Goal: Task Accomplishment & Management: Use online tool/utility

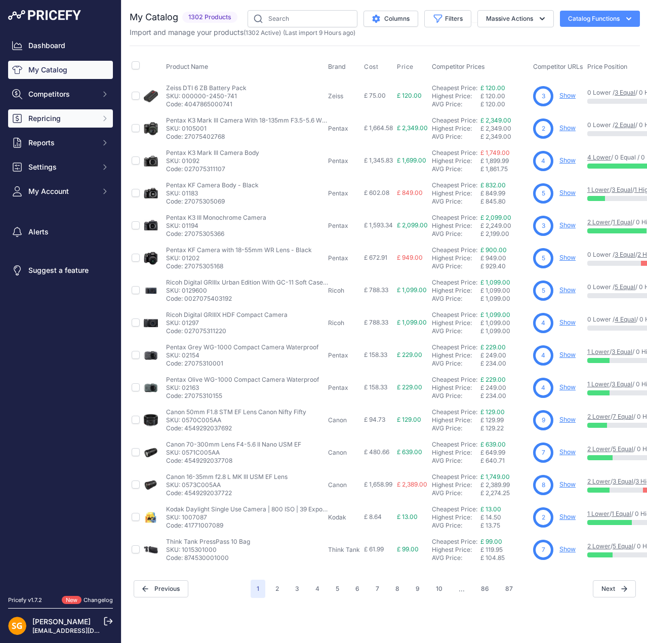
click at [52, 116] on span "Repricing" at bounding box center [61, 118] width 66 height 10
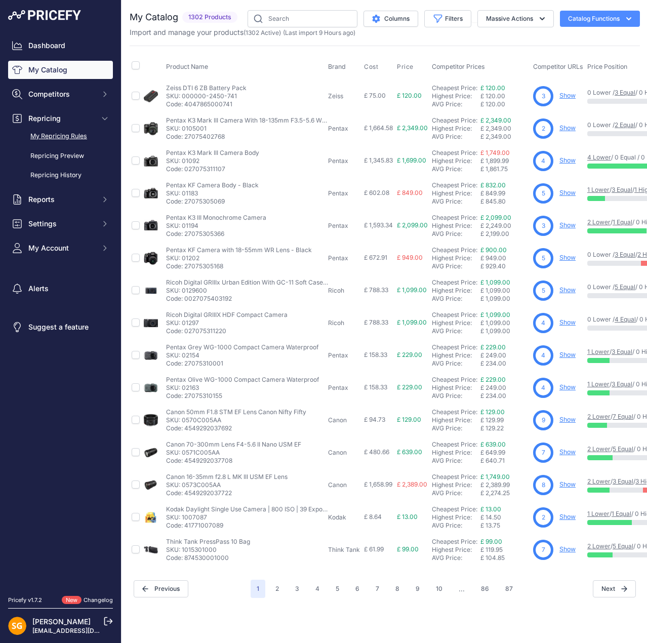
click at [67, 133] on link "My Repricing Rules" at bounding box center [60, 137] width 105 height 18
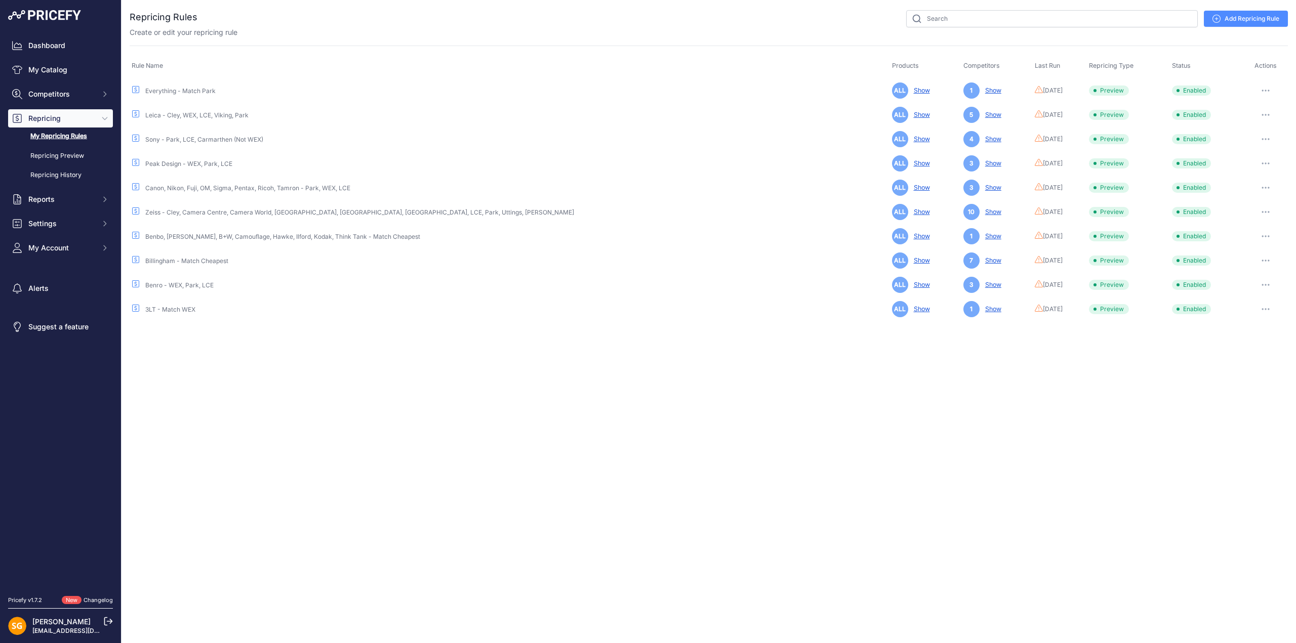
click at [646, 91] on icon "button" at bounding box center [1268, 90] width 1 height 1
click at [646, 127] on button "Run Preview" at bounding box center [1253, 128] width 65 height 16
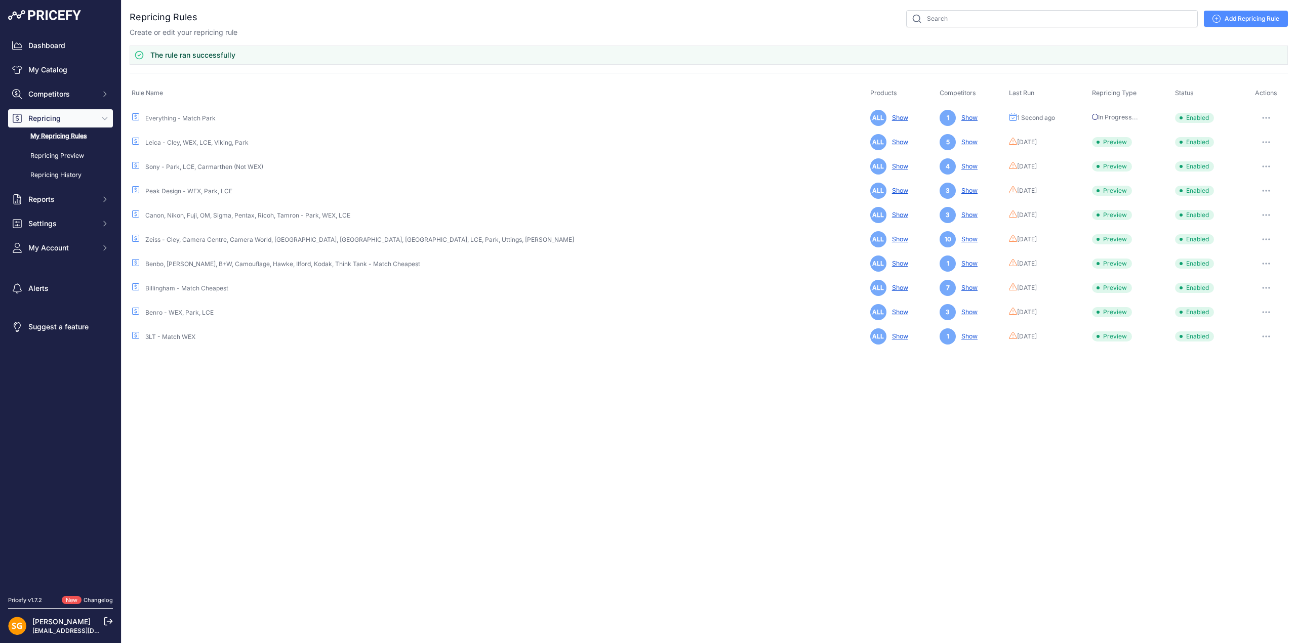
click at [646, 136] on button "button" at bounding box center [1266, 142] width 20 height 14
click at [646, 175] on button "Run Preview" at bounding box center [1253, 180] width 65 height 16
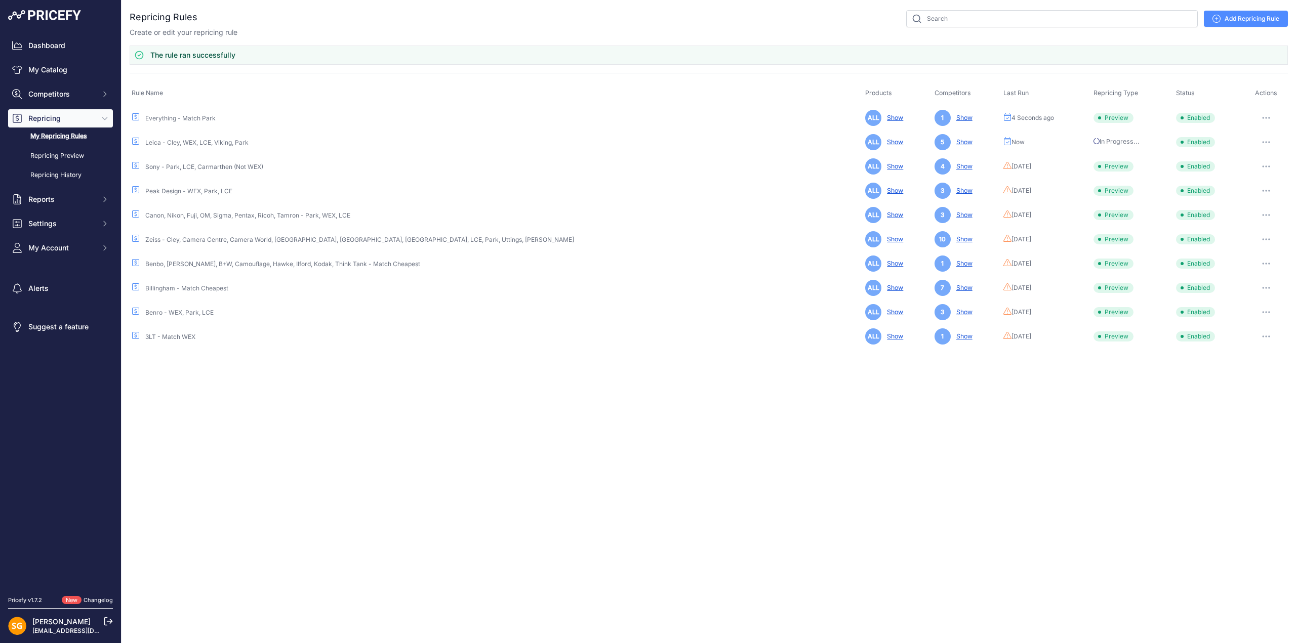
click at [646, 164] on button "button" at bounding box center [1266, 166] width 20 height 14
click at [0, 0] on button "Run Preview" at bounding box center [0, 0] width 0 height 0
click at [646, 186] on button "button" at bounding box center [1266, 191] width 20 height 14
click at [0, 0] on button "Run Preview" at bounding box center [0, 0] width 0 height 0
click at [646, 213] on button "button" at bounding box center [1266, 215] width 20 height 14
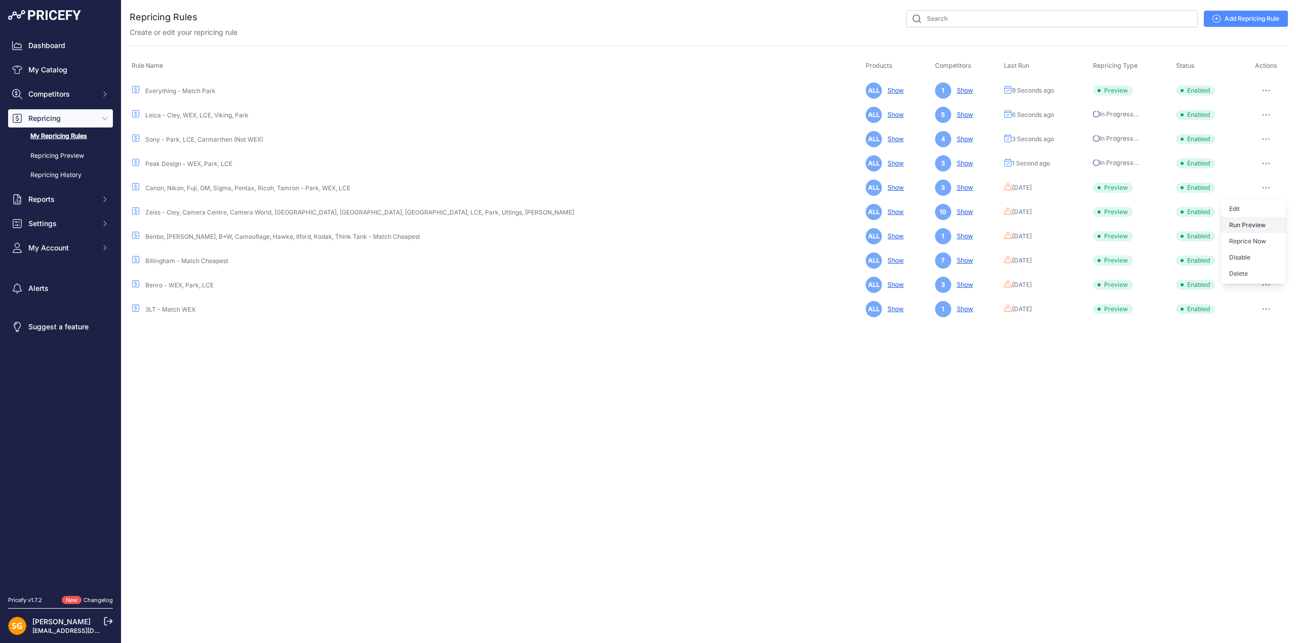
click at [0, 0] on button "Run Preview" at bounding box center [0, 0] width 0 height 0
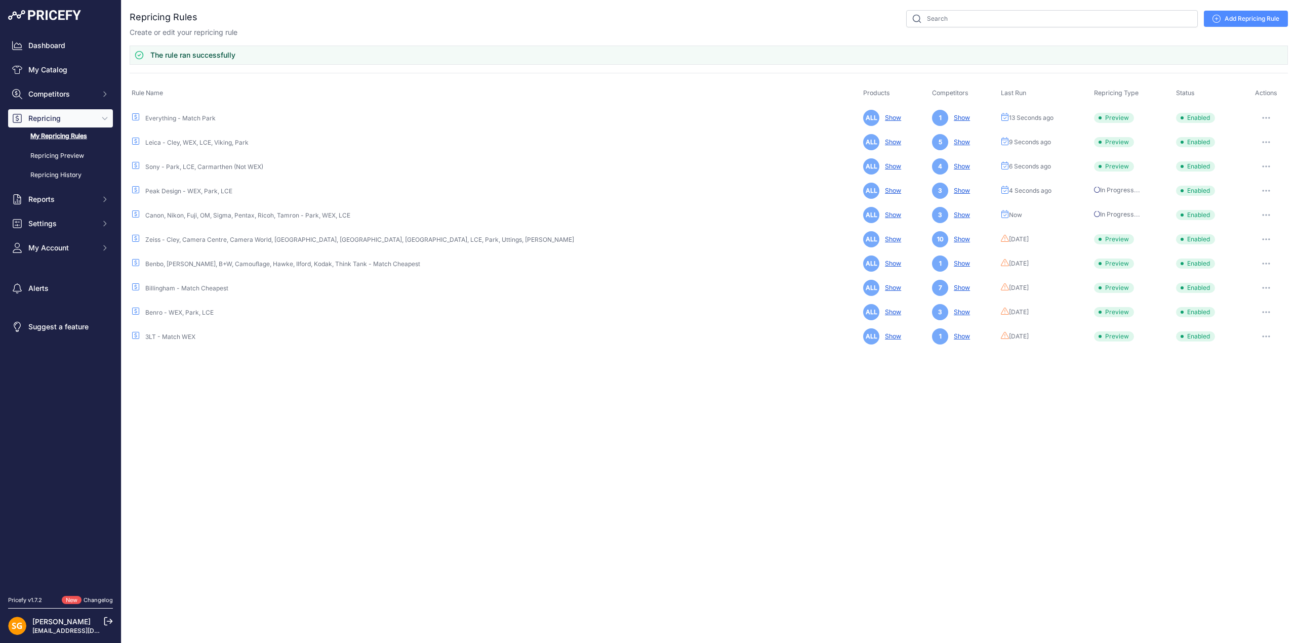
click at [646, 235] on button "button" at bounding box center [1266, 239] width 20 height 14
click at [0, 0] on button "Run Preview" at bounding box center [0, 0] width 0 height 0
click at [646, 261] on button "button" at bounding box center [1266, 264] width 20 height 14
click at [0, 0] on button "Run Preview" at bounding box center [0, 0] width 0 height 0
click at [646, 284] on button "button" at bounding box center [1266, 288] width 20 height 14
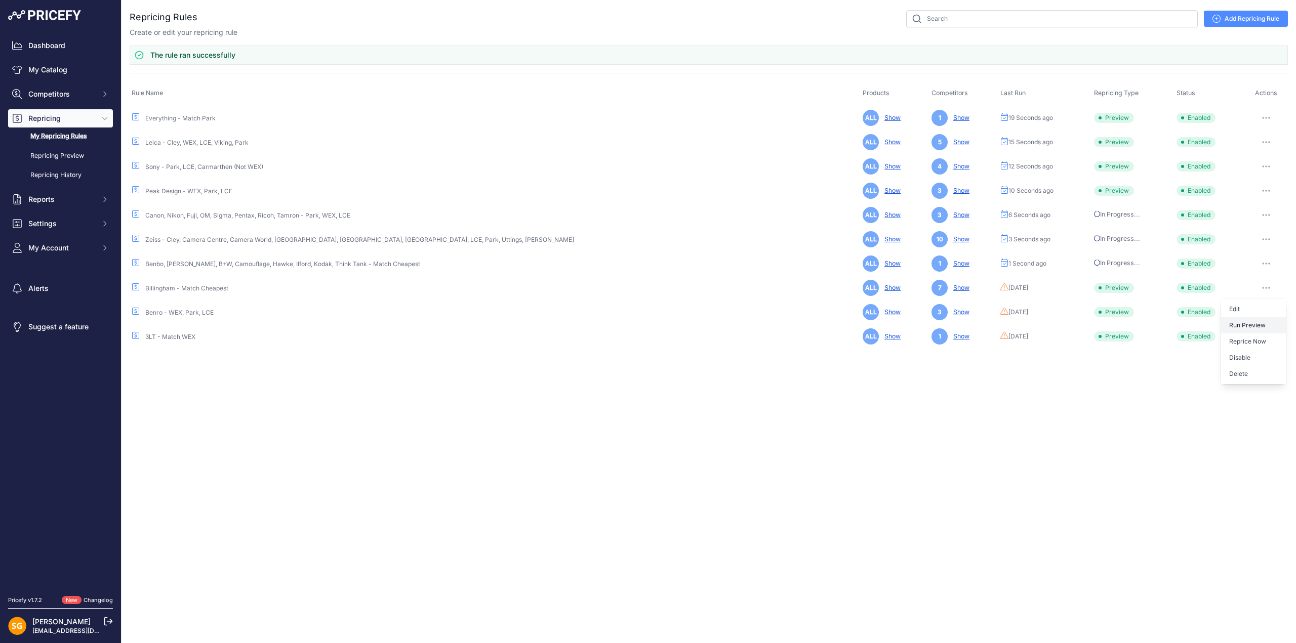
click at [0, 0] on button "Run Preview" at bounding box center [0, 0] width 0 height 0
click at [646, 309] on button "button" at bounding box center [1266, 312] width 20 height 14
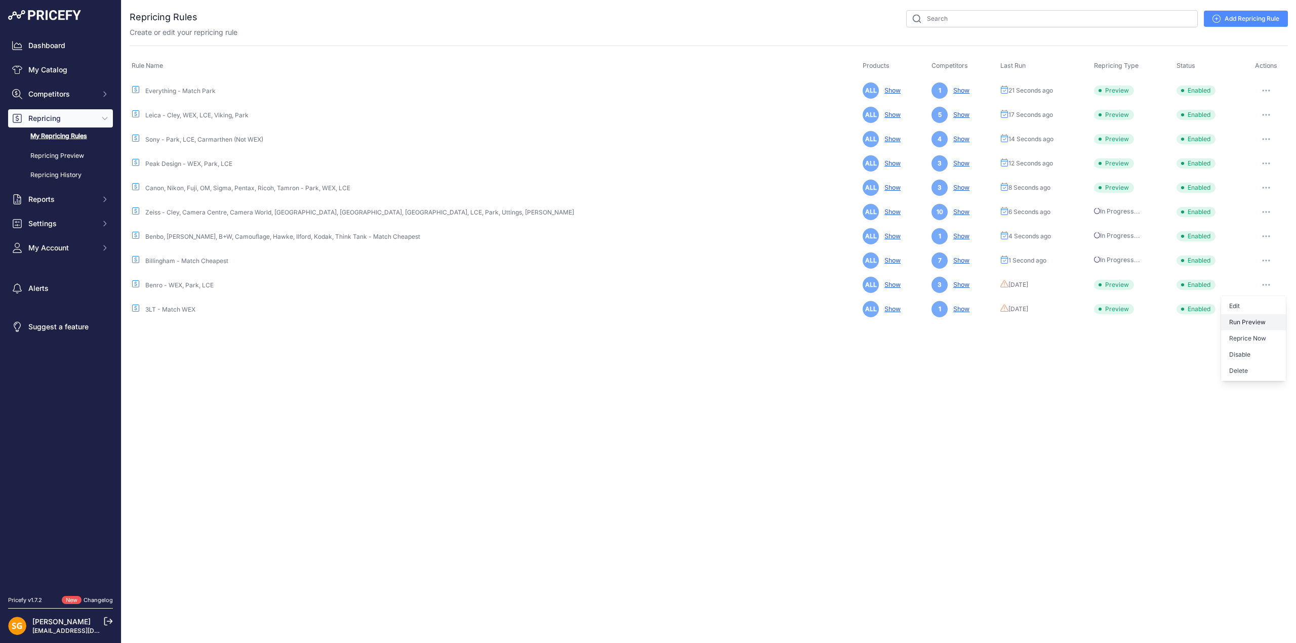
click at [0, 0] on button "Disable" at bounding box center [0, 0] width 0 height 0
click at [646, 279] on button "button" at bounding box center [1266, 285] width 20 height 14
click at [0, 0] on button "Enable" at bounding box center [0, 0] width 0 height 0
click at [646, 280] on button "button" at bounding box center [1266, 285] width 20 height 14
click at [0, 0] on button "Run Preview" at bounding box center [0, 0] width 0 height 0
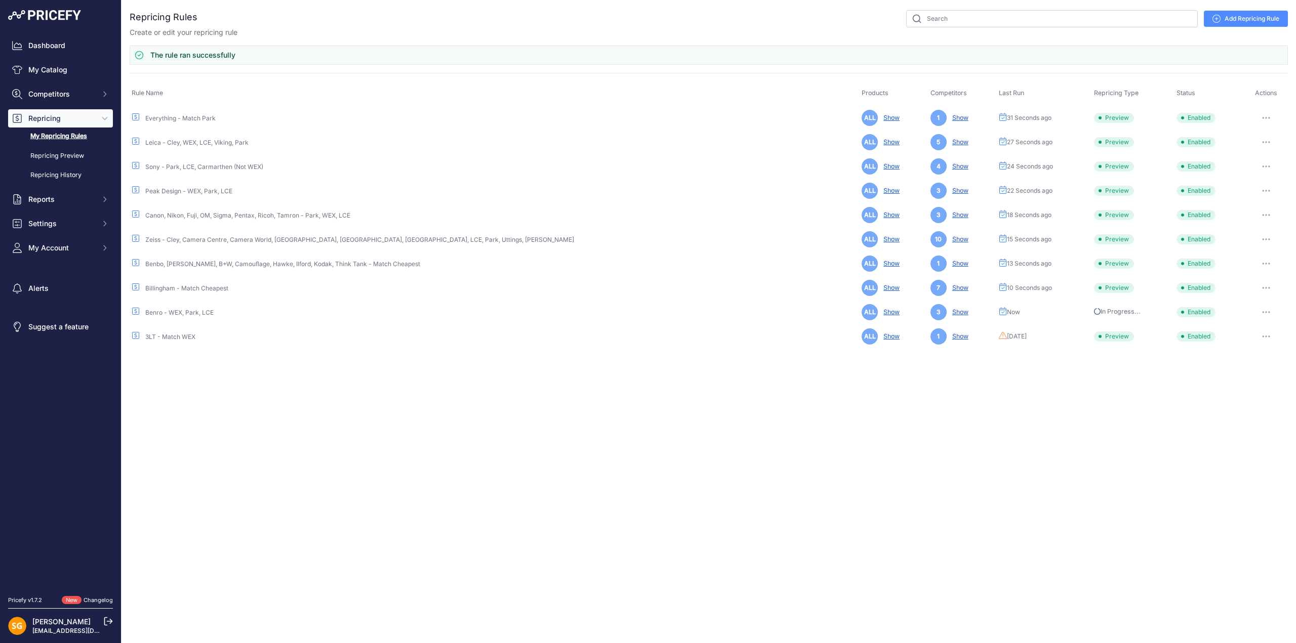
click at [646, 335] on button "button" at bounding box center [1266, 337] width 20 height 14
click at [0, 0] on button "Run Preview" at bounding box center [0, 0] width 0 height 0
click at [58, 158] on link "Repricing Preview" at bounding box center [60, 156] width 105 height 18
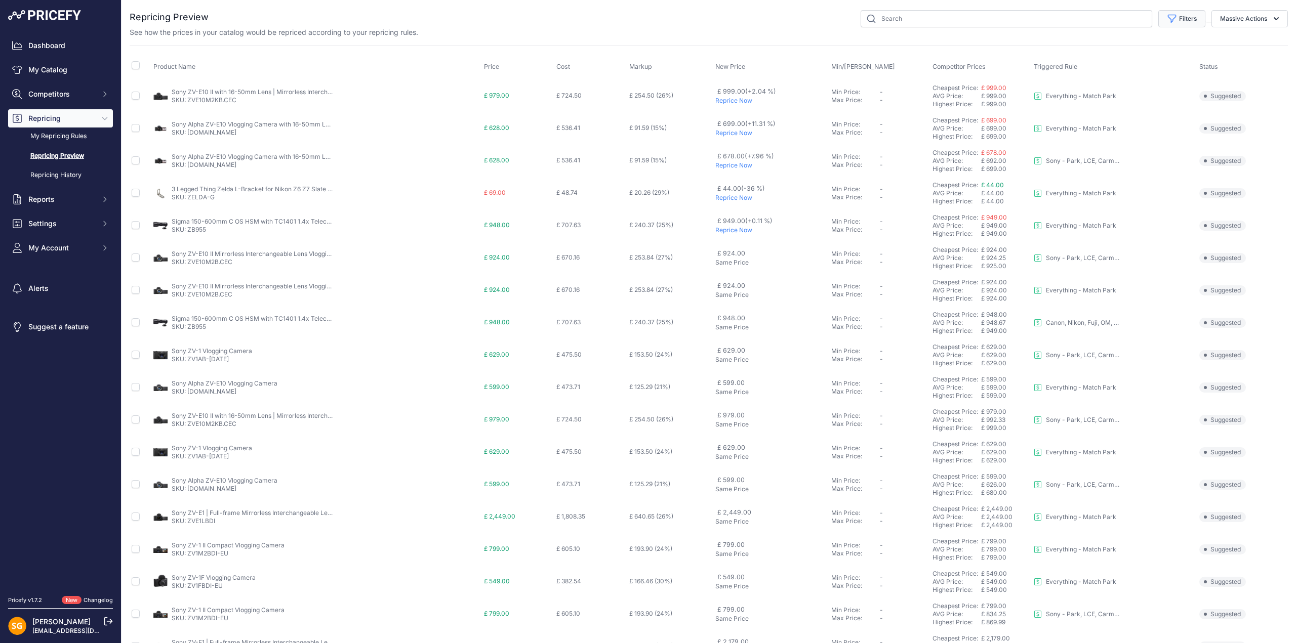
click at [1177, 18] on button "Filters" at bounding box center [1181, 18] width 47 height 17
click at [1136, 54] on select "Select an option 3LT - Match WEX Benro - WEX, Park, LCE Billingham - Match Chea…" at bounding box center [1148, 58] width 97 height 17
select select "9483"
click at [1100, 50] on select "Select an option 3LT - Match WEX Benro - WEX, Park, LCE Billingham - Match Chea…" at bounding box center [1148, 58] width 97 height 17
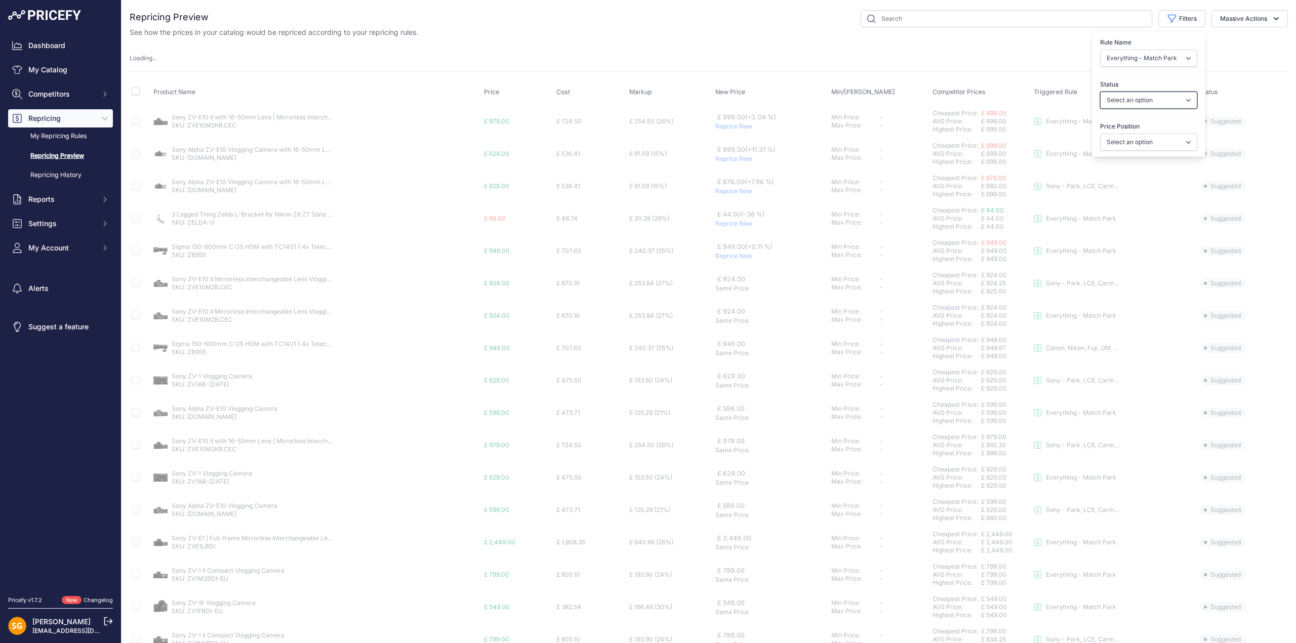
click at [1135, 99] on select "Select an option Skipped Repriced Suggested In Error" at bounding box center [1148, 100] width 97 height 17
select select "suggested"
click at [1100, 92] on select "Select an option Skipped Repriced Suggested In Error" at bounding box center [1148, 100] width 97 height 17
select select
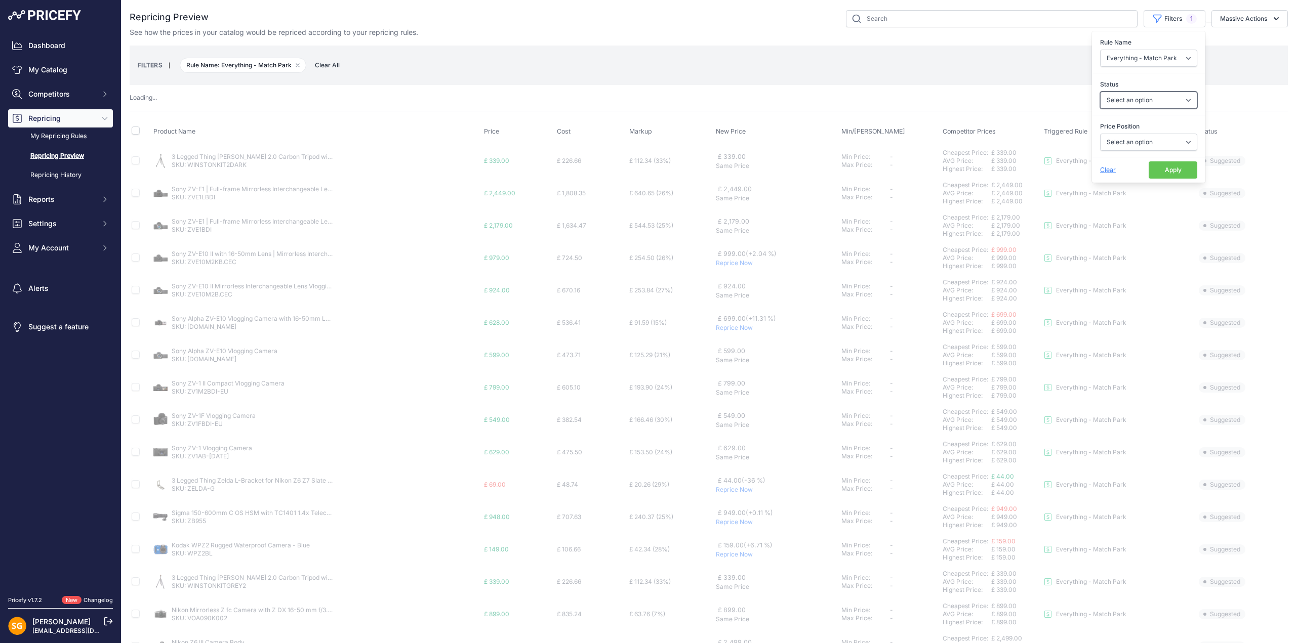
click at [1139, 101] on select "Select an option Skipped Repriced Suggested In Error" at bounding box center [1148, 100] width 97 height 17
select select "suggested"
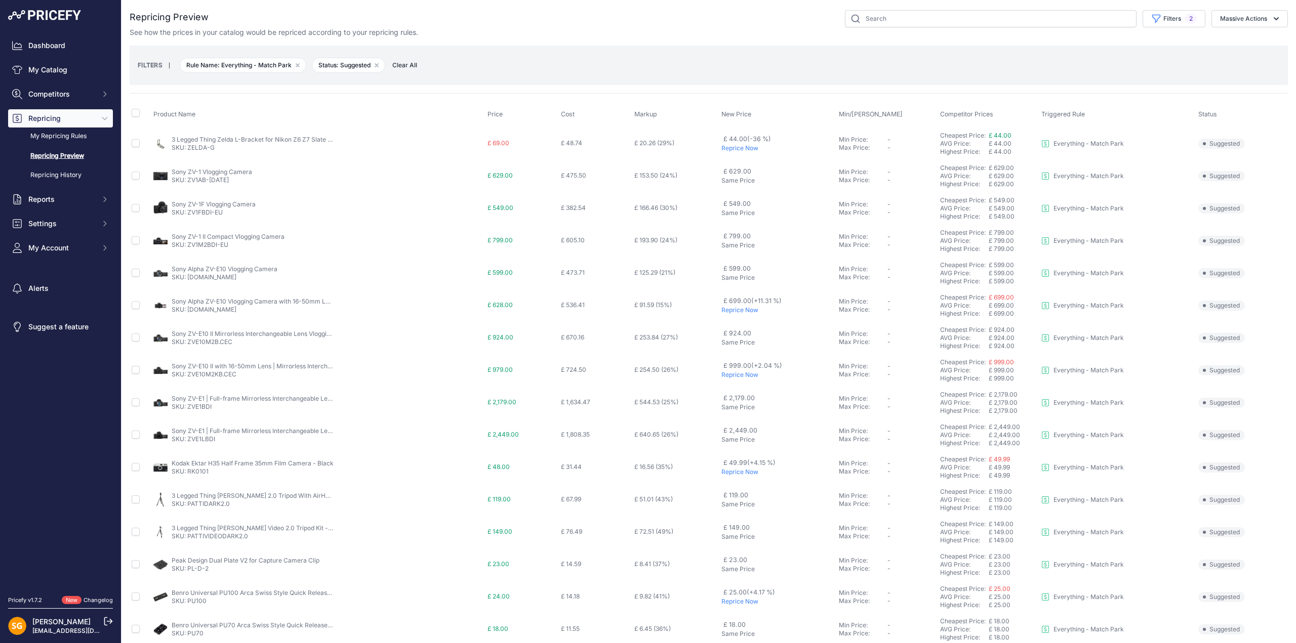
click at [1019, 60] on div "FILTERS | Rule Name: Everything - Match Park Remove filter option Status: Sugge…" at bounding box center [709, 65] width 1142 height 27
click at [1170, 19] on button "Filters 2" at bounding box center [1174, 18] width 63 height 17
click at [1130, 142] on select "Select an option I am higher Same price I am lower" at bounding box center [1148, 142] width 97 height 17
select select "1"
click at [1100, 134] on select "Select an option I am higher Same price I am lower" at bounding box center [1148, 142] width 97 height 17
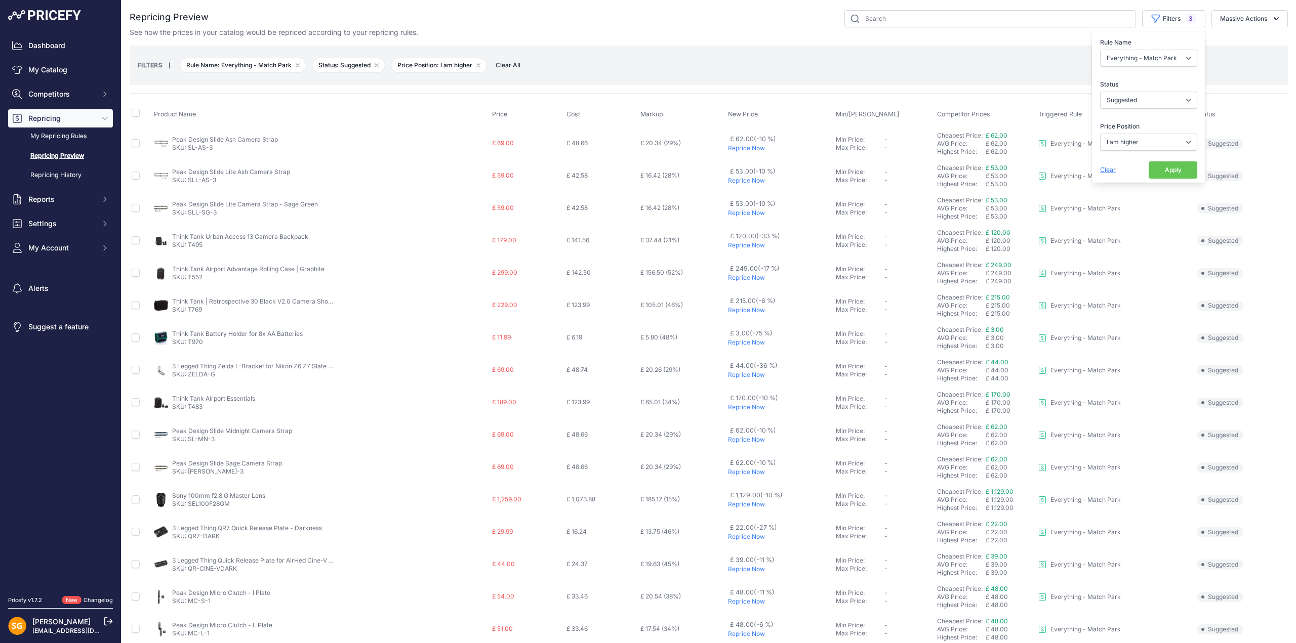
click at [801, 103] on th "New Price" at bounding box center [780, 114] width 108 height 25
click at [747, 310] on p "Reprice Now" at bounding box center [780, 310] width 104 height 8
click at [1162, 20] on button "Filters 3" at bounding box center [1173, 18] width 63 height 17
click at [1144, 58] on select "Select an option 3LT - Match WEX Benro - WEX, Park, LCE Billingham - Match Chea…" at bounding box center [1148, 58] width 97 height 17
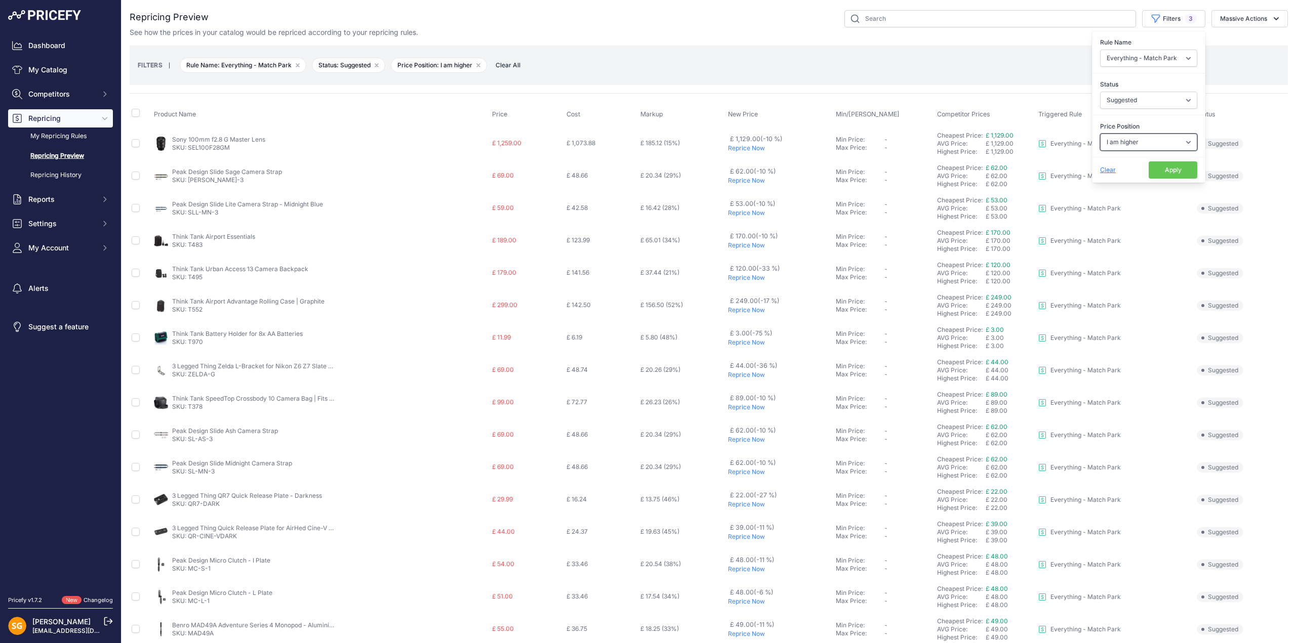
click at [1132, 135] on select "Select an option I am higher Same price I am lower" at bounding box center [1148, 142] width 97 height 17
select select "0"
click at [1100, 134] on select "Select an option I am higher Same price I am lower" at bounding box center [1148, 142] width 97 height 17
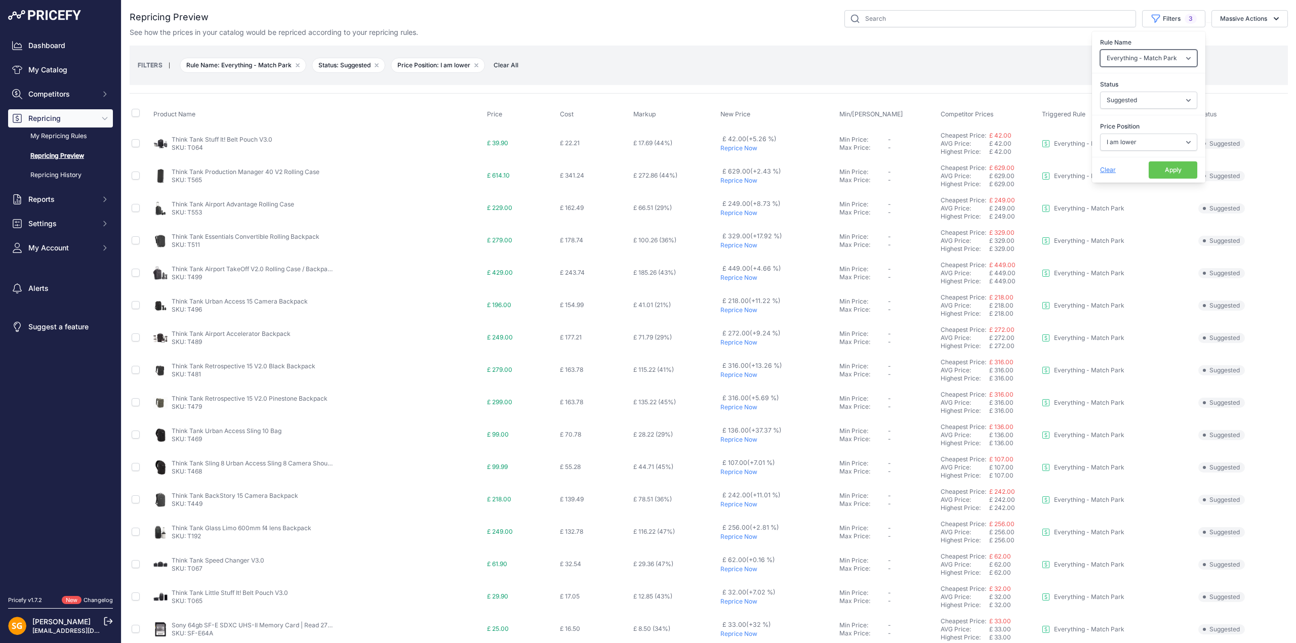
click at [1157, 60] on select "Select an option 3LT - Match WEX Benro - WEX, Park, LCE Billingham - Match Chea…" at bounding box center [1148, 58] width 97 height 17
select select "7436"
click at [1100, 50] on select "Select an option 3LT - Match WEX Benro - WEX, Park, LCE Billingham - Match Chea…" at bounding box center [1148, 58] width 97 height 17
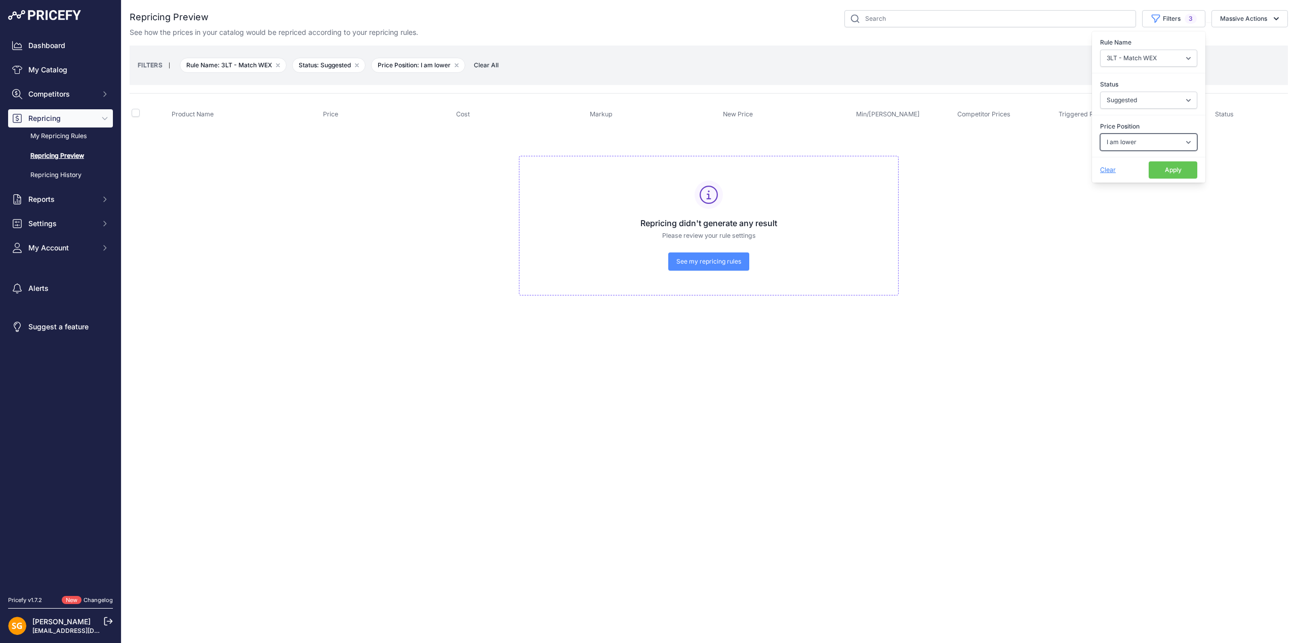
click at [1145, 140] on select "Select an option I am higher Same price I am lower" at bounding box center [1148, 142] width 97 height 17
select select "1"
click at [1100, 134] on select "Select an option I am higher Same price I am lower" at bounding box center [1148, 142] width 97 height 17
click at [1146, 57] on select "Select an option 3LT - Match WEX Benro - WEX, Park, LCE Billingham - Match Chea…" at bounding box center [1148, 58] width 97 height 17
select select "7636"
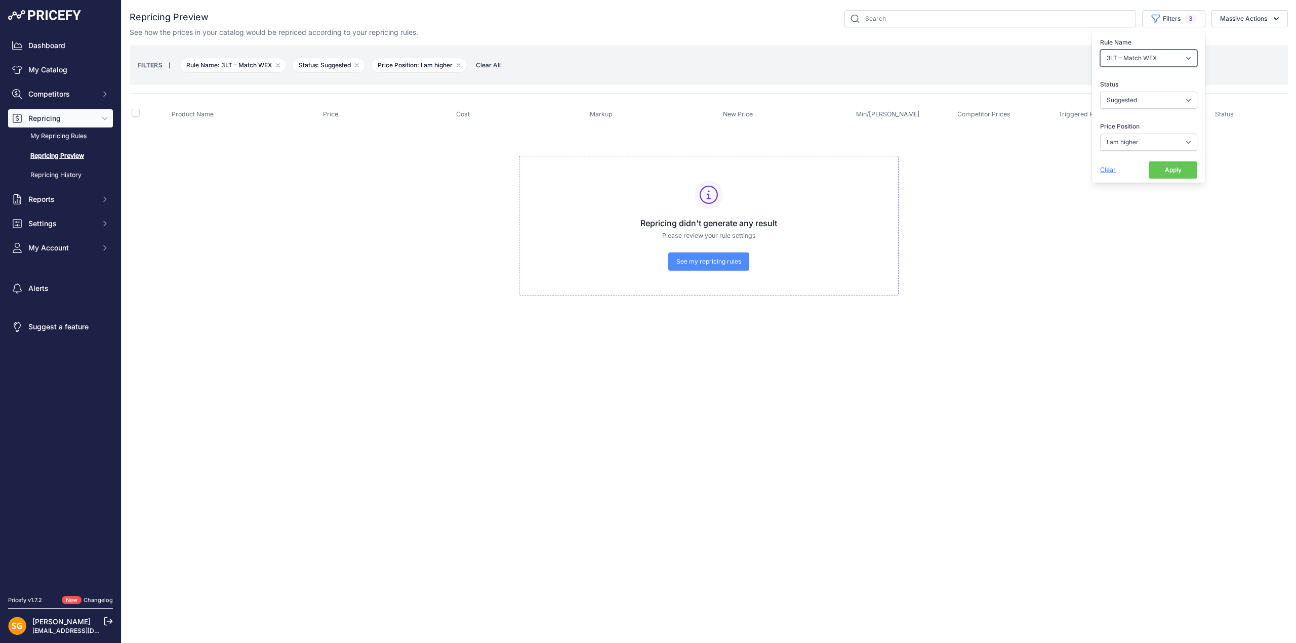
click at [1100, 50] on select "Select an option 3LT - Match WEX Benro - WEX, Park, LCE Billingham - Match Chea…" at bounding box center [1148, 58] width 97 height 17
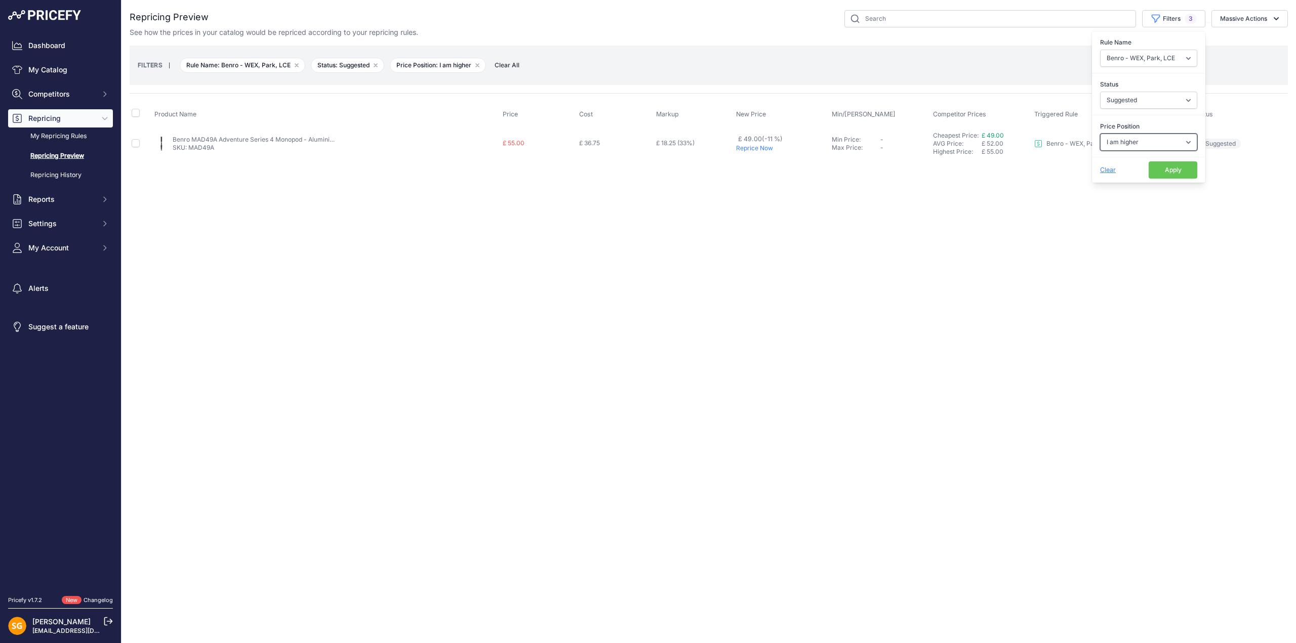
click at [1141, 148] on select "Select an option I am higher Same price I am lower" at bounding box center [1148, 142] width 97 height 17
select select "0"
click at [1100, 134] on select "Select an option I am higher Same price I am lower" at bounding box center [1148, 142] width 97 height 17
click at [1148, 57] on select "Select an option 3LT - Match WEX Benro - WEX, Park, LCE Billingham - Match Chea…" at bounding box center [1148, 58] width 97 height 17
select select "7650"
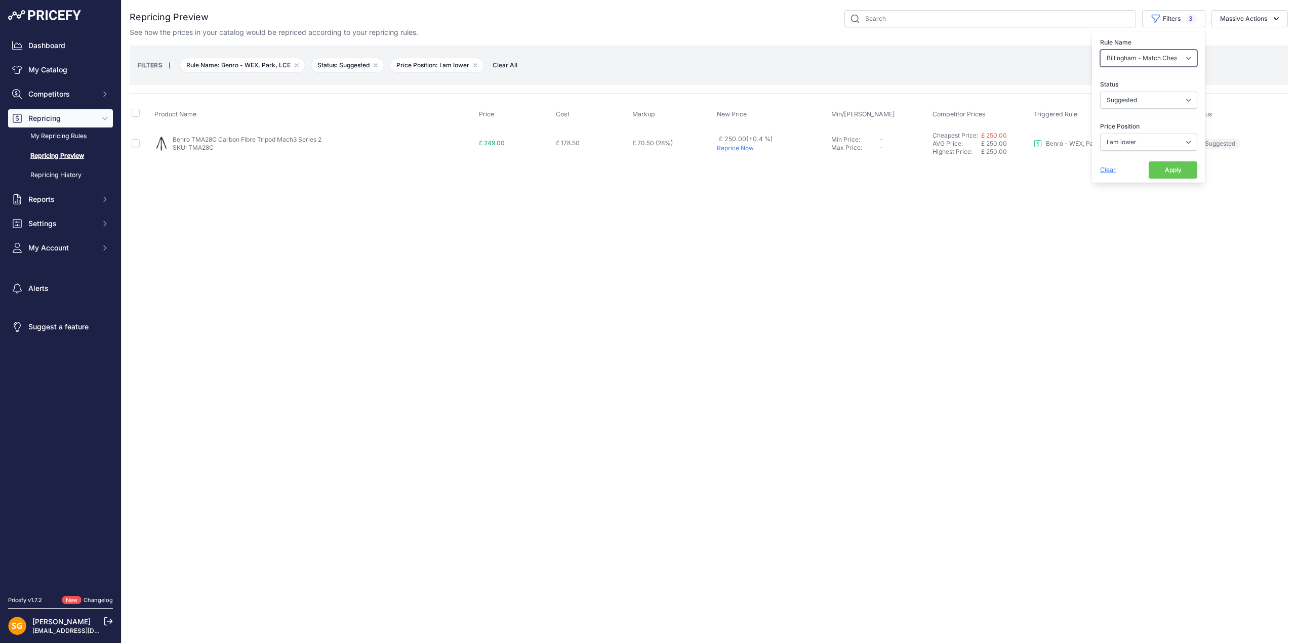
click at [1100, 50] on select "Select an option 3LT - Match WEX Benro - WEX, Park, LCE Billingham - Match Chea…" at bounding box center [1148, 58] width 97 height 17
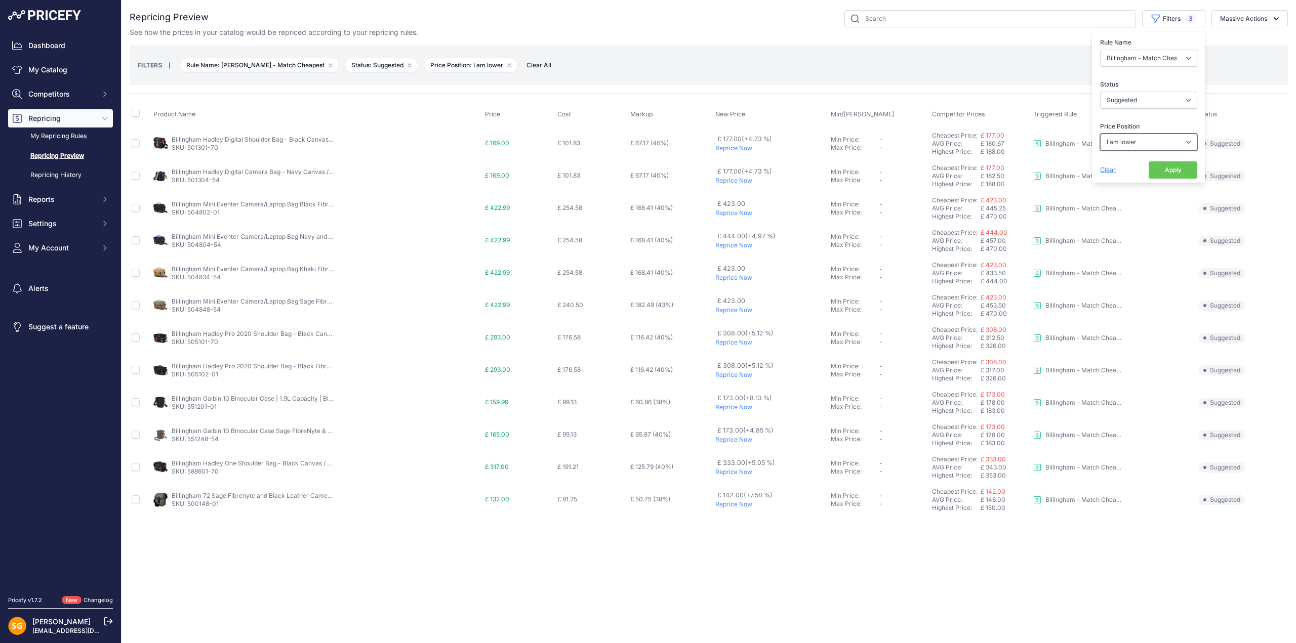
click at [1138, 138] on select "Select an option I am higher Same price I am lower" at bounding box center [1148, 142] width 97 height 17
select select "1"
click at [1100, 134] on select "Select an option I am higher Same price I am lower" at bounding box center [1148, 142] width 97 height 17
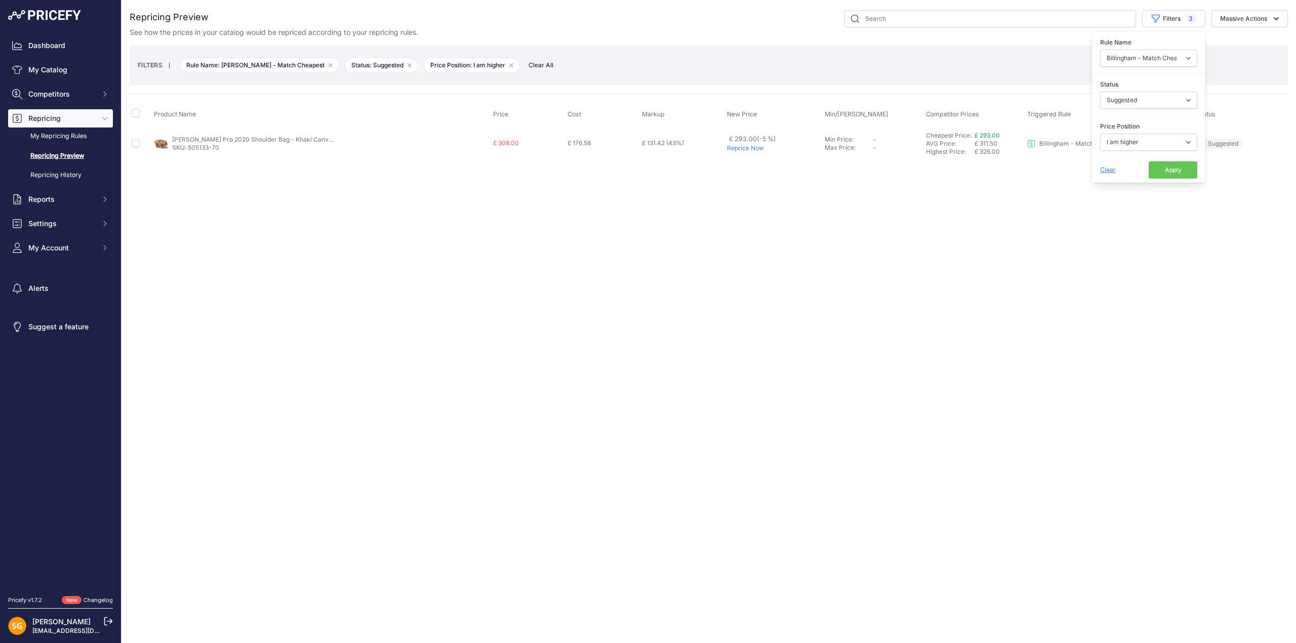
click at [753, 145] on p "Reprice Now" at bounding box center [774, 148] width 94 height 8
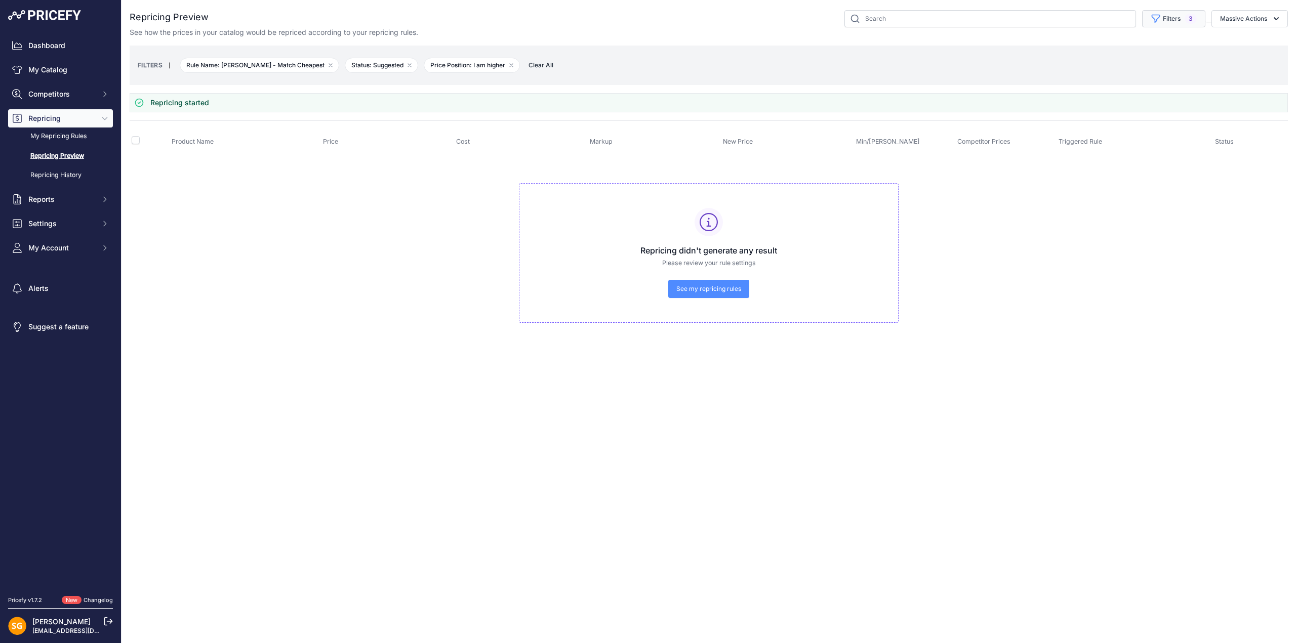
click at [1174, 24] on button "Filters 3" at bounding box center [1173, 18] width 63 height 17
click at [1151, 54] on select "Select an option 3LT - Match WEX Benro - WEX, Park, LCE Billingham - Match Chea…" at bounding box center [1148, 58] width 97 height 17
select select "7765"
click at [1100, 50] on select "Select an option 3LT - Match WEX Benro - WEX, Park, LCE Billingham - Match Chea…" at bounding box center [1148, 58] width 97 height 17
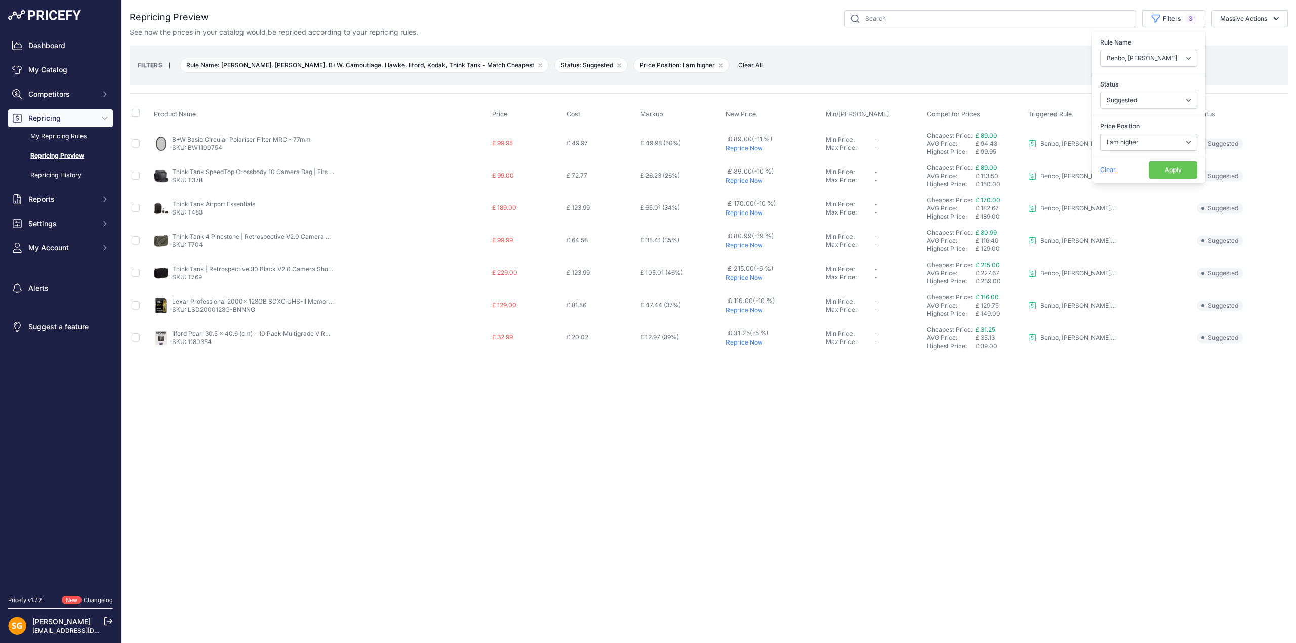
click at [742, 145] on p "Reprice Now" at bounding box center [773, 148] width 95 height 8
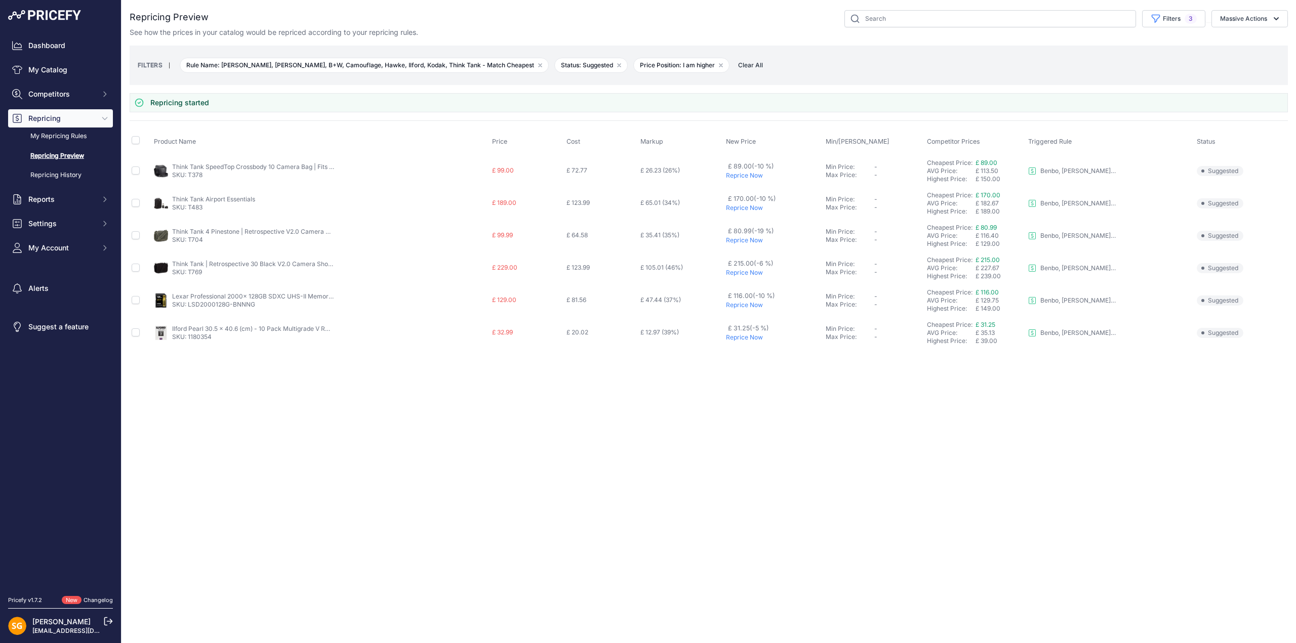
click at [738, 307] on p "Reprice Now" at bounding box center [773, 305] width 95 height 8
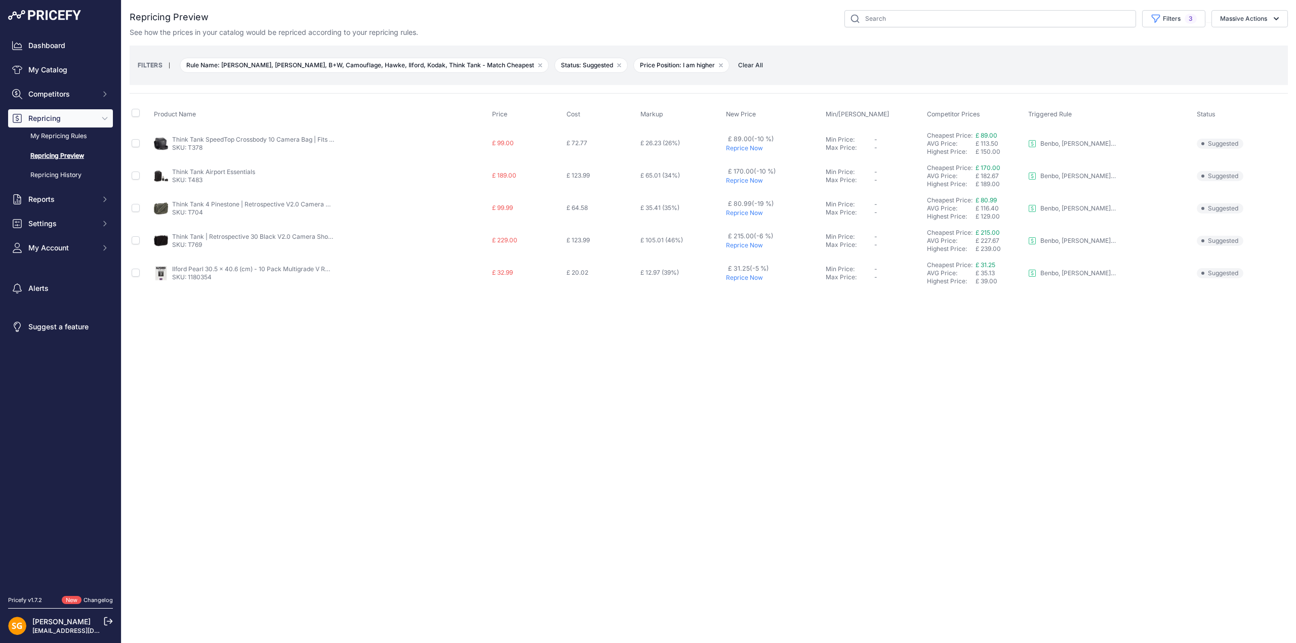
click at [739, 241] on p "Reprice Now" at bounding box center [773, 245] width 95 height 8
click at [1170, 18] on button "Filters 3" at bounding box center [1173, 18] width 63 height 17
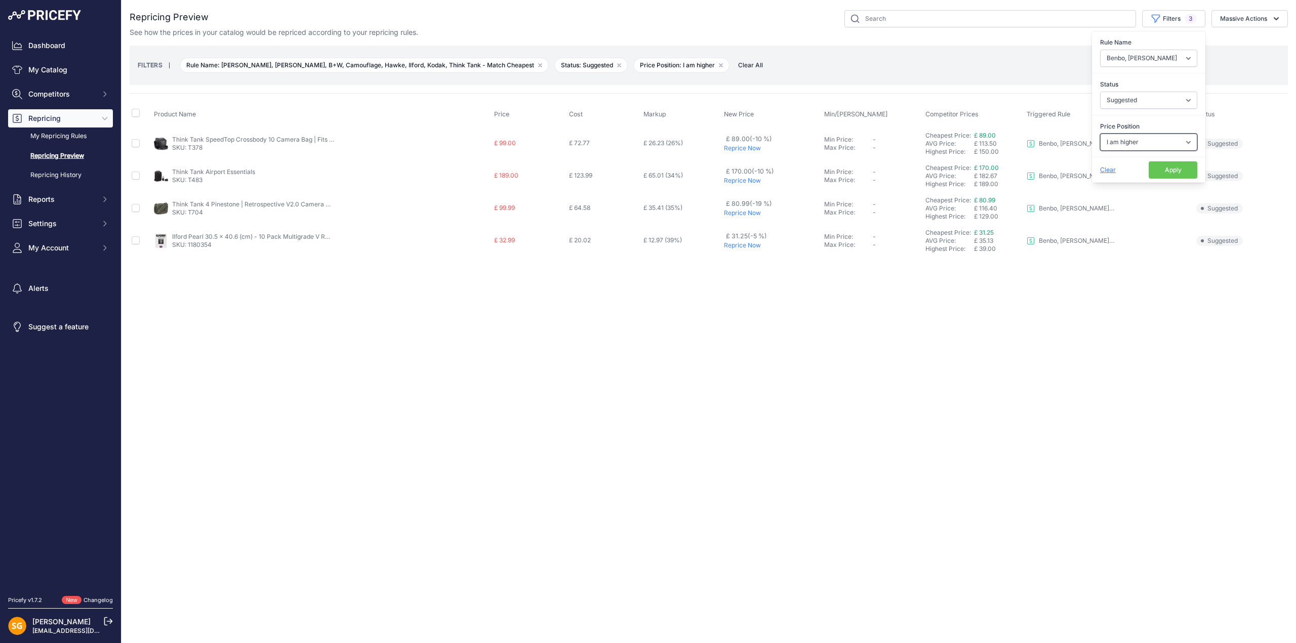
click at [1142, 145] on select "Select an option I am higher Same price I am lower" at bounding box center [1148, 142] width 97 height 17
select select "0"
click at [1100, 134] on select "Select an option I am higher Same price I am lower" at bounding box center [1148, 142] width 97 height 17
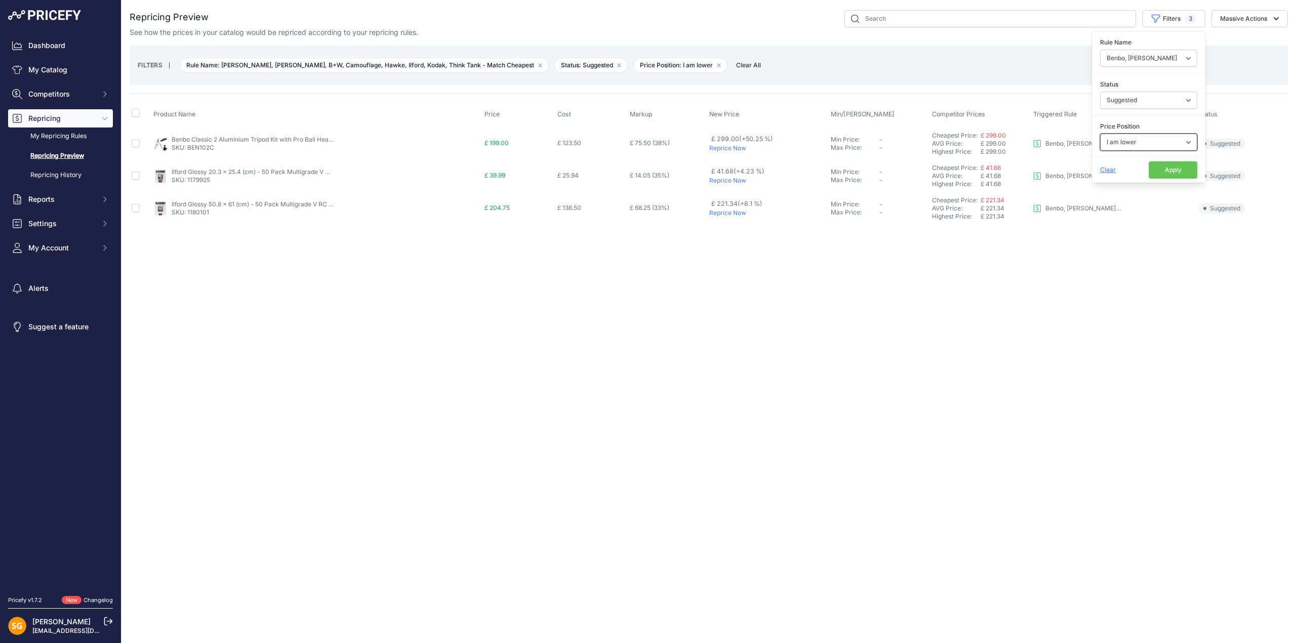
click at [728, 214] on p "Reprice Now" at bounding box center [768, 213] width 118 height 8
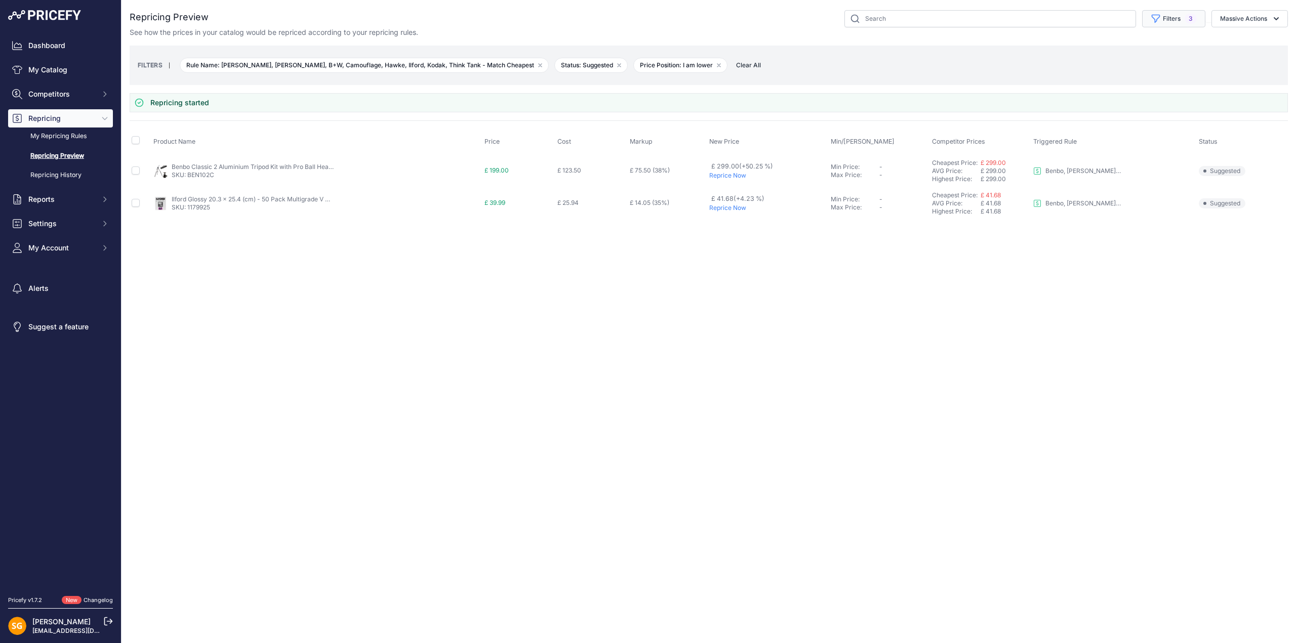
click at [1168, 20] on button "Filters 3" at bounding box center [1173, 18] width 63 height 17
click at [1146, 59] on select "Select an option 3LT - Match WEX Benro - WEX, Park, LCE Billingham - Match Chea…" at bounding box center [1148, 58] width 97 height 17
select select "7899"
click at [1100, 50] on select "Select an option 3LT - Match WEX Benro - WEX, Park, LCE Billingham - Match Chea…" at bounding box center [1148, 58] width 97 height 17
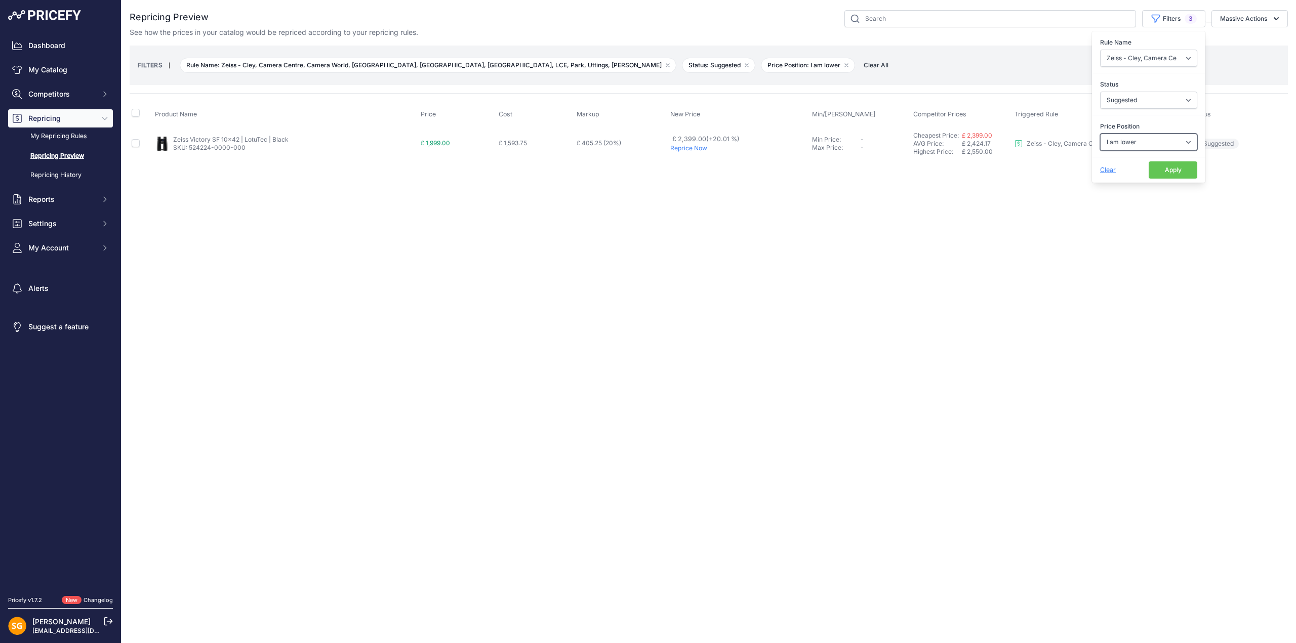
click at [1136, 136] on select "Select an option I am higher Same price I am lower" at bounding box center [1148, 142] width 97 height 17
select select "1"
click at [1100, 134] on select "Select an option I am higher Same price I am lower" at bounding box center [1148, 142] width 97 height 17
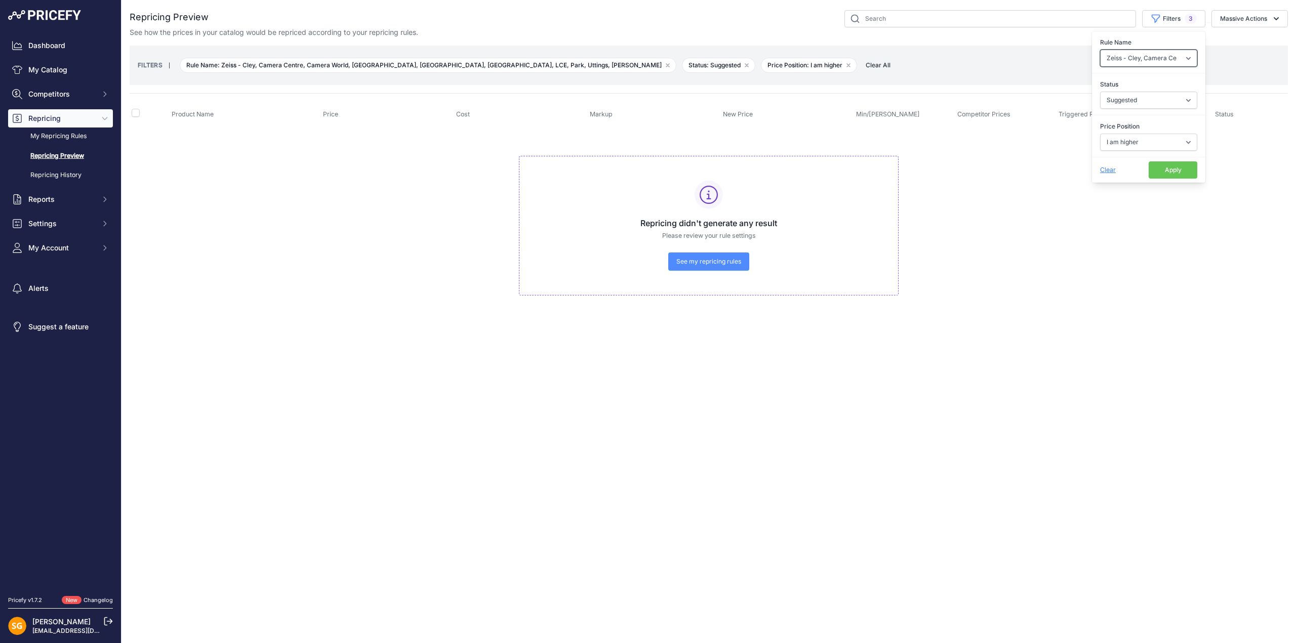
click at [1147, 51] on select "Select an option 3LT - Match WEX Benro - WEX, Park, LCE Billingham - Match Chea…" at bounding box center [1148, 58] width 97 height 17
select select "7902"
click at [1100, 50] on select "Select an option 3LT - Match WEX Benro - WEX, Park, LCE Billingham - Match Chea…" at bounding box center [1148, 58] width 97 height 17
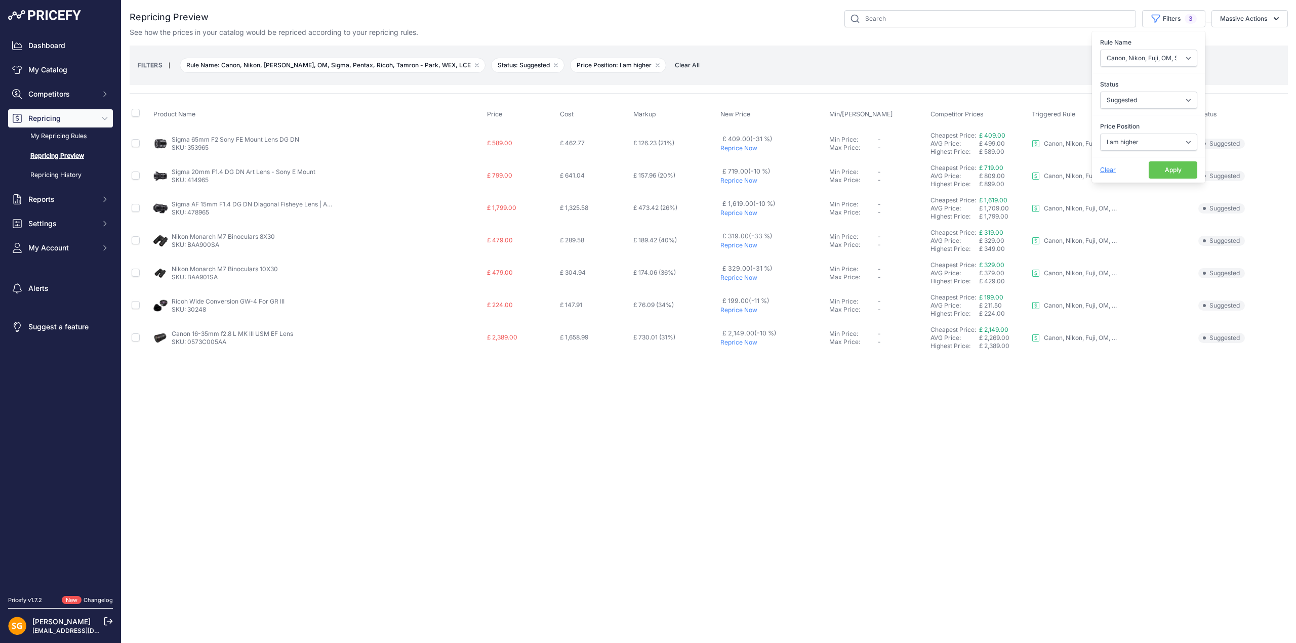
click at [744, 246] on p "Reprice Now" at bounding box center [772, 245] width 105 height 8
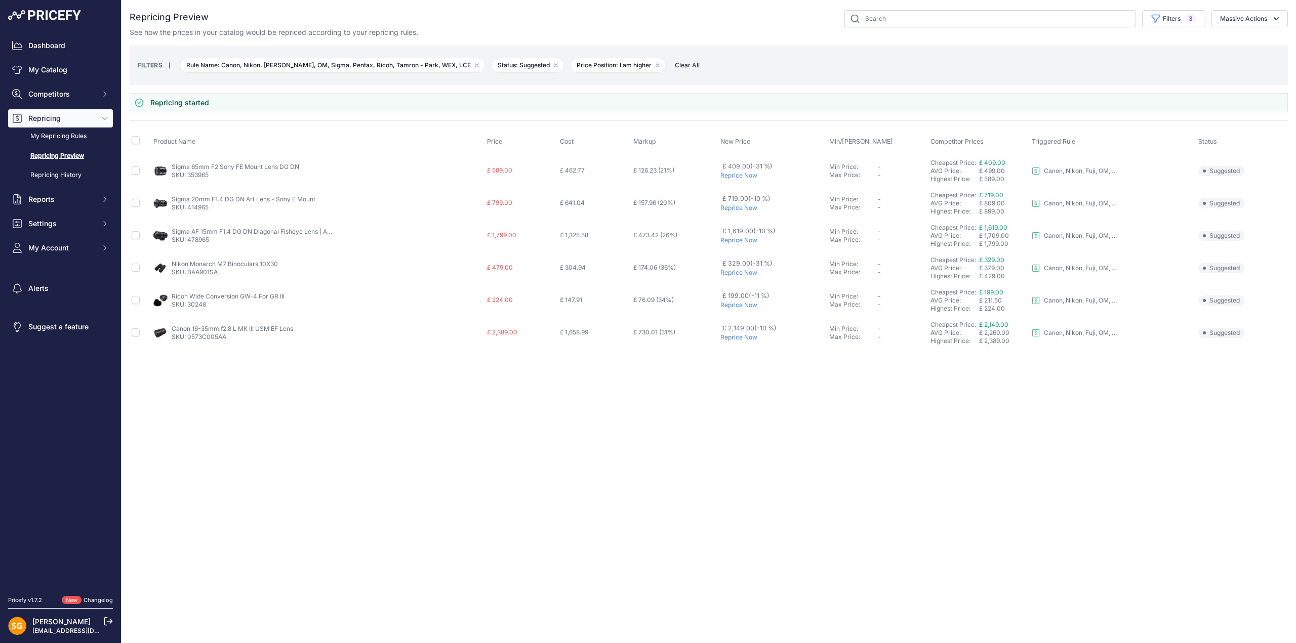
click at [736, 274] on p "Reprice Now" at bounding box center [772, 273] width 105 height 8
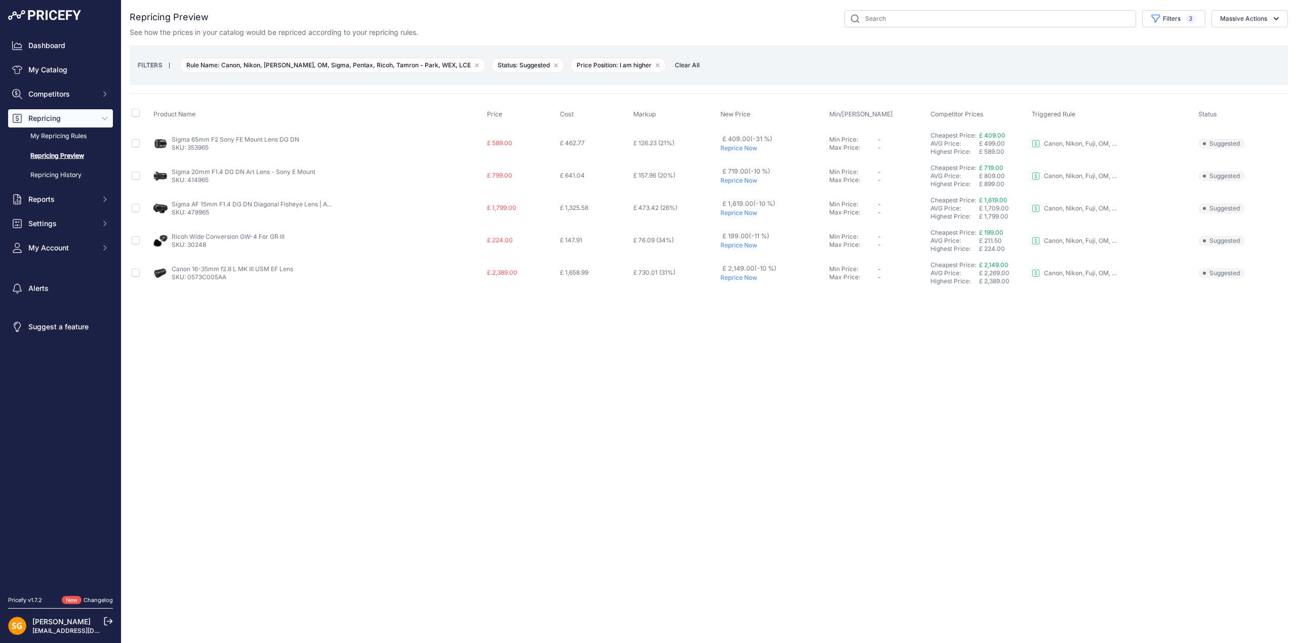
click at [743, 276] on p "Reprice Now" at bounding box center [772, 278] width 105 height 8
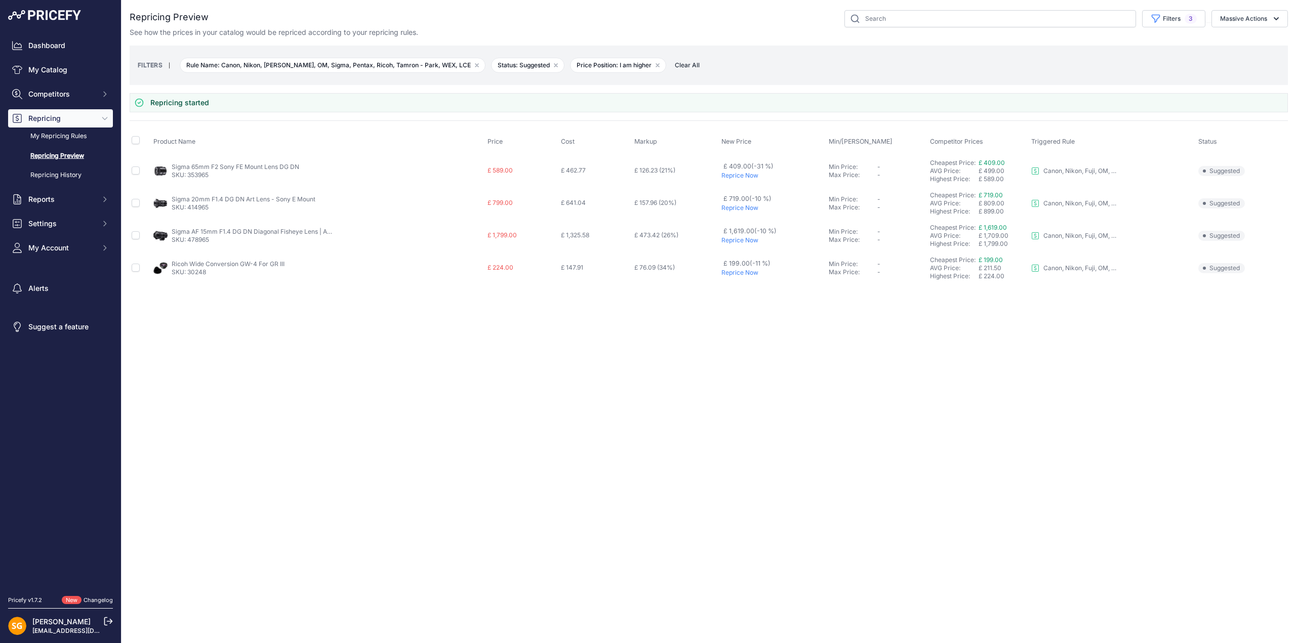
click at [744, 274] on p "Reprice Now" at bounding box center [772, 273] width 103 height 8
click at [1225, 22] on button "Massive Actions" at bounding box center [1249, 18] width 76 height 17
click at [1227, 22] on button "Massive Actions" at bounding box center [1249, 18] width 76 height 17
click at [1177, 19] on button "Filters 3" at bounding box center [1173, 18] width 63 height 17
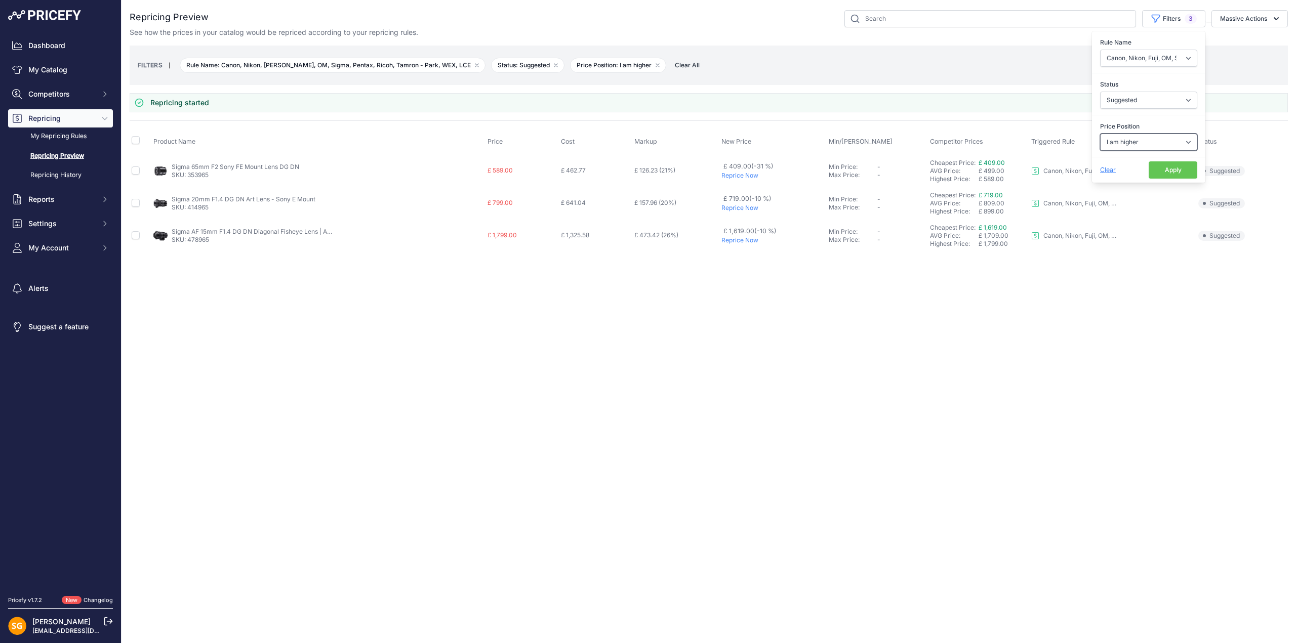
click at [1116, 145] on select "Select an option I am higher Same price I am lower" at bounding box center [1148, 142] width 97 height 17
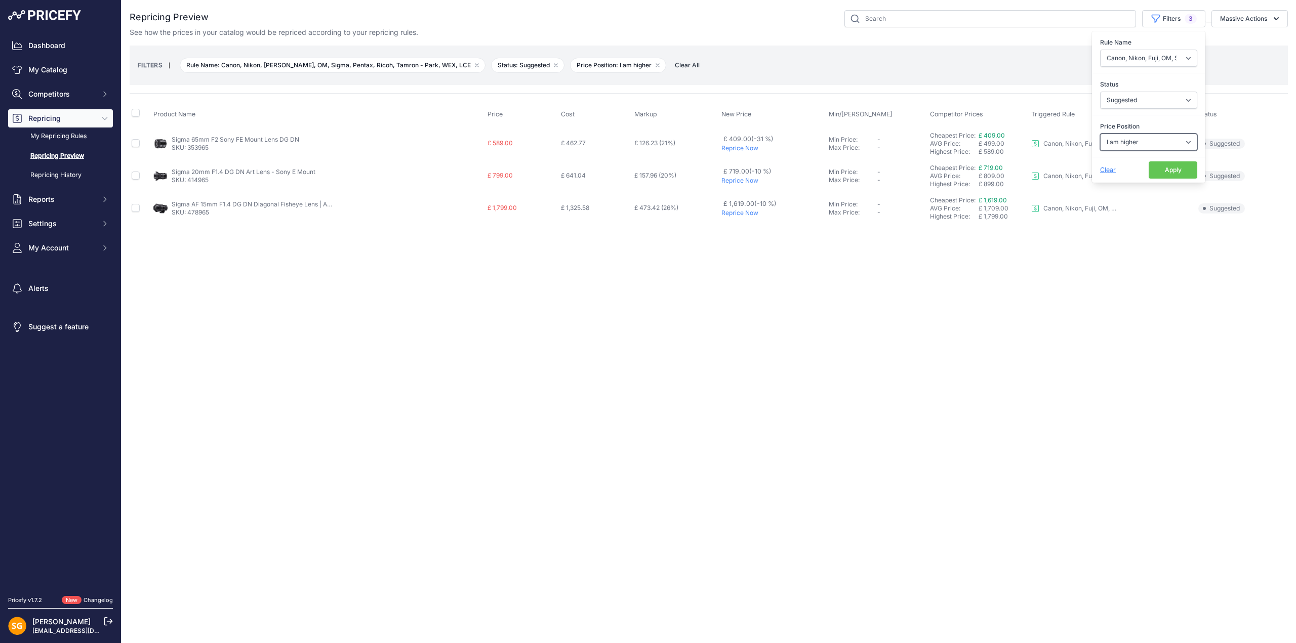
select select "0"
click at [1100, 134] on select "Select an option I am higher Same price I am lower" at bounding box center [1148, 142] width 97 height 17
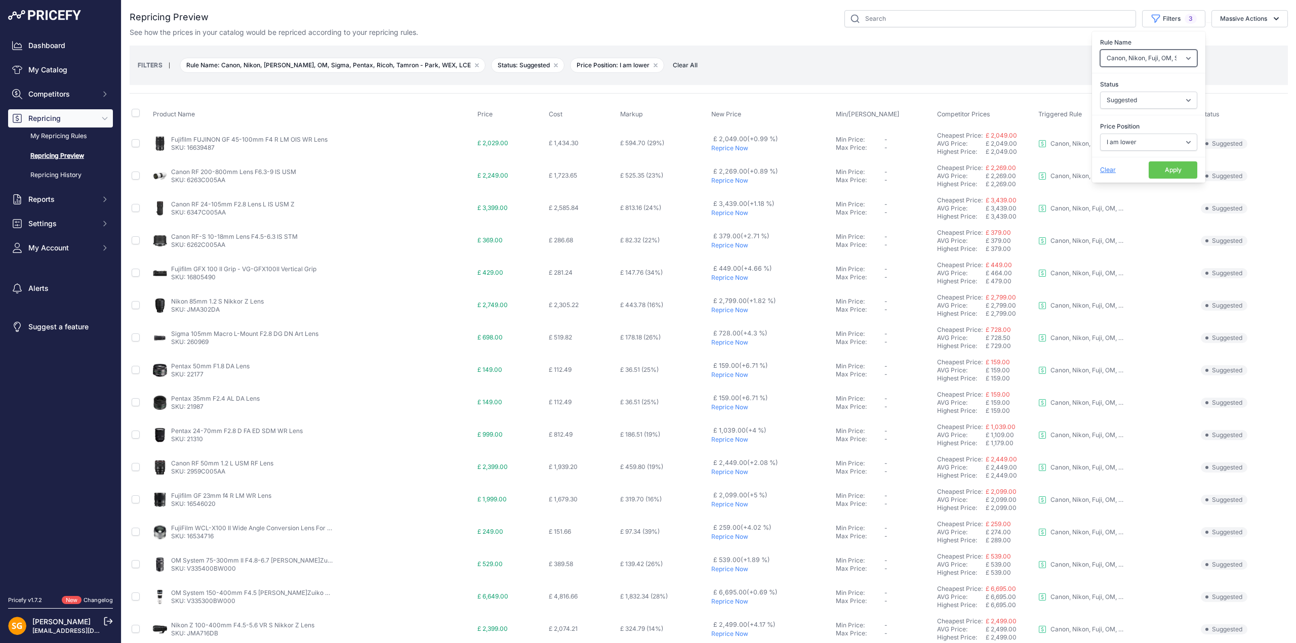
click at [1158, 55] on select "Select an option 3LT - Match WEX Benro - WEX, Park, LCE Billingham - Match Chea…" at bounding box center [1148, 58] width 97 height 17
select select "8172"
click at [1100, 50] on select "Select an option 3LT - Match WEX Benro - WEX, Park, LCE Billingham - Match Chea…" at bounding box center [1148, 58] width 97 height 17
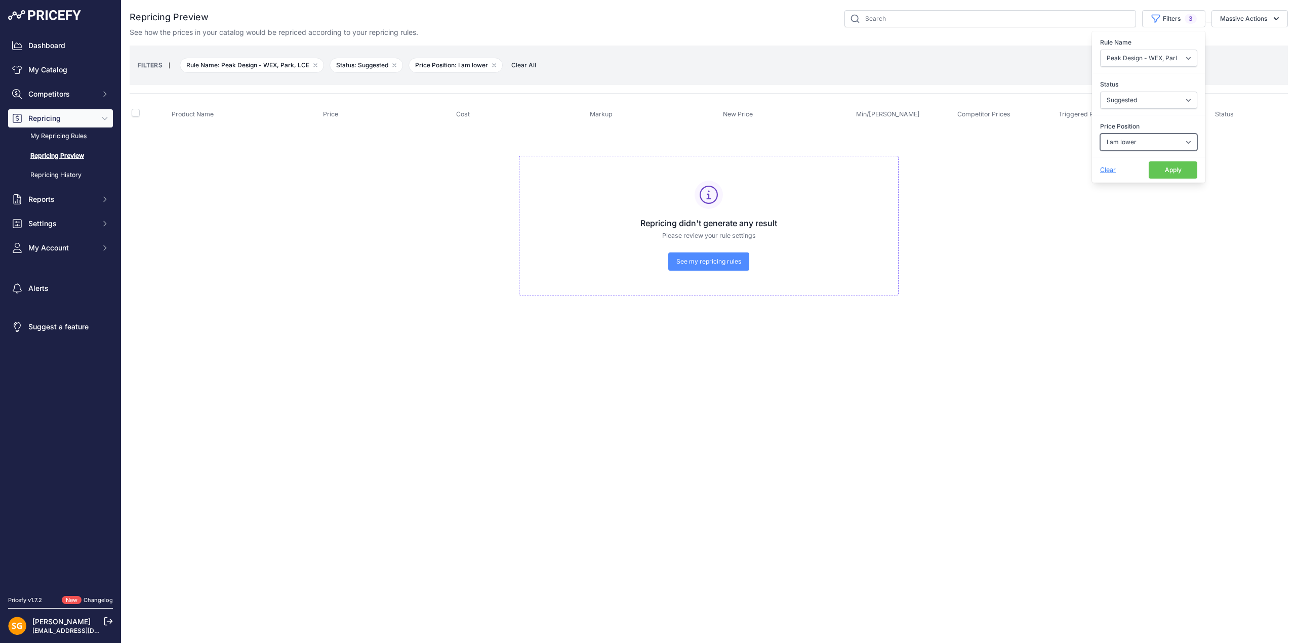
click at [1146, 139] on select "Select an option I am higher Same price I am lower" at bounding box center [1148, 142] width 97 height 17
select select "1"
click at [1100, 134] on select "Select an option I am higher Same price I am lower" at bounding box center [1148, 142] width 97 height 17
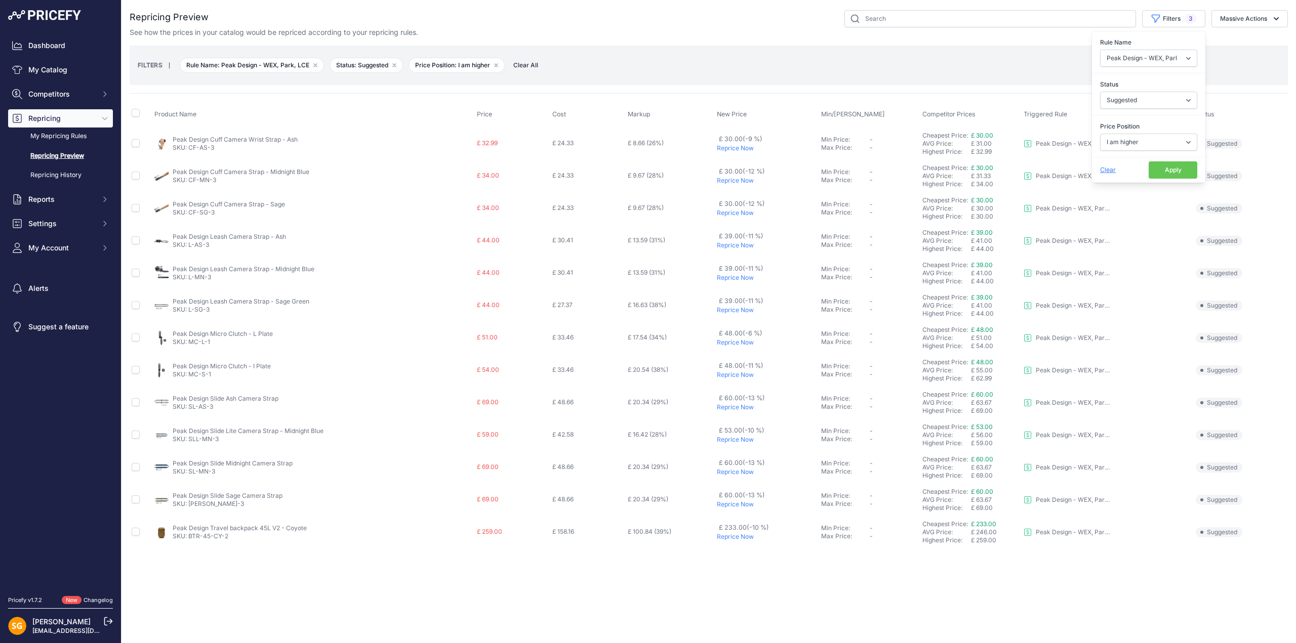
click at [738, 342] on p "Reprice Now" at bounding box center [767, 343] width 101 height 8
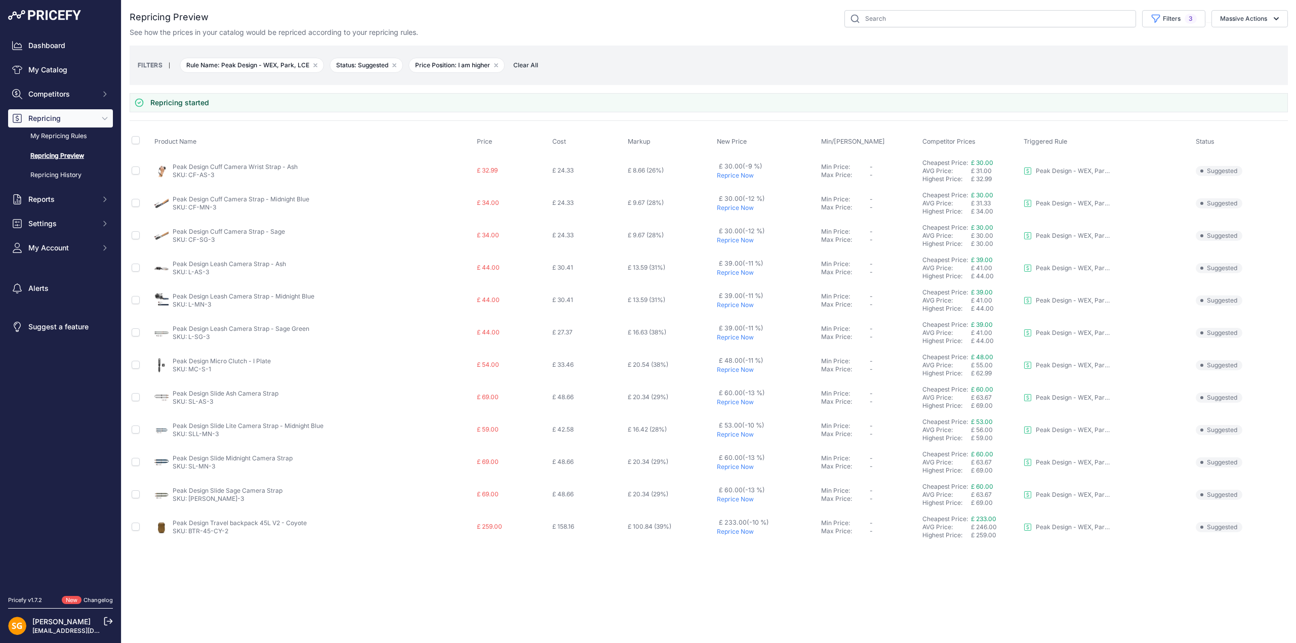
click at [736, 371] on p "Reprice Now" at bounding box center [767, 370] width 101 height 8
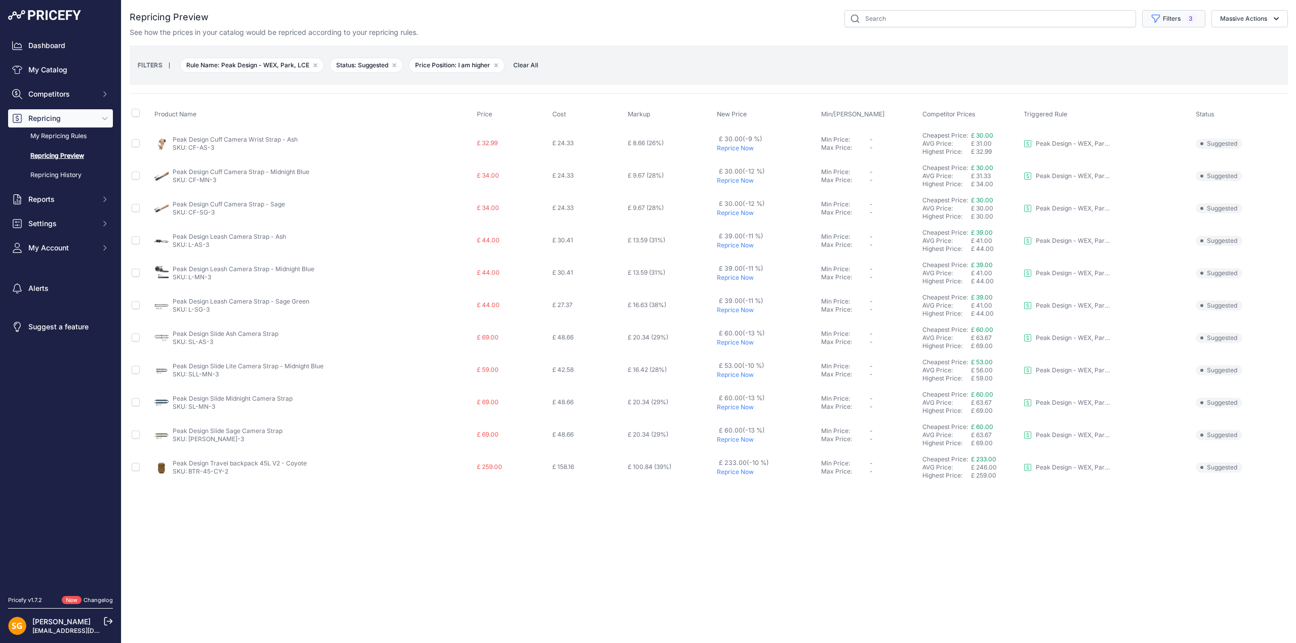
click at [1165, 21] on button "Filters 3" at bounding box center [1173, 18] width 63 height 17
click at [1151, 62] on select "Select an option 3LT - Match WEX Benro - WEX, Park, LCE Billingham - Match Chea…" at bounding box center [1148, 58] width 97 height 17
select select "9193"
click at [1100, 50] on select "Select an option 3LT - Match WEX Benro - WEX, Park, LCE Billingham - Match Chea…" at bounding box center [1148, 58] width 97 height 17
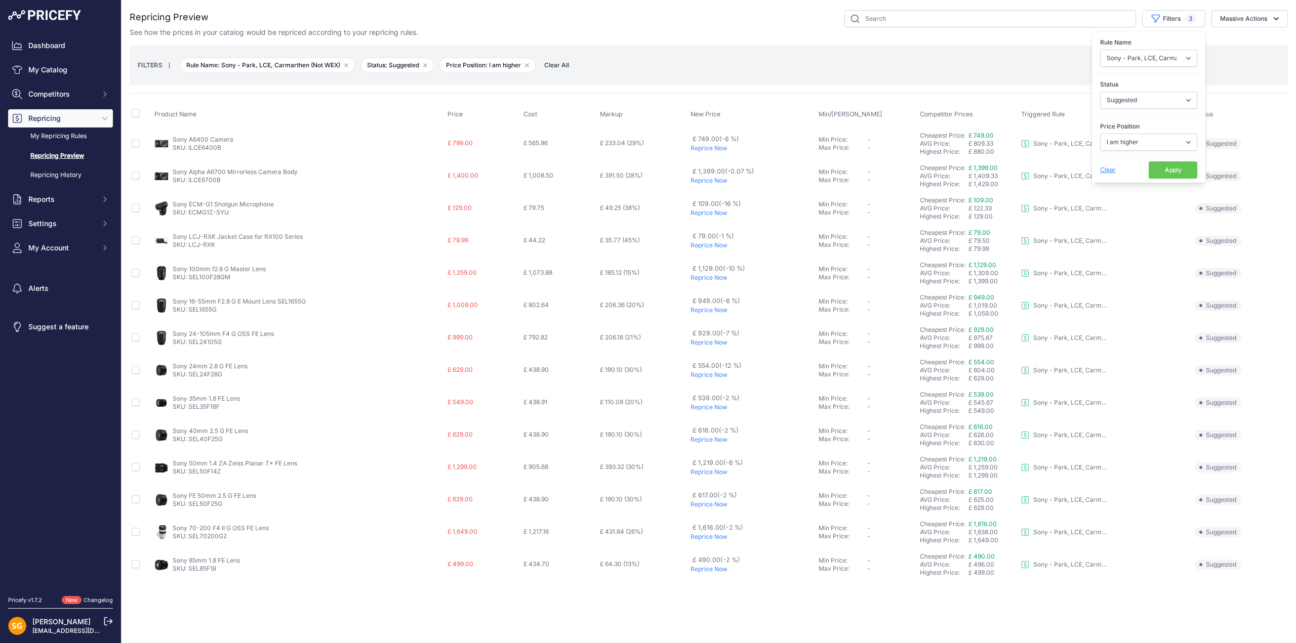
click at [711, 181] on p "Reprice Now" at bounding box center [752, 181] width 124 height 8
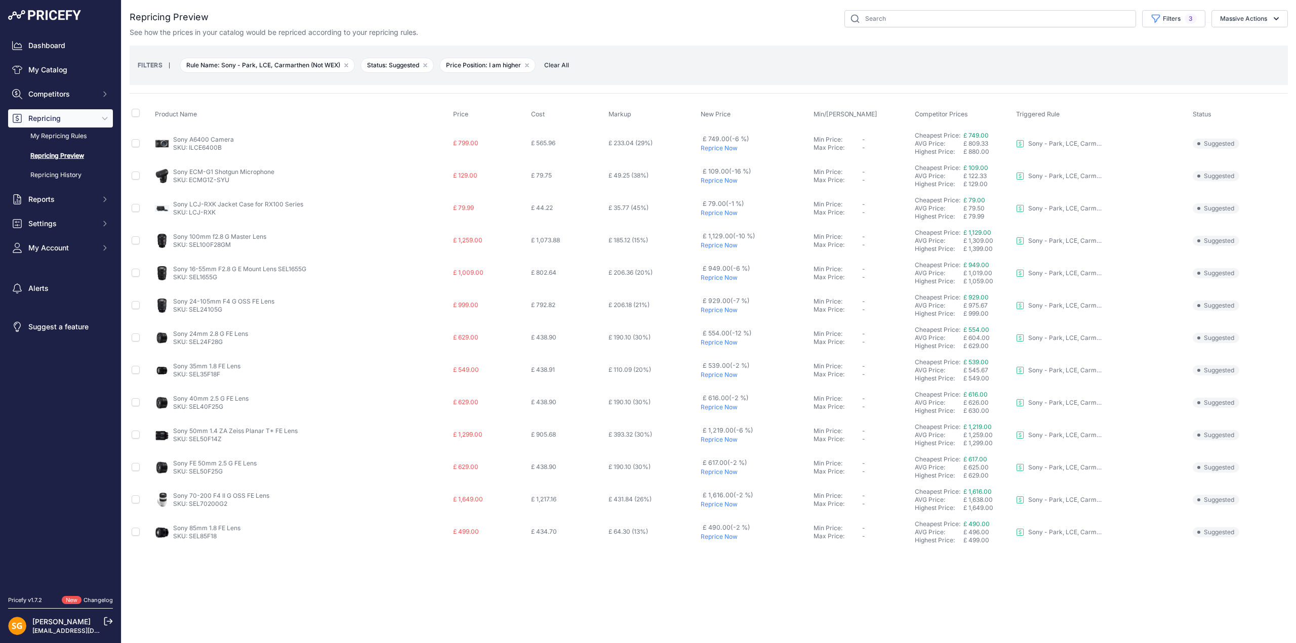
click at [719, 211] on p "Reprice Now" at bounding box center [755, 213] width 109 height 8
click at [720, 407] on p "Reprice Now" at bounding box center [755, 407] width 109 height 8
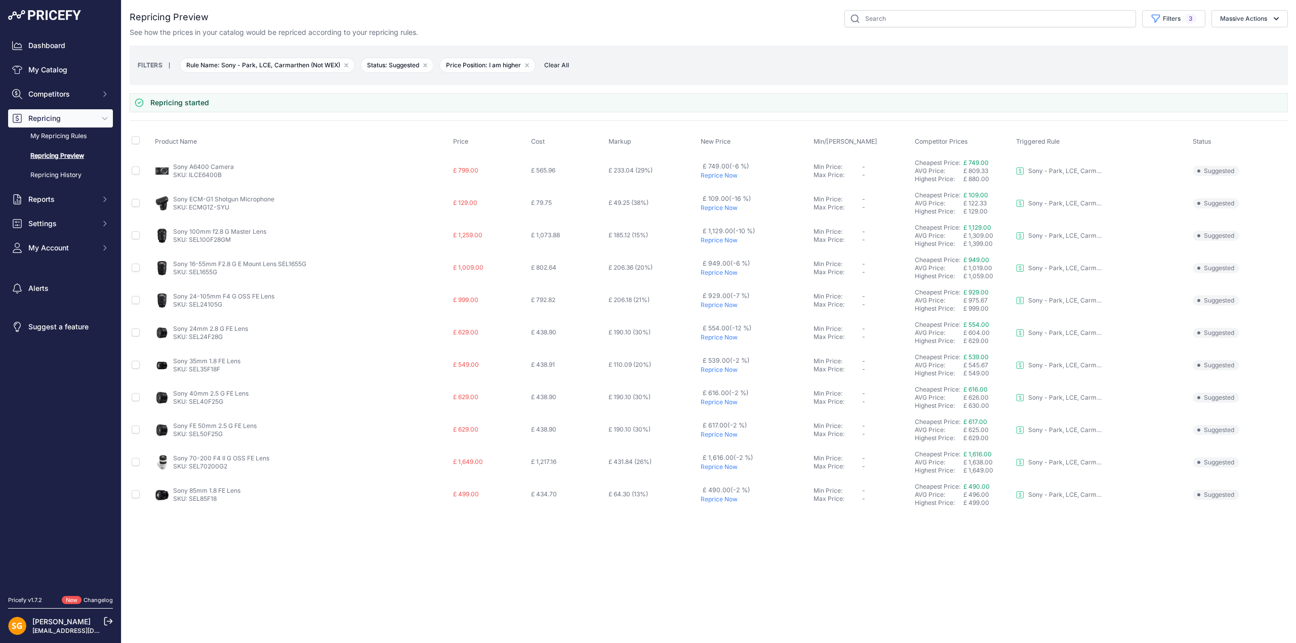
click at [726, 435] on p "Reprice Now" at bounding box center [755, 435] width 109 height 8
click at [725, 403] on p "Reprice Now" at bounding box center [755, 402] width 109 height 8
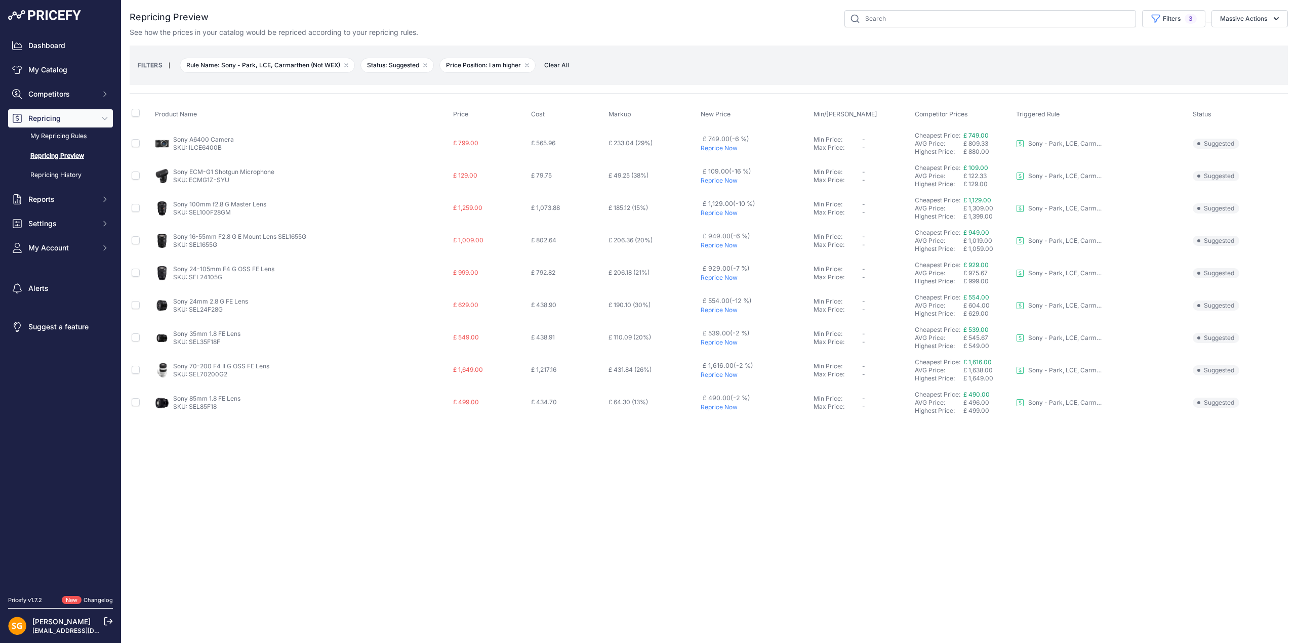
click at [721, 375] on p "Reprice Now" at bounding box center [755, 375] width 109 height 8
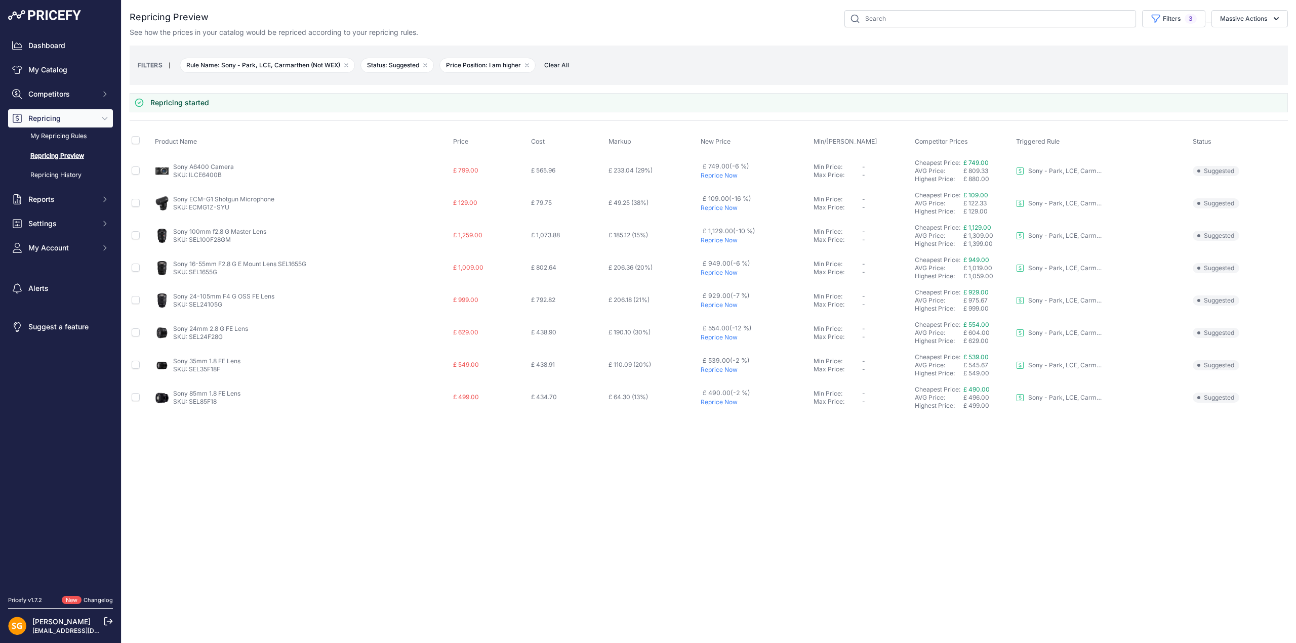
click at [720, 177] on p "Reprice Now" at bounding box center [755, 176] width 109 height 8
click at [722, 178] on p "Reprice Now" at bounding box center [755, 176] width 109 height 8
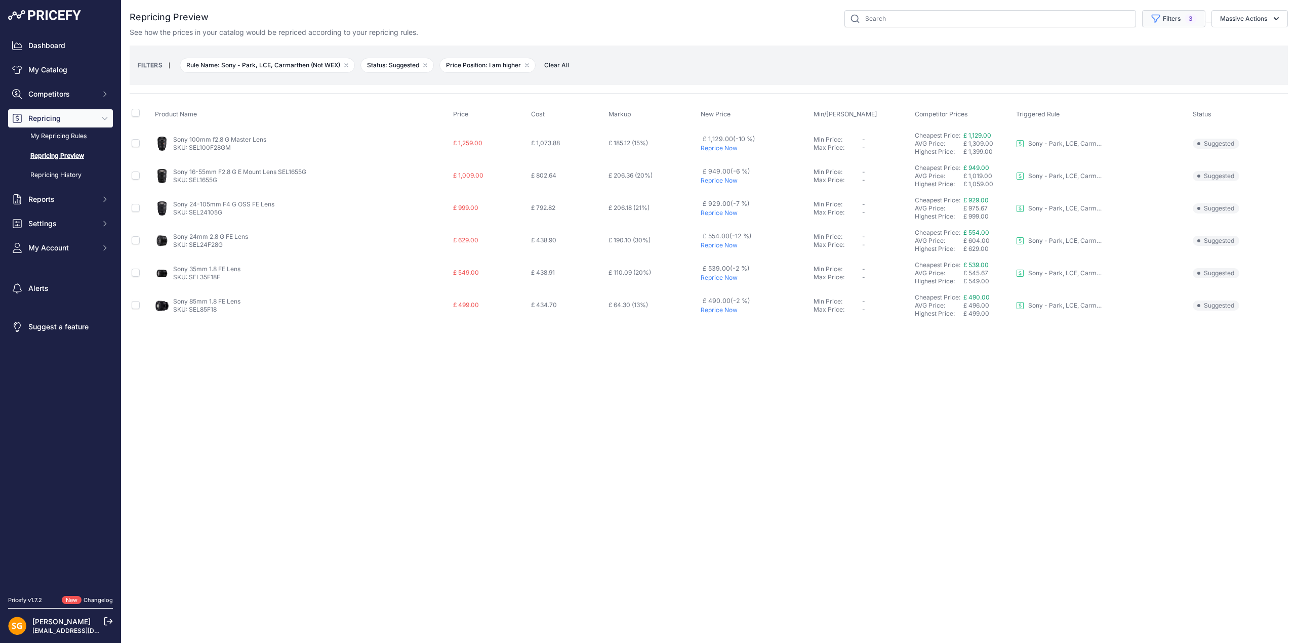
click at [1167, 13] on button "Filters 3" at bounding box center [1173, 18] width 63 height 17
click at [1146, 140] on select "Select an option I am higher Same price I am lower" at bounding box center [1148, 142] width 97 height 17
select select "0"
click at [1100, 134] on select "Select an option I am higher Same price I am lower" at bounding box center [1148, 142] width 97 height 17
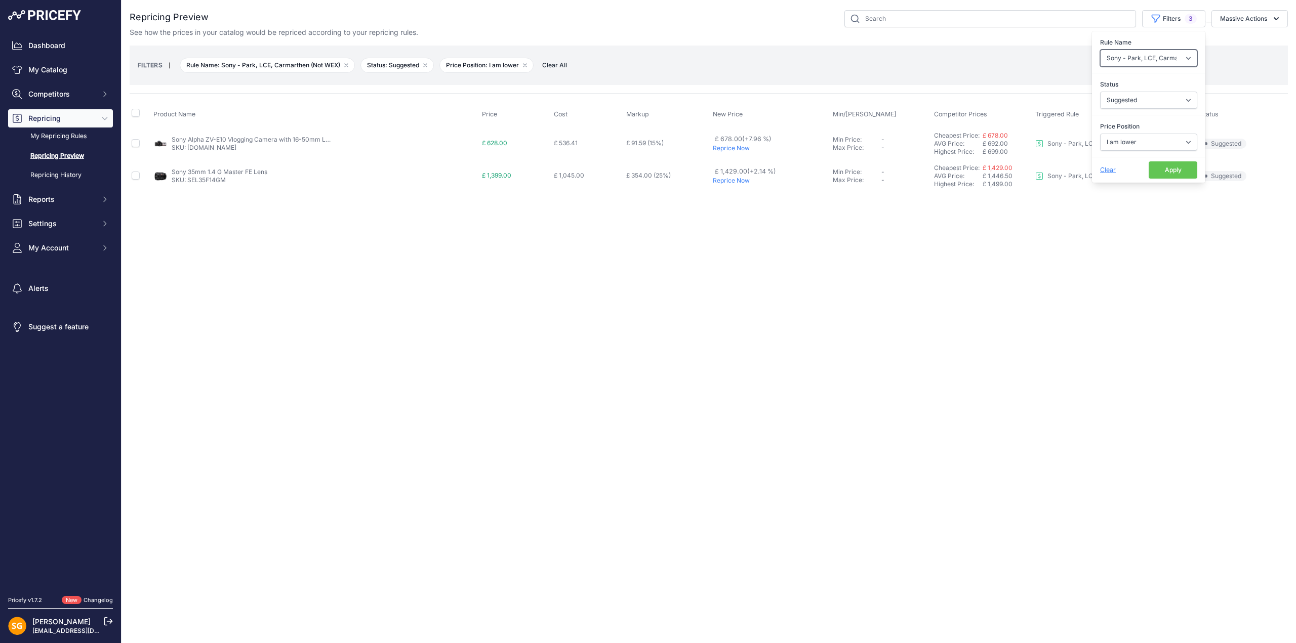
click at [1155, 59] on select "Select an option 3LT - Match WEX Benro - WEX, Park, LCE Billingham - Match Chea…" at bounding box center [1148, 58] width 97 height 17
select select "9242"
click at [1100, 50] on select "Select an option 3LT - Match WEX Benro - WEX, Park, LCE Billingham - Match Chea…" at bounding box center [1148, 58] width 97 height 17
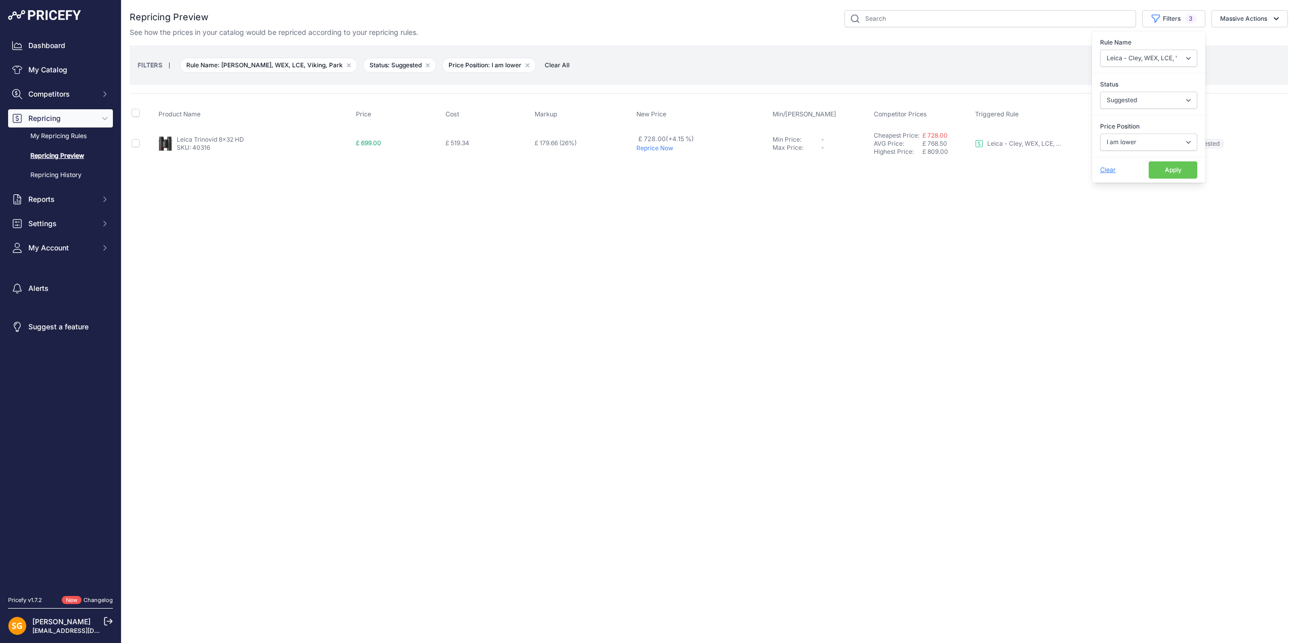
click at [654, 150] on p "Reprice Now" at bounding box center [702, 148] width 132 height 8
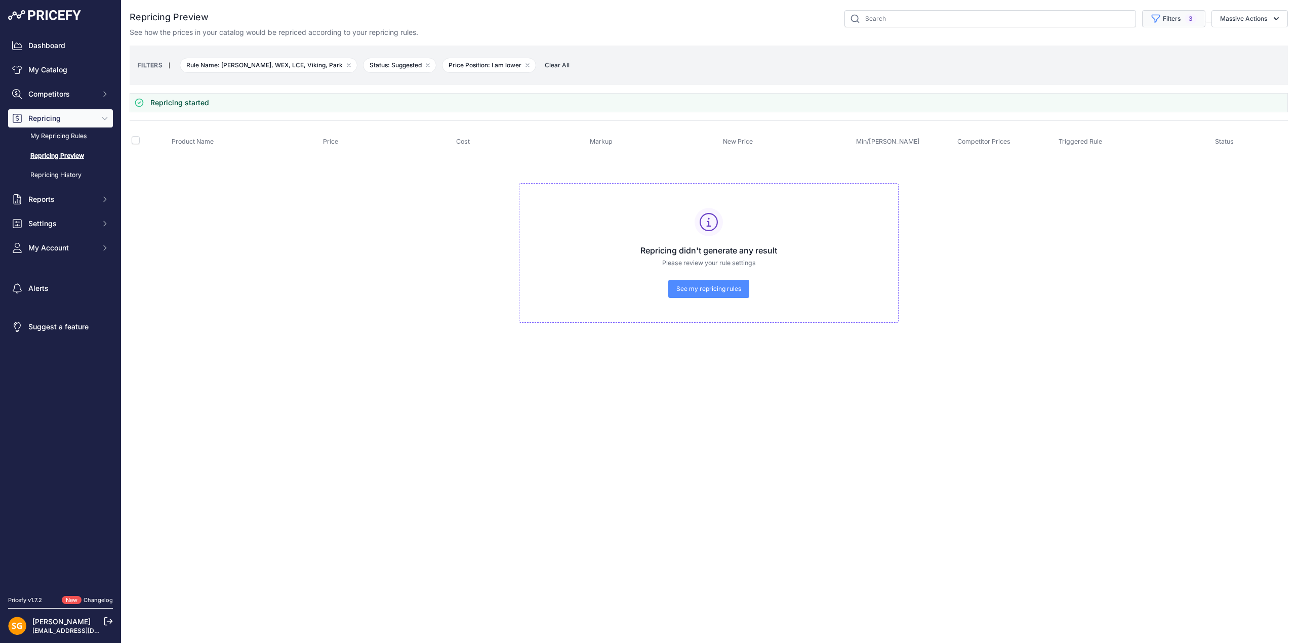
click at [1169, 22] on button "Filters 3" at bounding box center [1173, 18] width 63 height 17
click at [1137, 142] on select "Select an option I am higher Same price I am lower" at bounding box center [1148, 142] width 97 height 17
select select "1"
click at [1100, 134] on select "Select an option I am higher Same price I am lower" at bounding box center [1148, 142] width 97 height 17
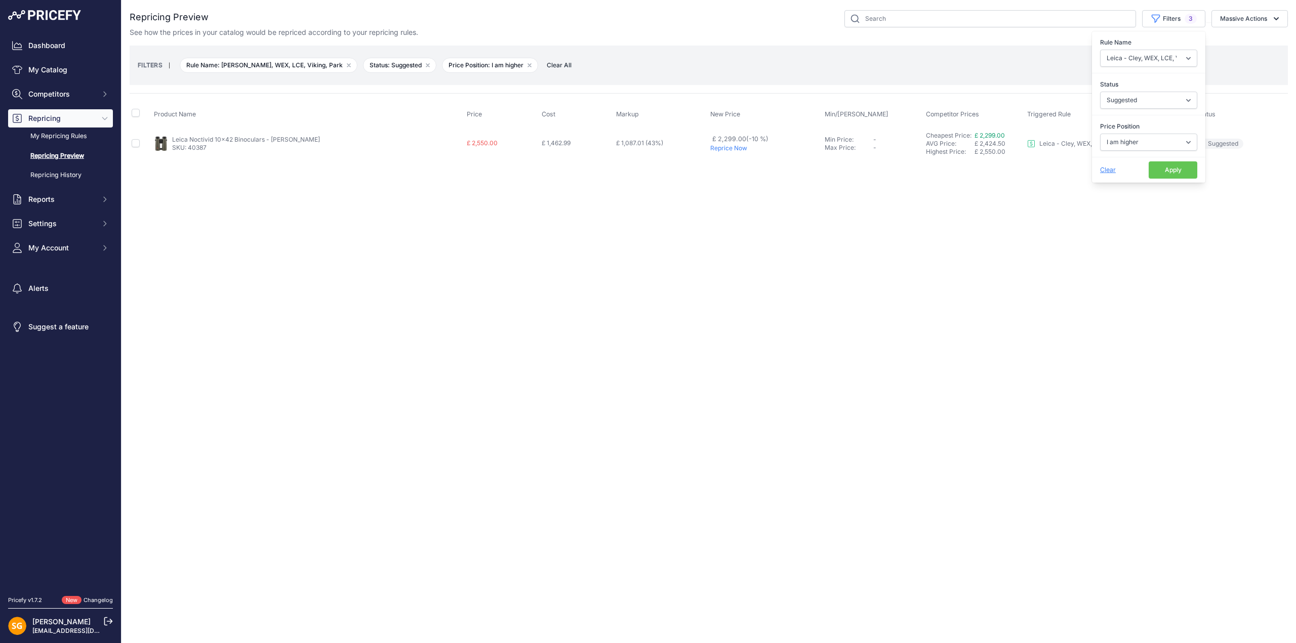
click at [718, 147] on p "Reprice Now" at bounding box center [765, 148] width 110 height 8
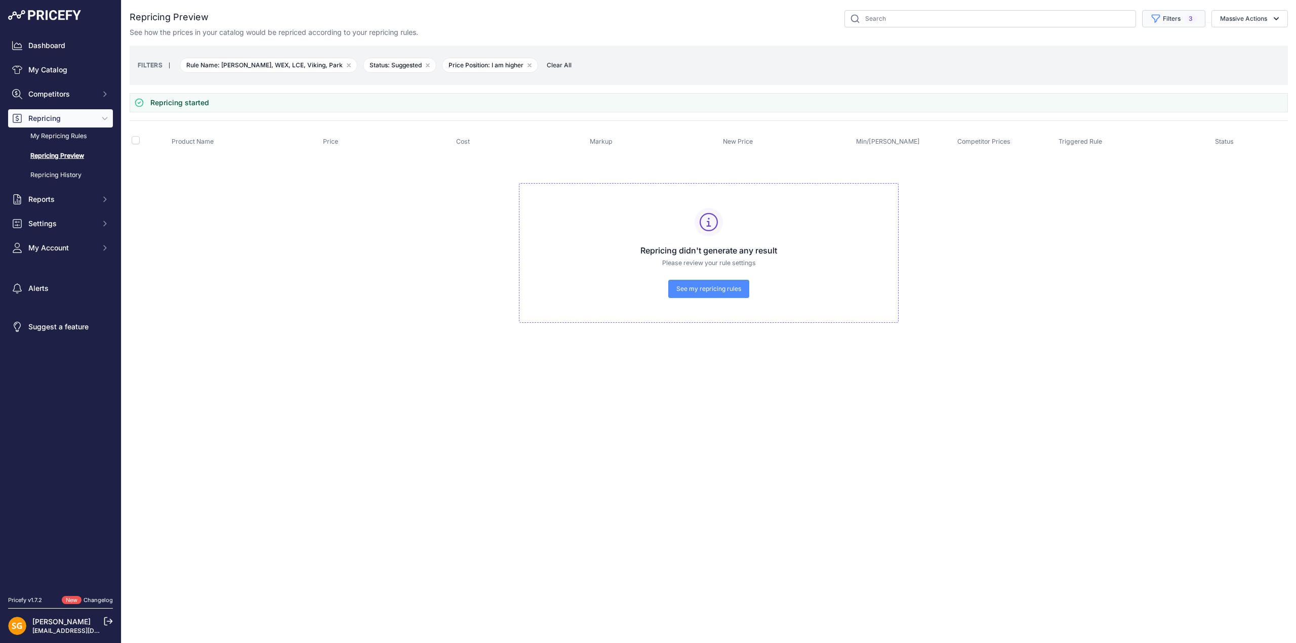
click at [1172, 19] on button "Filters 3" at bounding box center [1173, 18] width 63 height 17
click at [1141, 60] on select "Select an option 3LT - Match WEX Benro - WEX, Park, LCE Billingham - Match Chea…" at bounding box center [1148, 58] width 97 height 17
click at [407, 188] on td "Repricing didn't generate any result Please review your rule settings See my re…" at bounding box center [709, 248] width 1158 height 189
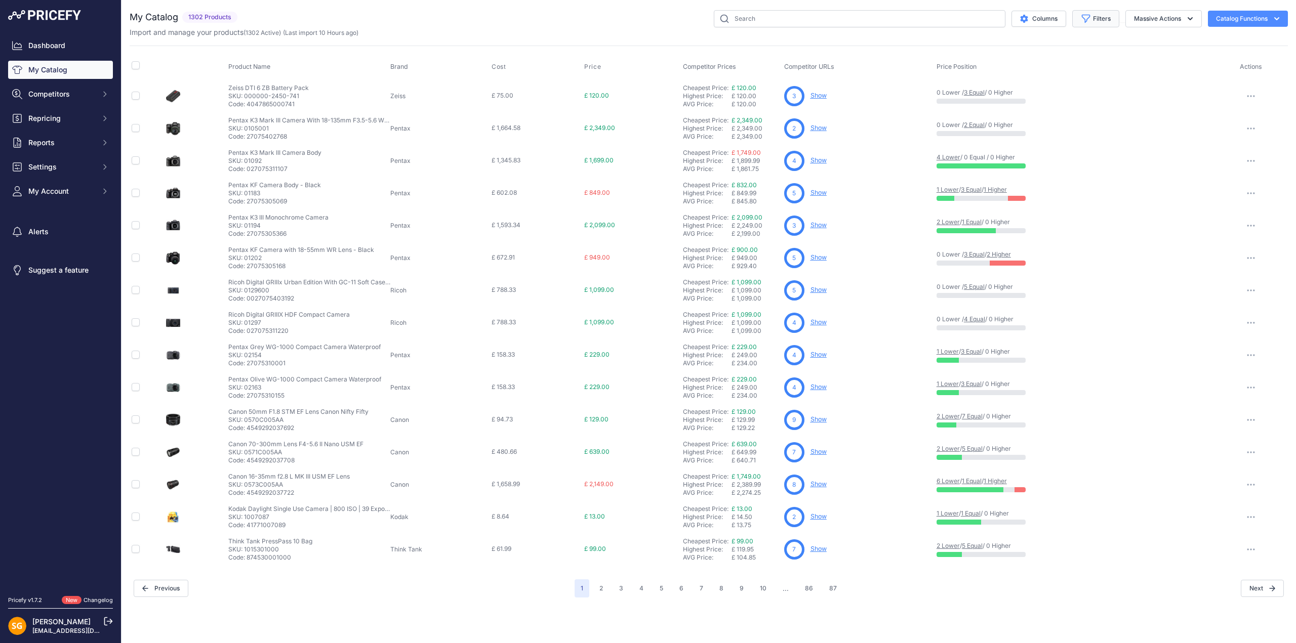
click at [1091, 14] on button "Filters" at bounding box center [1095, 18] width 47 height 17
click at [1049, 95] on select "Select an option Matched Unmatched" at bounding box center [1062, 100] width 97 height 17
select select "0"
click at [1014, 92] on select "Select an option Matched Unmatched" at bounding box center [1062, 100] width 97 height 17
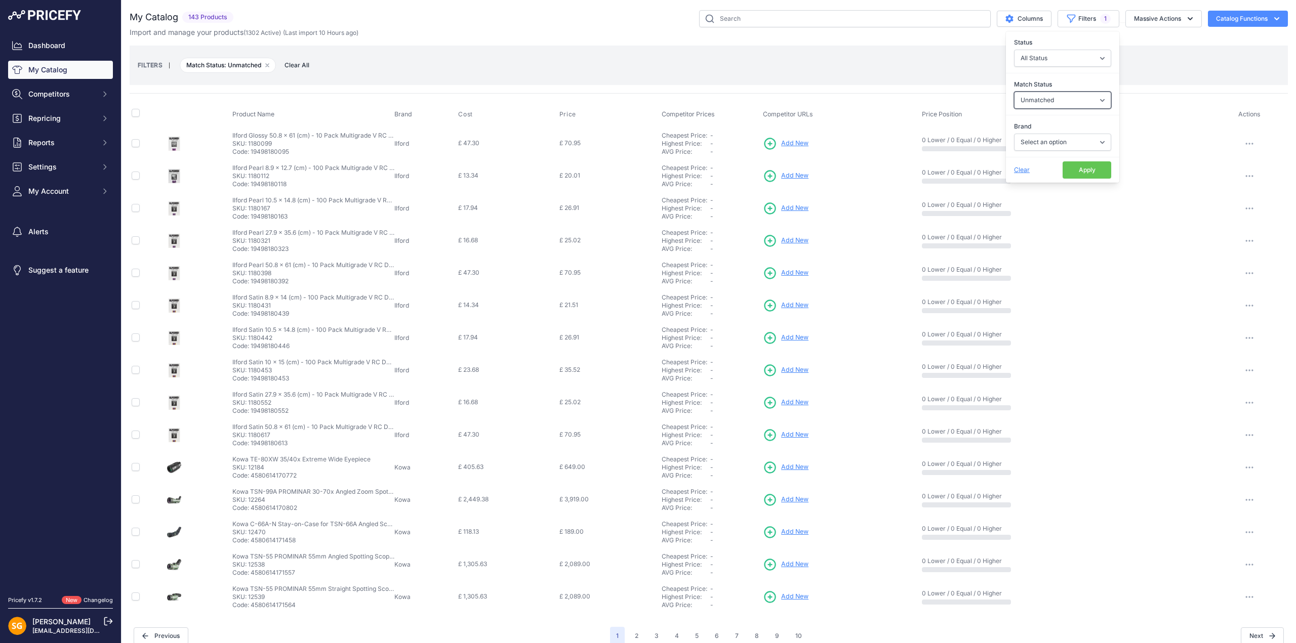
scroll to position [12, 0]
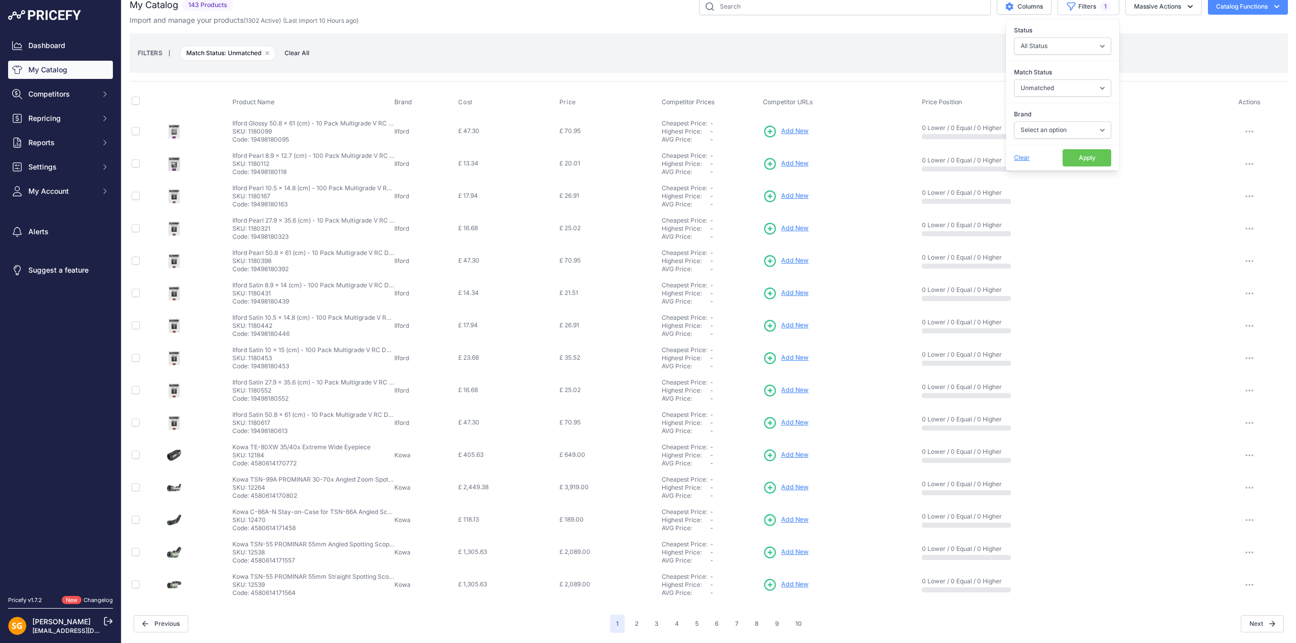
click at [817, 47] on div "FILTERS | Match Status: Unmatched Remove filter option Clear All" at bounding box center [709, 52] width 1142 height 27
click at [1015, 10] on button "Columns" at bounding box center [1024, 6] width 55 height 16
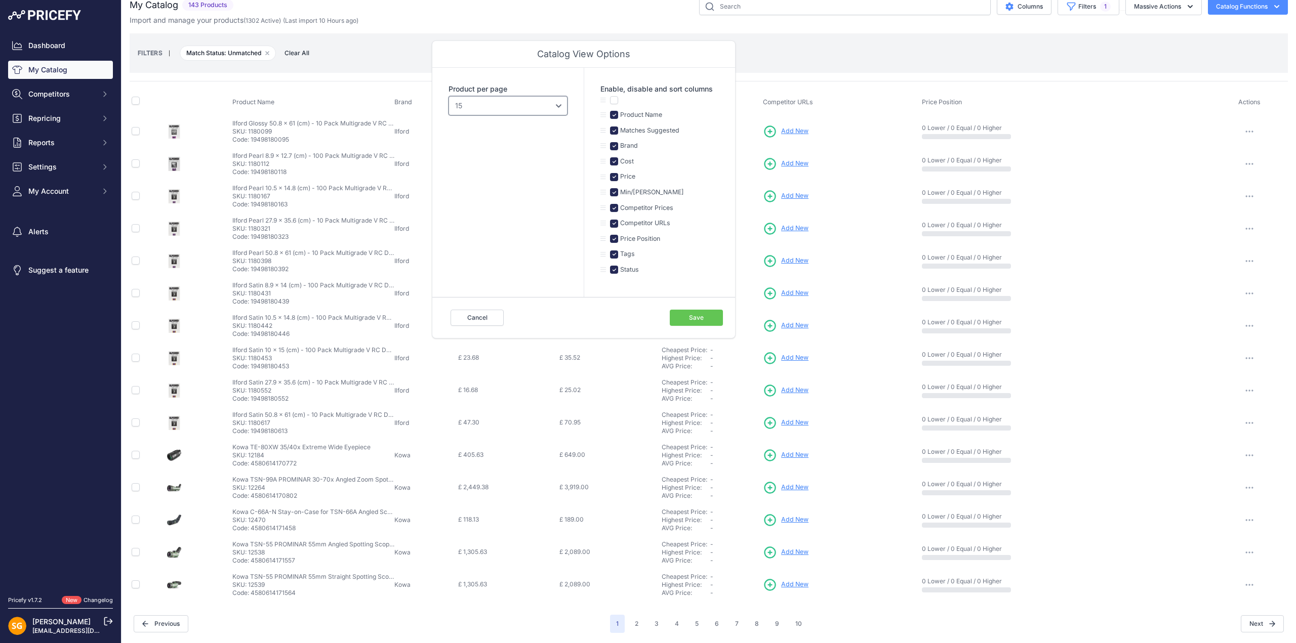
click at [560, 108] on select "10 15 20 25 50 100" at bounding box center [508, 105] width 119 height 19
select select "100"
click at [449, 96] on select "10 15 20 25 50 100" at bounding box center [508, 105] width 119 height 19
click at [613, 130] on input "checkbox" at bounding box center [614, 131] width 8 height 8
checkbox input "false"
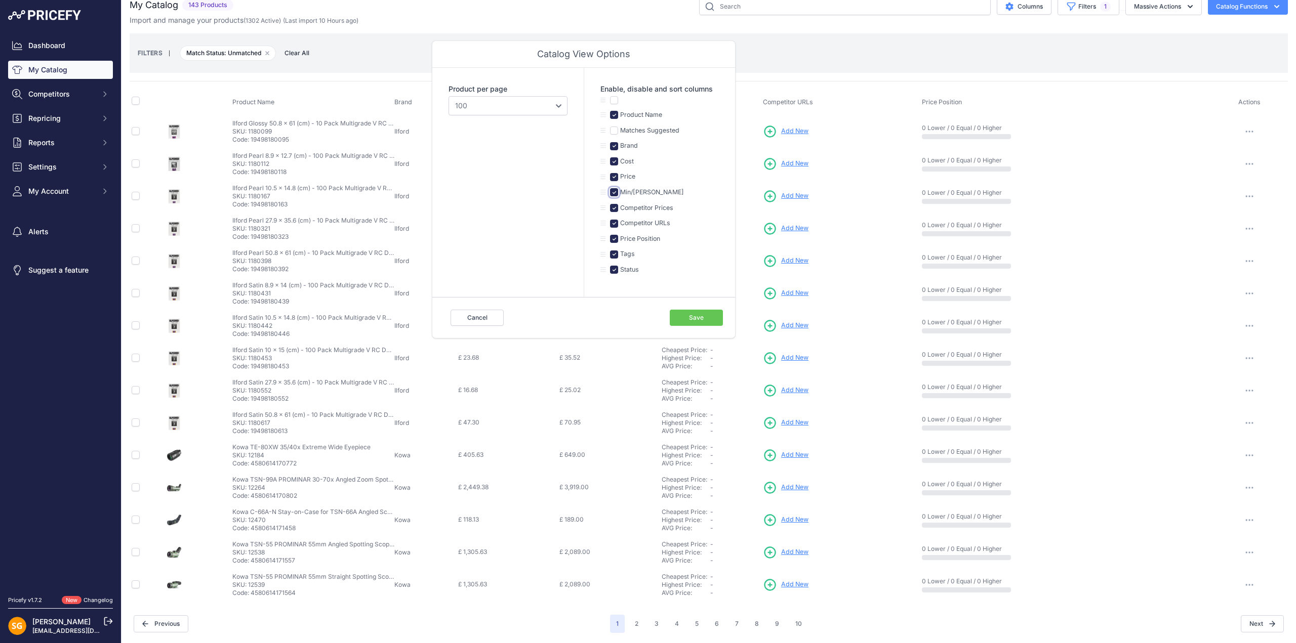
click at [617, 192] on input "checkbox" at bounding box center [614, 192] width 8 height 8
checkbox input "false"
click at [615, 256] on input "checkbox" at bounding box center [614, 255] width 8 height 8
checkbox input "false"
click at [614, 271] on input "checkbox" at bounding box center [614, 270] width 8 height 8
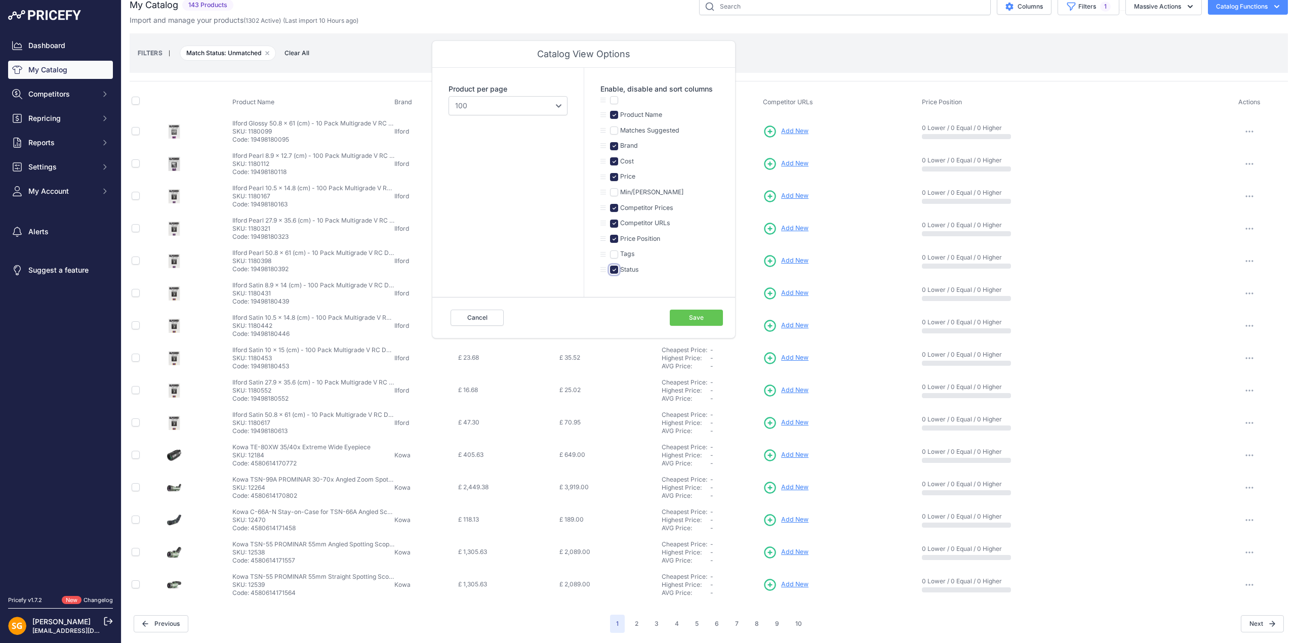
checkbox input "false"
click at [697, 317] on button "Save" at bounding box center [696, 318] width 53 height 16
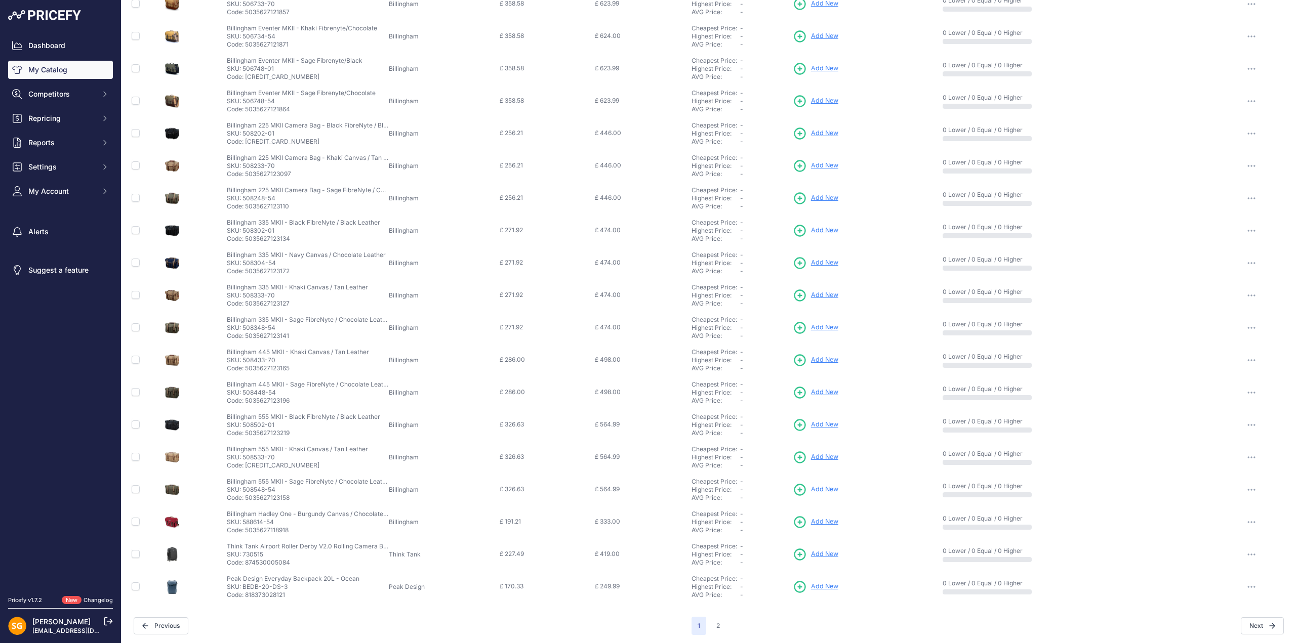
scroll to position [2766, 0]
click at [717, 628] on button "2" at bounding box center [718, 624] width 16 height 18
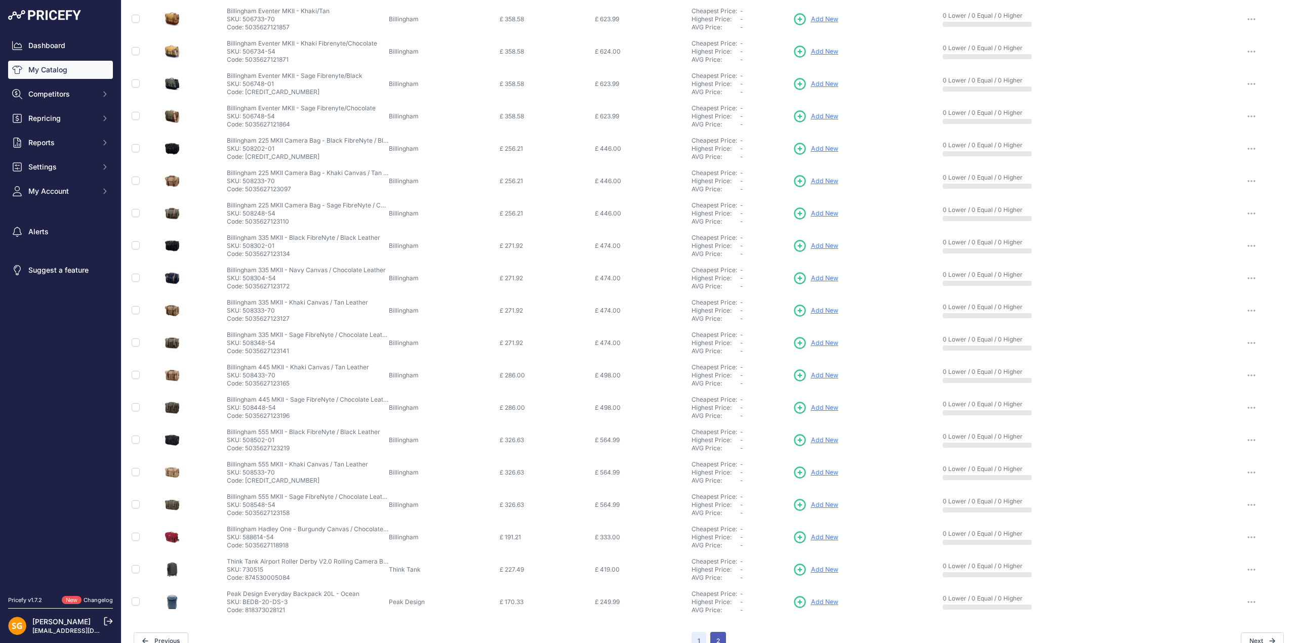
scroll to position [2783, 0]
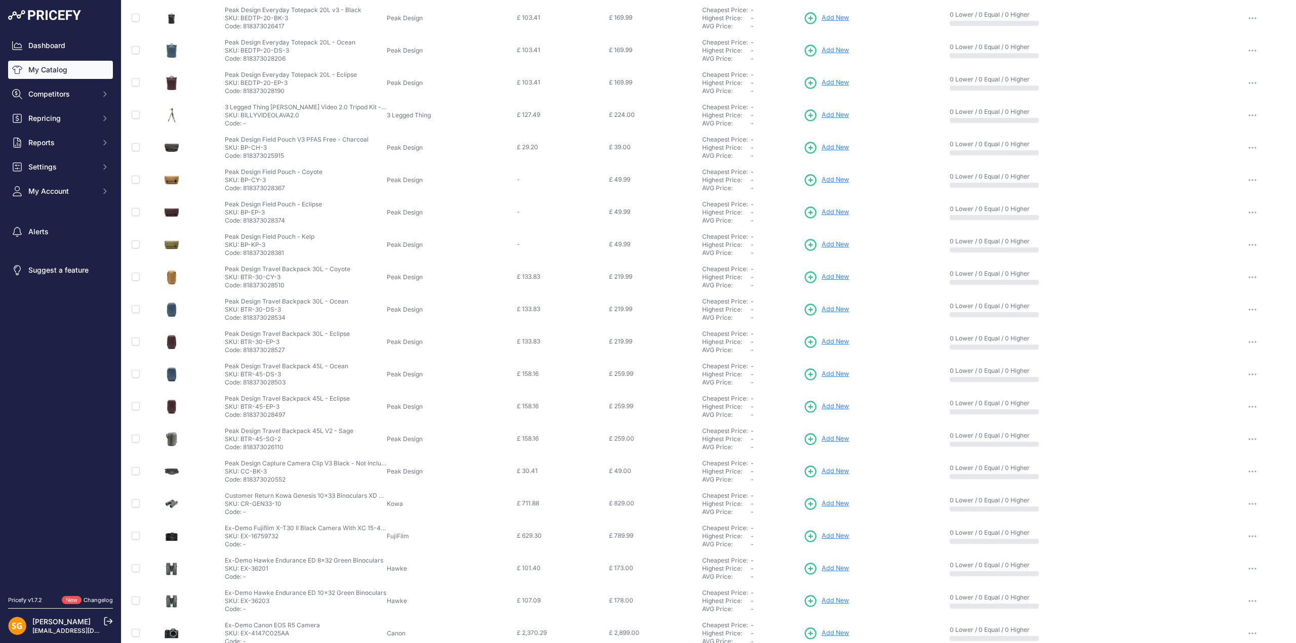
scroll to position [709, 0]
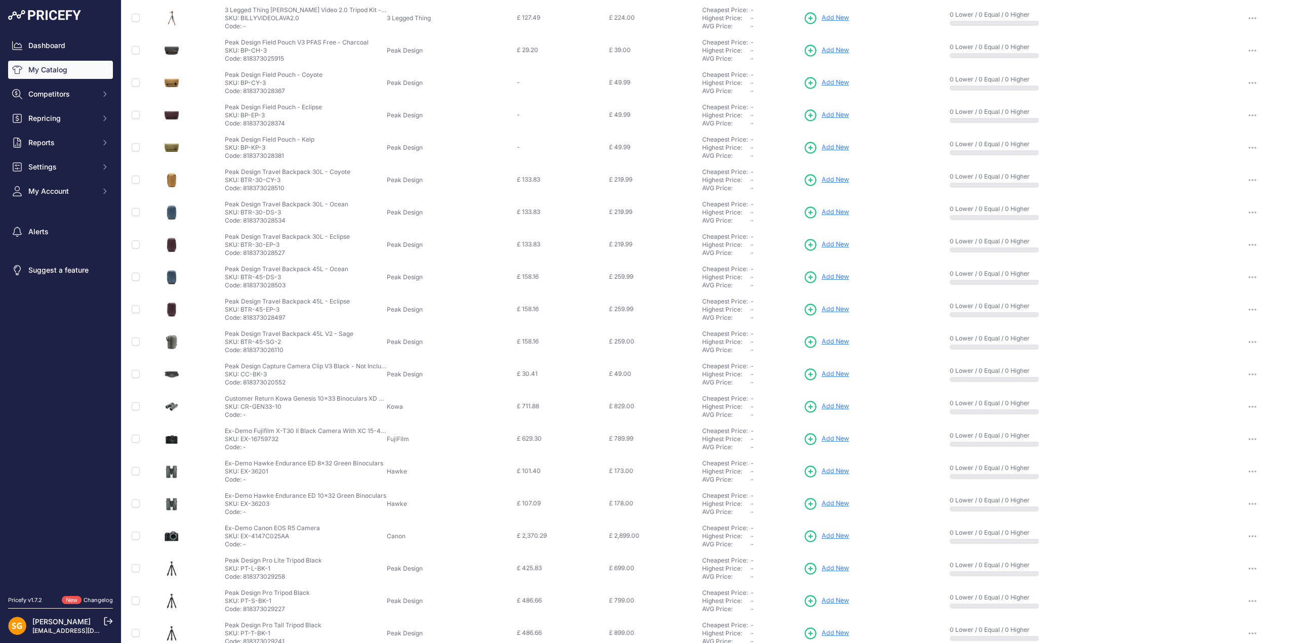
drag, startPoint x: 284, startPoint y: 407, endPoint x: 240, endPoint y: 409, distance: 44.1
click at [240, 409] on p "SKU: CR-GEN33-10" at bounding box center [306, 407] width 162 height 8
copy p "CR-GEN33-10"
drag, startPoint x: 239, startPoint y: 440, endPoint x: 276, endPoint y: 438, distance: 37.0
click at [276, 438] on p "SKU: EX-16759732" at bounding box center [306, 439] width 162 height 8
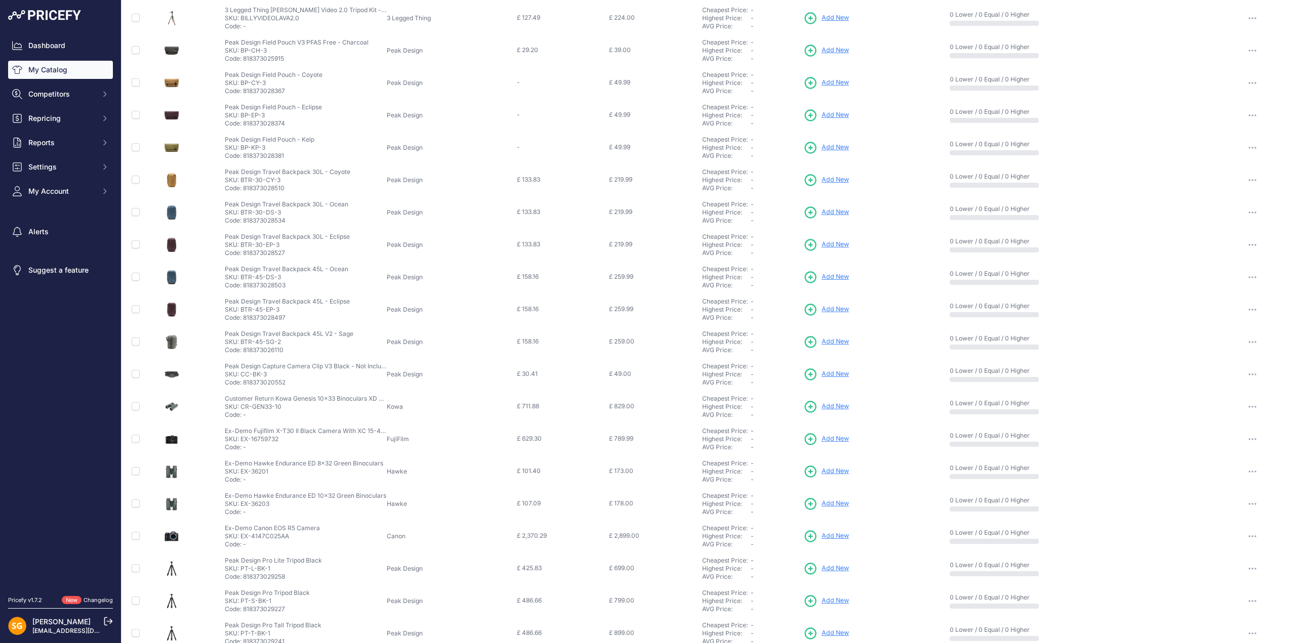
copy p "EX-16759732"
click at [260, 472] on p "SKU: EX-36201" at bounding box center [304, 472] width 158 height 8
drag, startPoint x: 240, startPoint y: 474, endPoint x: 271, endPoint y: 474, distance: 30.9
click at [271, 474] on p "SKU: EX-36201" at bounding box center [304, 472] width 158 height 8
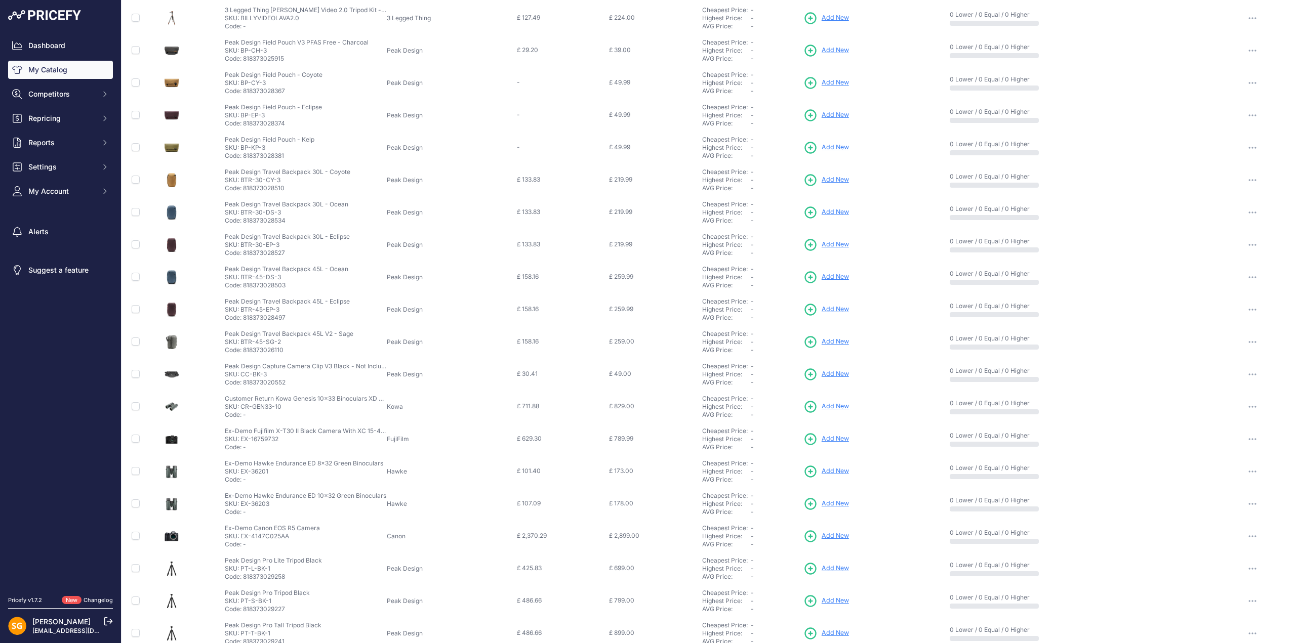
copy p "EX-36201"
drag, startPoint x: 240, startPoint y: 504, endPoint x: 268, endPoint y: 504, distance: 27.3
click at [268, 504] on p "SKU: EX-36203" at bounding box center [305, 504] width 161 height 8
copy p "EX-36203"
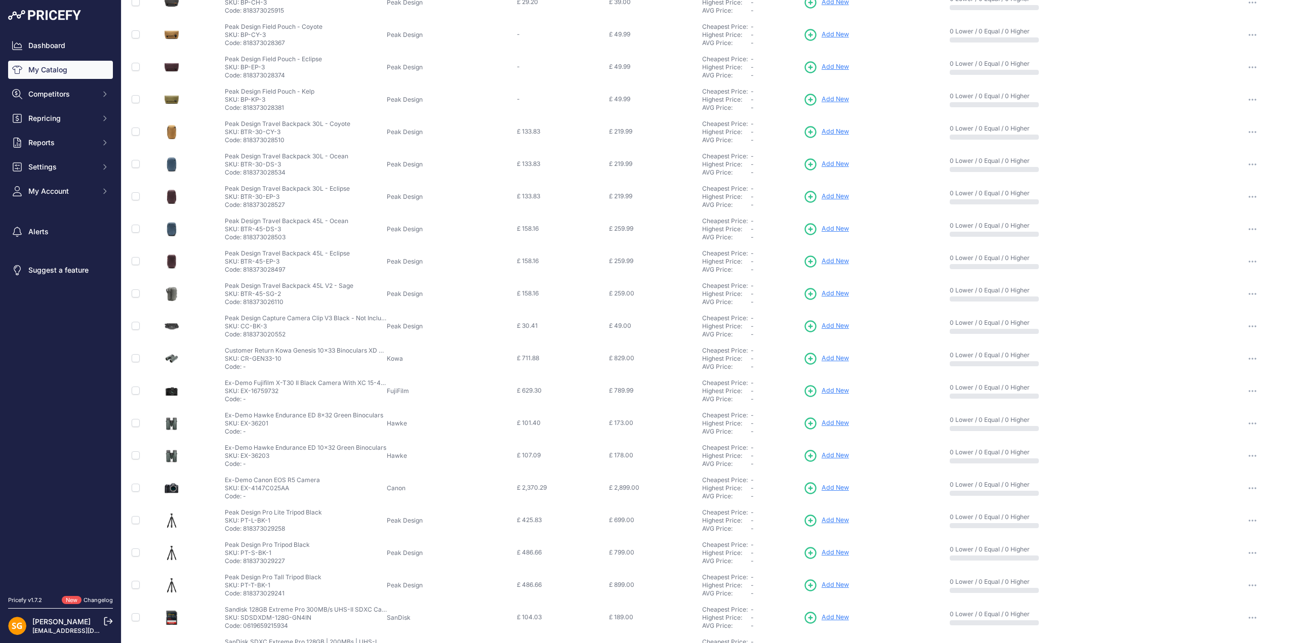
scroll to position [919, 0]
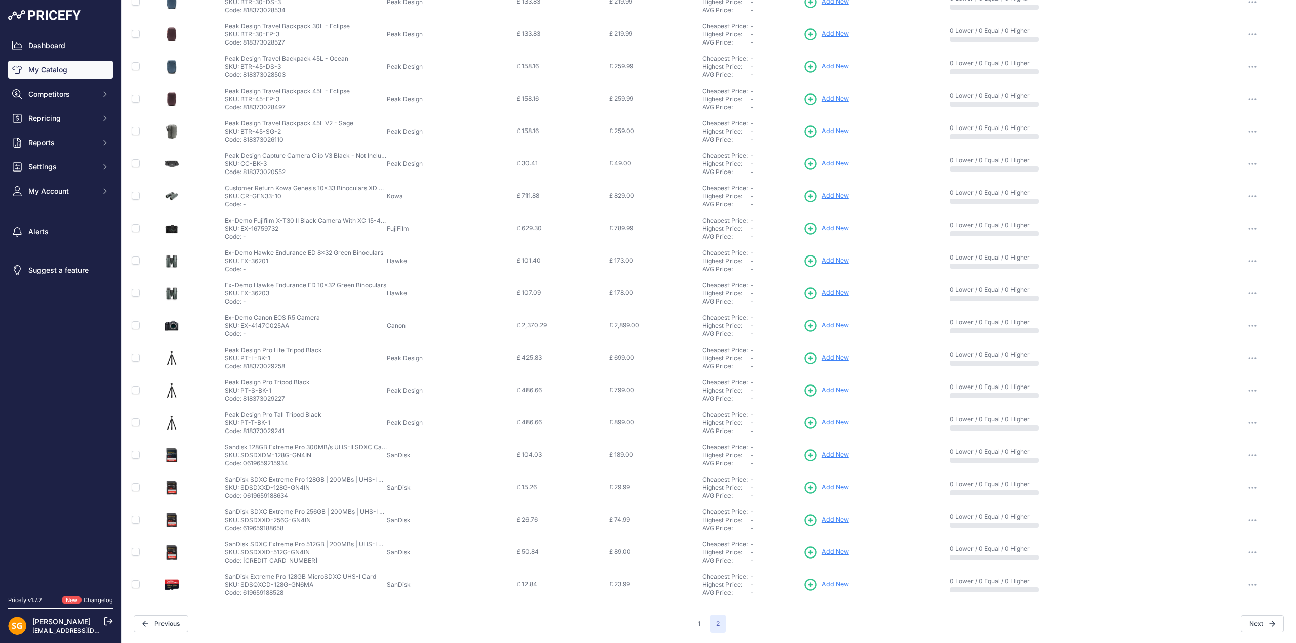
drag, startPoint x: 241, startPoint y: 328, endPoint x: 286, endPoint y: 327, distance: 44.6
click at [286, 327] on p "SKU: EX-4147C025AA" at bounding box center [272, 326] width 95 height 8
copy p "EX-4147C025AA"
click at [696, 627] on button "1" at bounding box center [698, 624] width 15 height 18
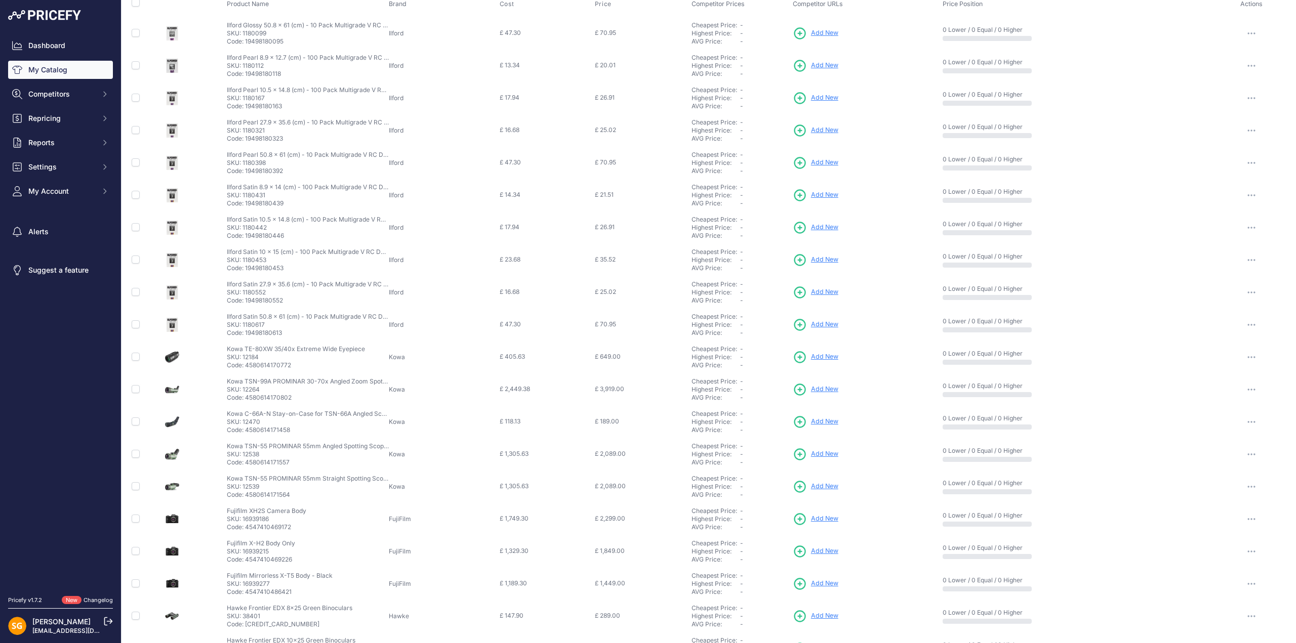
scroll to position [202, 0]
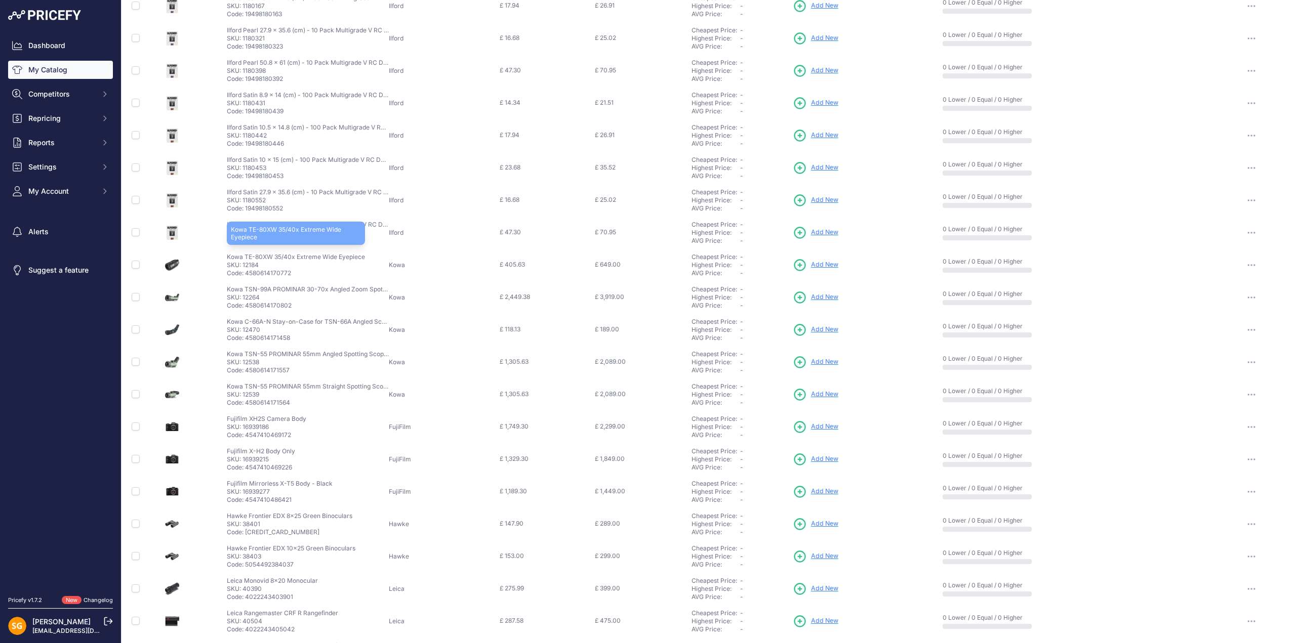
drag, startPoint x: 226, startPoint y: 257, endPoint x: 362, endPoint y: 255, distance: 135.7
click at [362, 255] on p "Kowa TE-80XW 35/40x Extreme Wide Eyepiece" at bounding box center [296, 257] width 138 height 8
drag, startPoint x: 227, startPoint y: 290, endPoint x: 368, endPoint y: 289, distance: 140.7
click at [368, 289] on p "Kowa TSN-99A PROMINAR 30-70x Angled Zoom Spotting Scope Kit" at bounding box center [308, 290] width 162 height 8
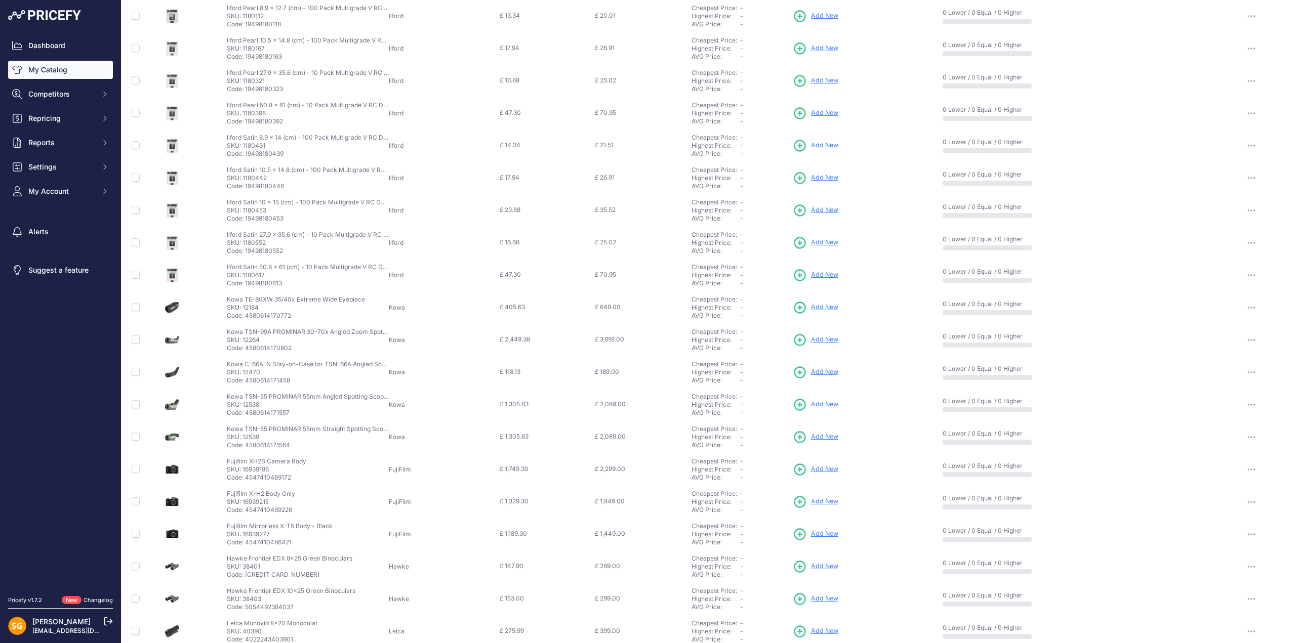
scroll to position [0, 0]
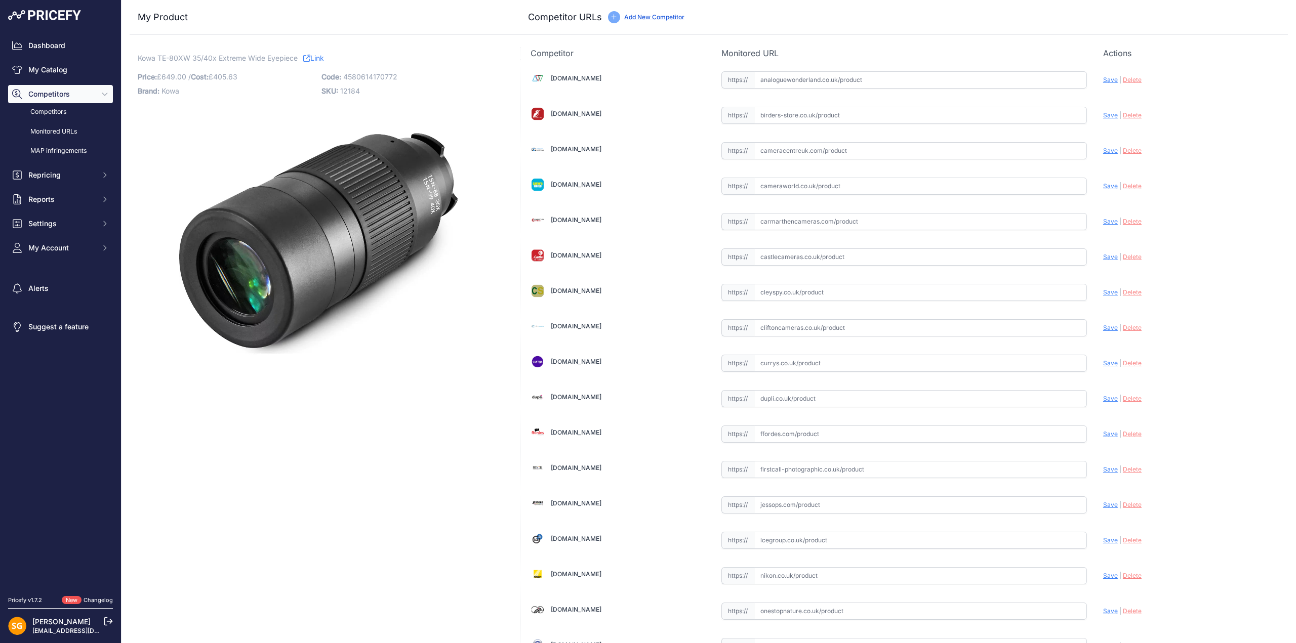
click at [839, 117] on input "text" at bounding box center [920, 115] width 333 height 17
paste input "[URL][DOMAIN_NAME]"
click at [1103, 115] on span "Save" at bounding box center [1110, 115] width 15 height 8
type input "[URL][DOMAIN_NAME]"
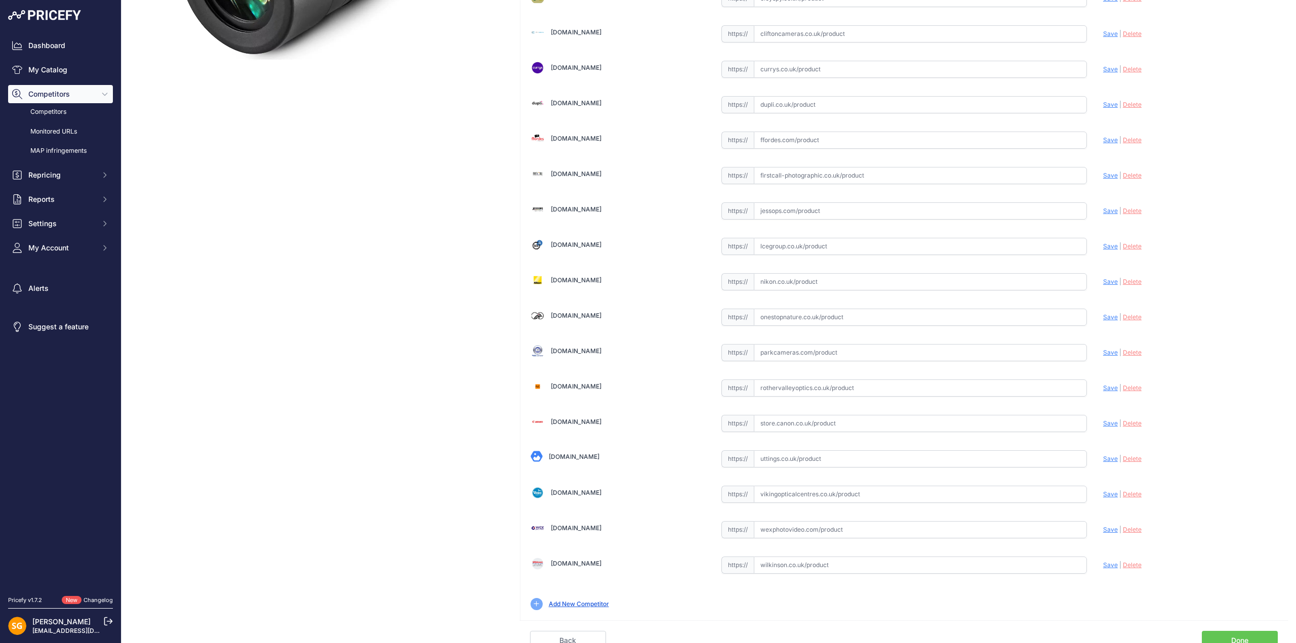
scroll to position [301, 0]
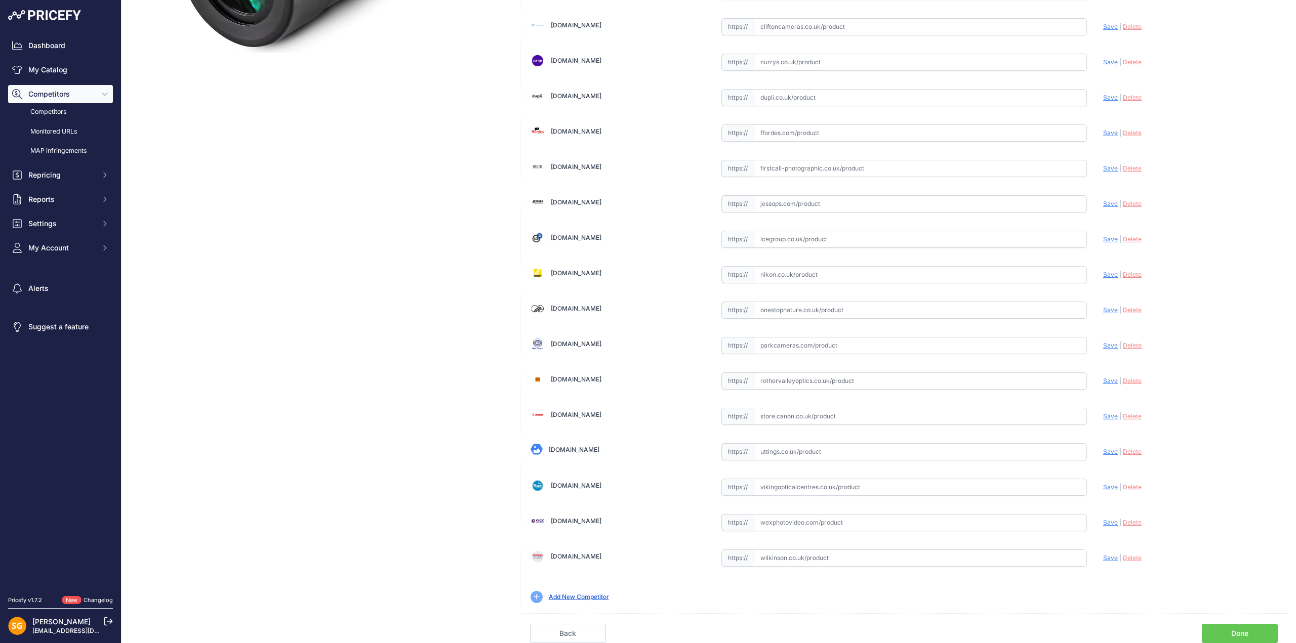
drag, startPoint x: 837, startPoint y: 385, endPoint x: 842, endPoint y: 384, distance: 5.1
click at [837, 385] on input "text" at bounding box center [920, 381] width 333 height 17
paste input "[URL][DOMAIN_NAME]"
click at [1107, 381] on span "Save" at bounding box center [1110, 381] width 15 height 8
type input "[URL][DOMAIN_NAME]"
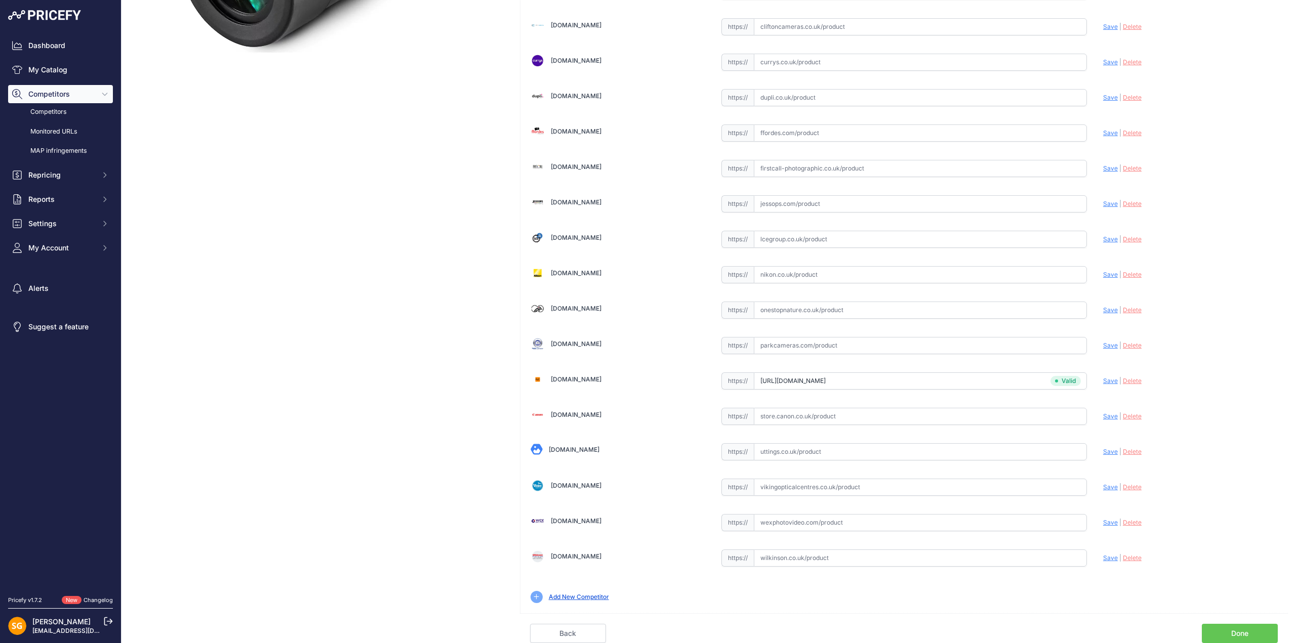
click at [828, 488] on input "text" at bounding box center [920, 487] width 333 height 17
paste input "[URL][DOMAIN_NAME]"
click at [1103, 487] on span "Save" at bounding box center [1110, 487] width 15 height 8
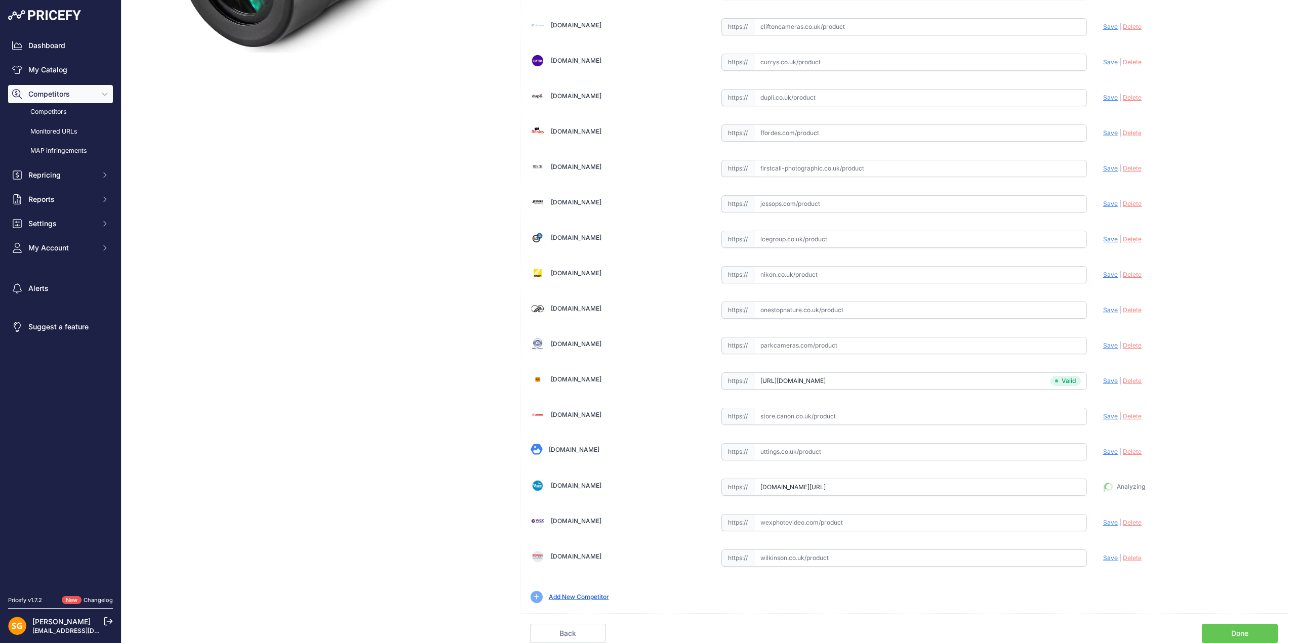
type input "[URL][DOMAIN_NAME]"
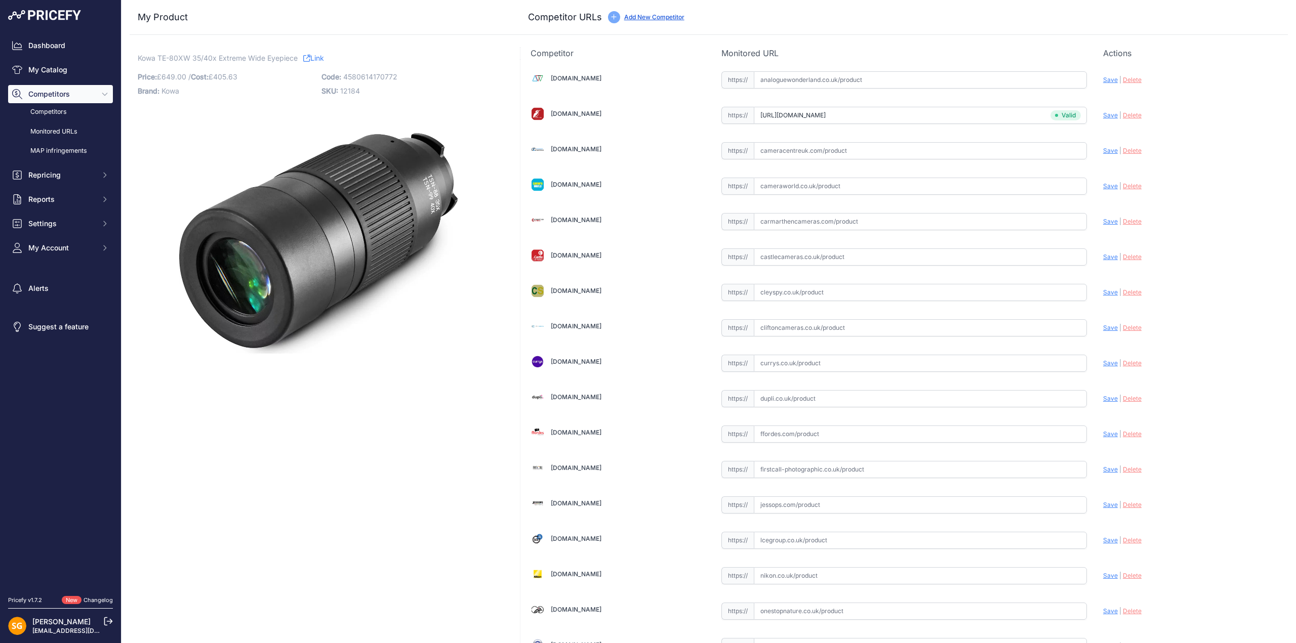
drag, startPoint x: 833, startPoint y: 322, endPoint x: 840, endPoint y: 322, distance: 7.6
click at [833, 322] on input "text" at bounding box center [920, 327] width 333 height 17
paste input "[URL][DOMAIN_NAME]"
click at [1105, 329] on span "Save" at bounding box center [1110, 328] width 15 height 8
type input "[URL][DOMAIN_NAME]"
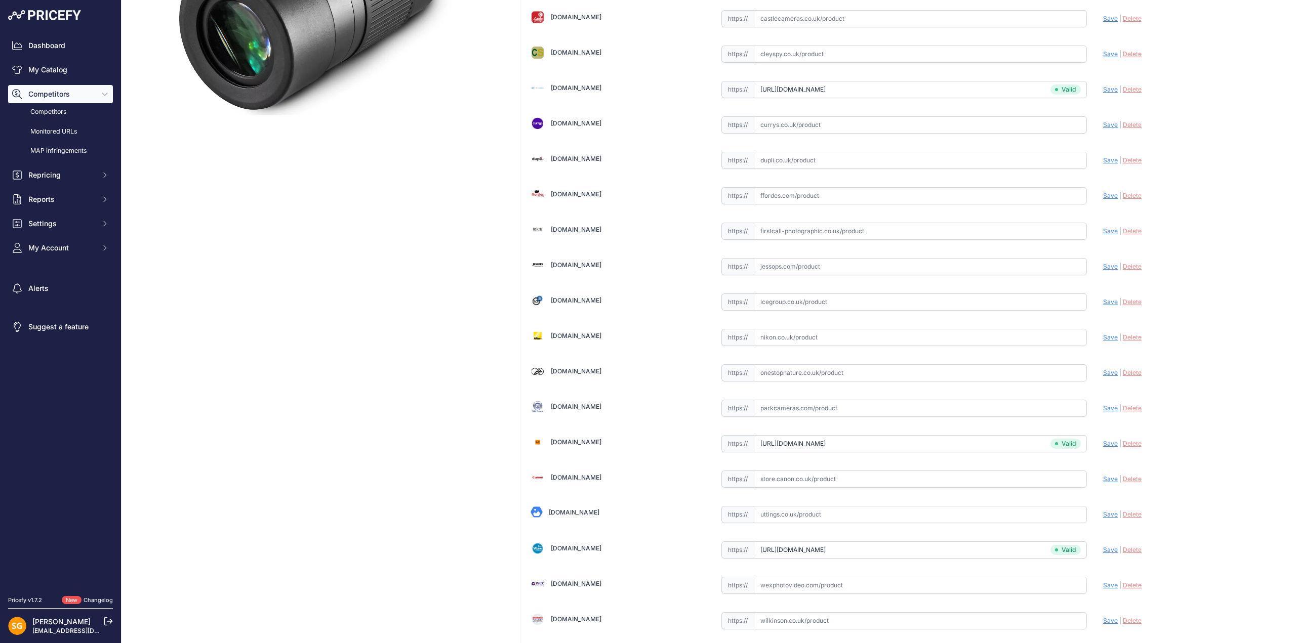
scroll to position [149, 0]
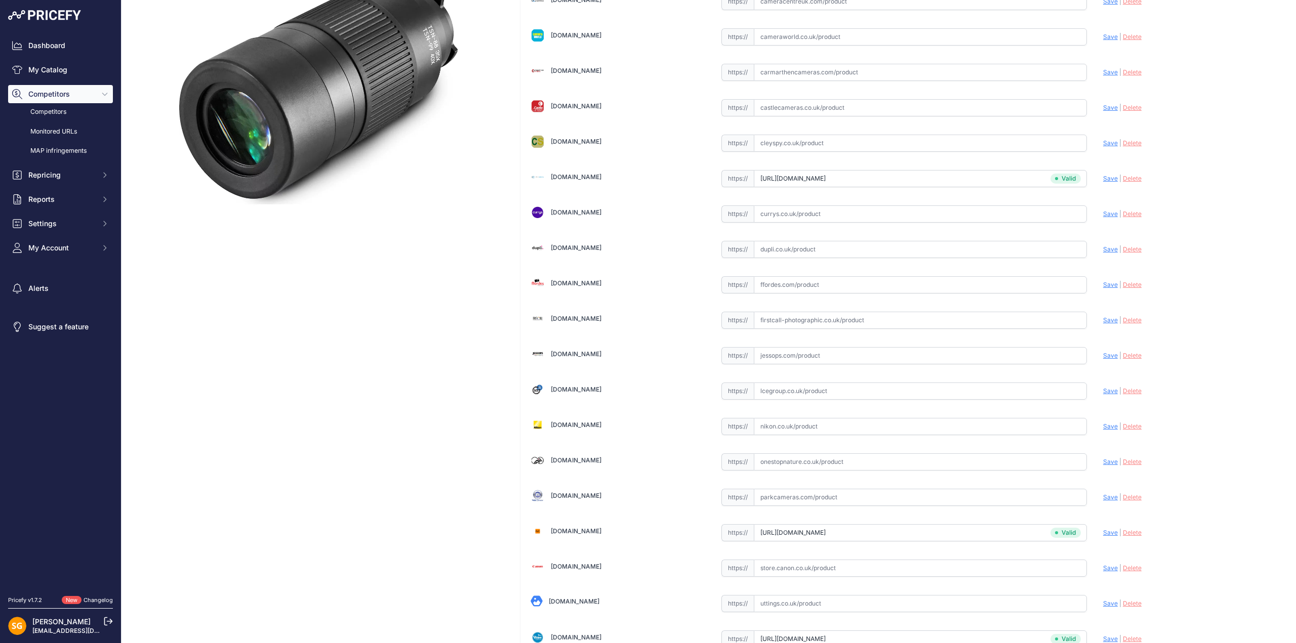
click at [825, 146] on input "text" at bounding box center [920, 143] width 333 height 17
paste input "[URL][DOMAIN_NAME]"
click at [1103, 141] on span "Save" at bounding box center [1110, 143] width 15 height 8
type input "[URL][DOMAIN_NAME]"
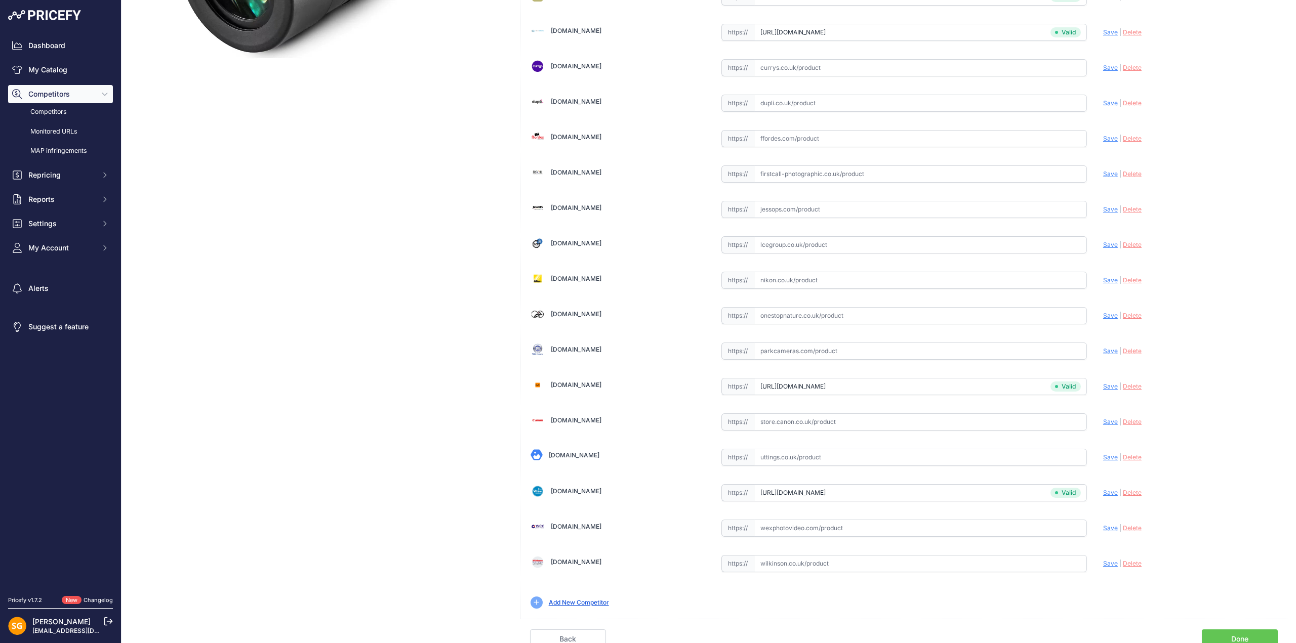
scroll to position [301, 0]
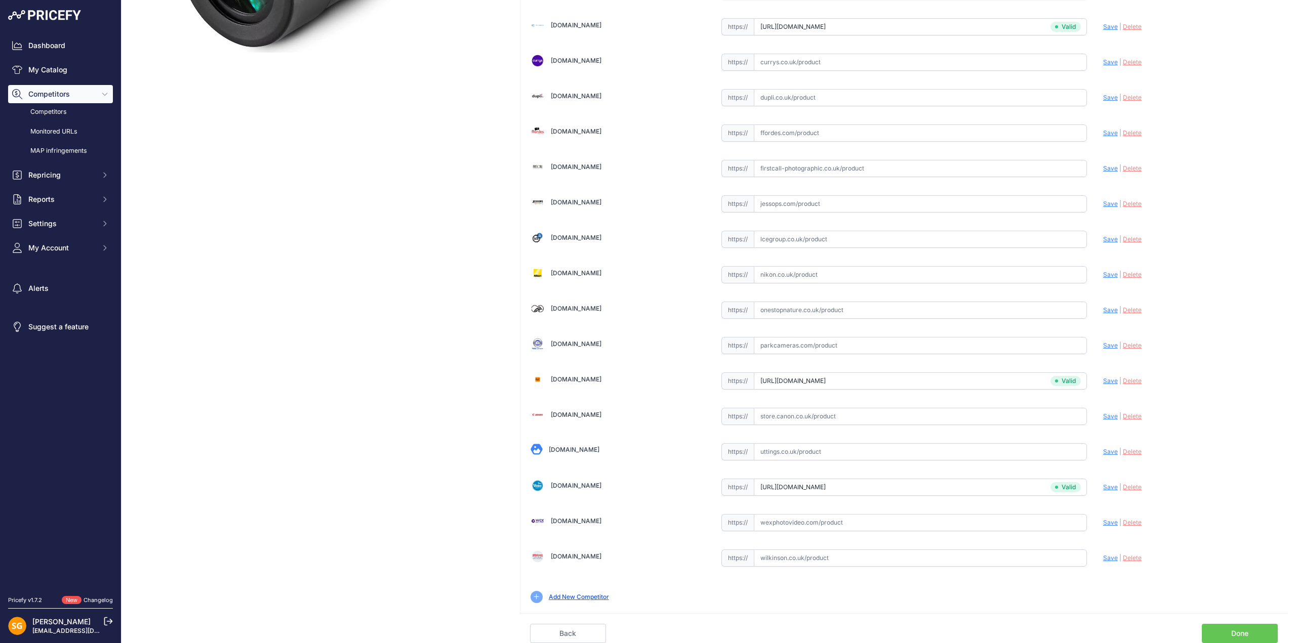
click at [827, 450] on input "text" at bounding box center [920, 451] width 333 height 17
paste input "[URL][DOMAIN_NAME]"
click at [1103, 453] on span "Save" at bounding box center [1110, 452] width 15 height 8
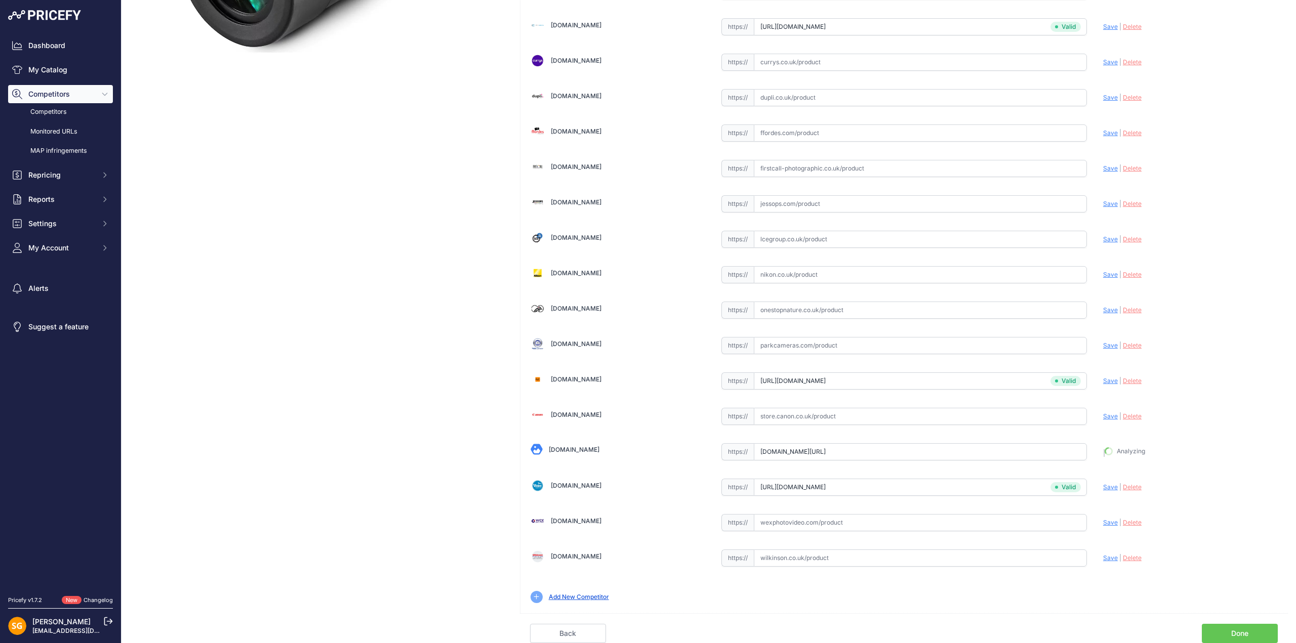
type input "[URL][DOMAIN_NAME]"
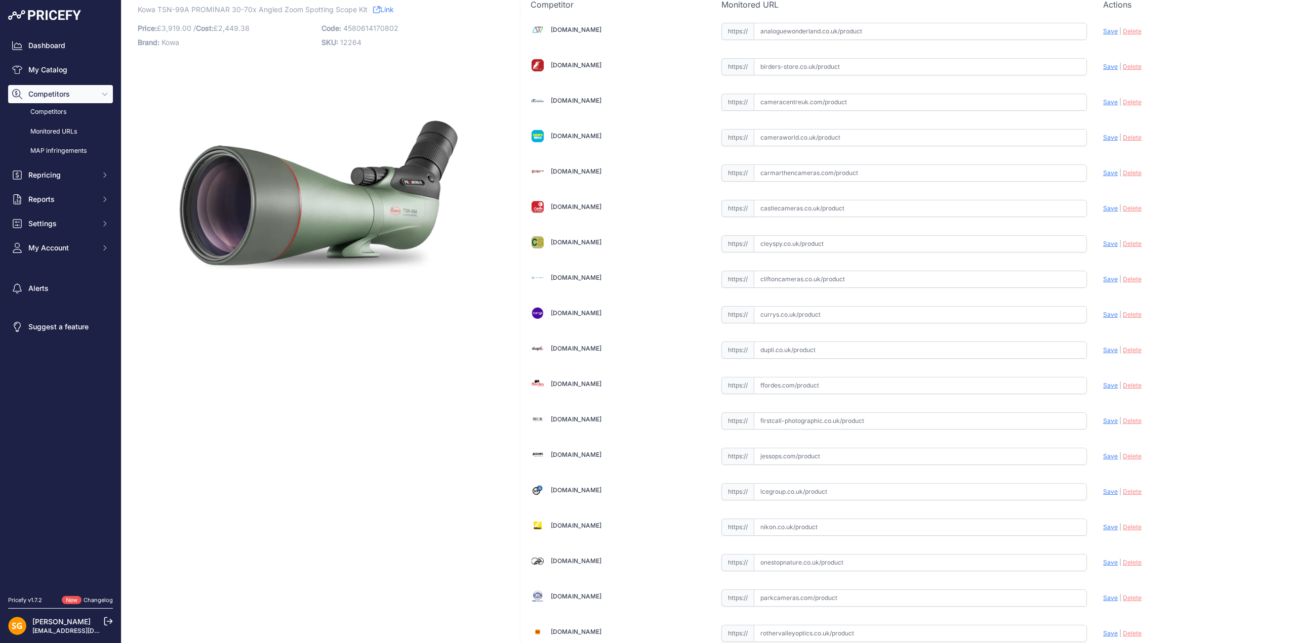
scroll to position [152, 0]
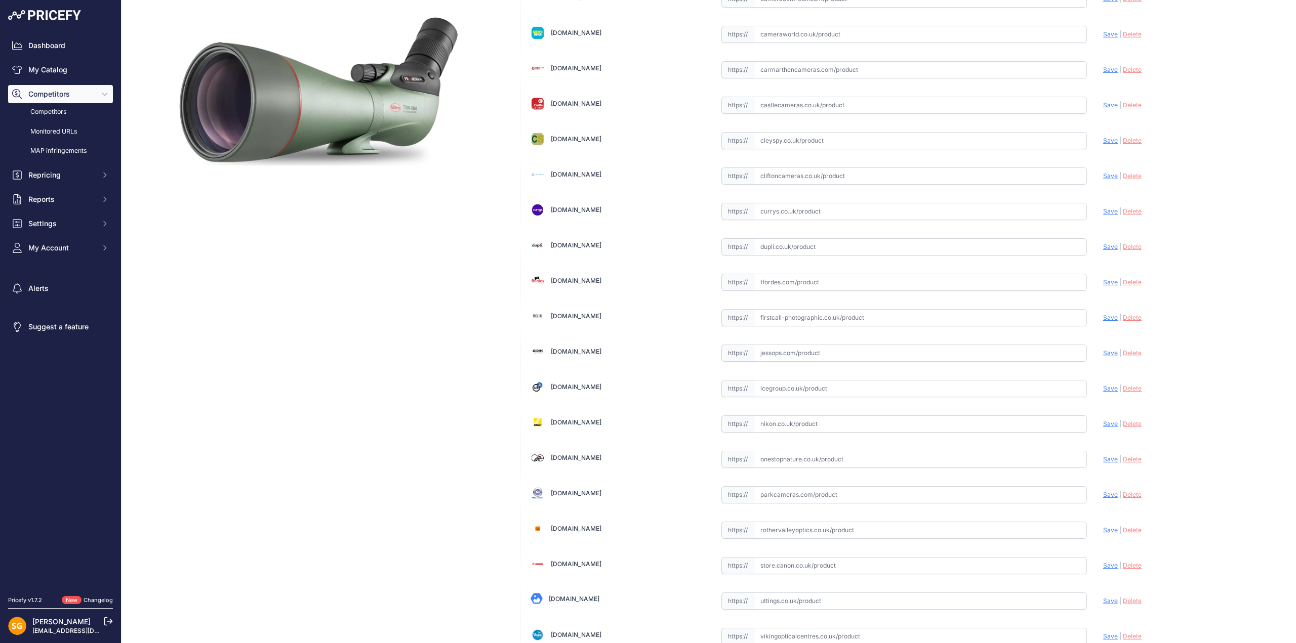
click at [821, 134] on input "text" at bounding box center [920, 140] width 333 height 17
paste input "[URL][DOMAIN_NAME]"
click at [1103, 139] on span "Save" at bounding box center [1110, 141] width 15 height 8
type input "[URL][DOMAIN_NAME]"
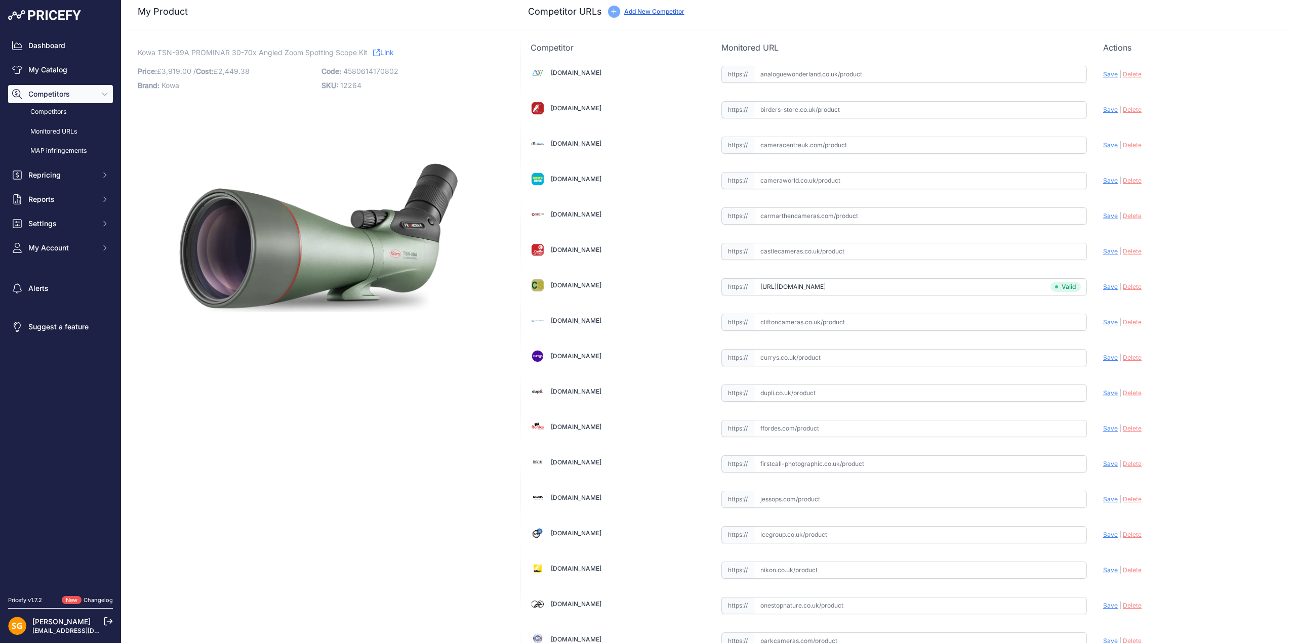
scroll to position [0, 0]
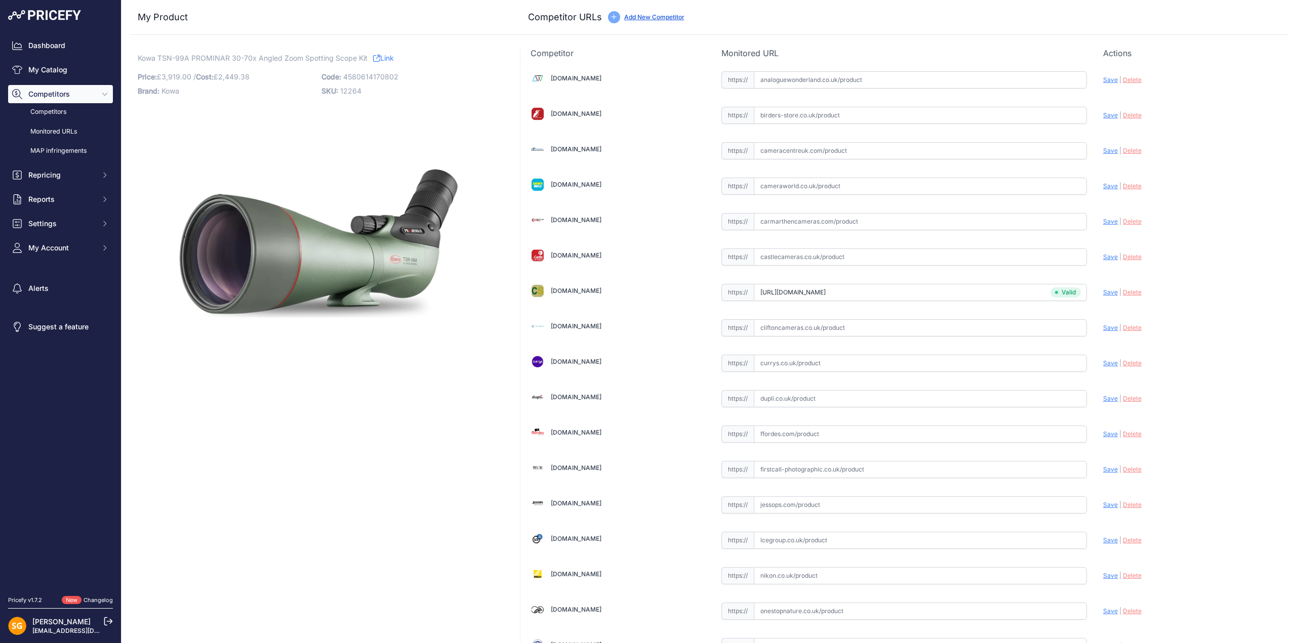
click at [836, 112] on input "text" at bounding box center [920, 115] width 333 height 17
paste input "[URL][DOMAIN_NAME]"
click at [1103, 114] on span "Save" at bounding box center [1110, 115] width 15 height 8
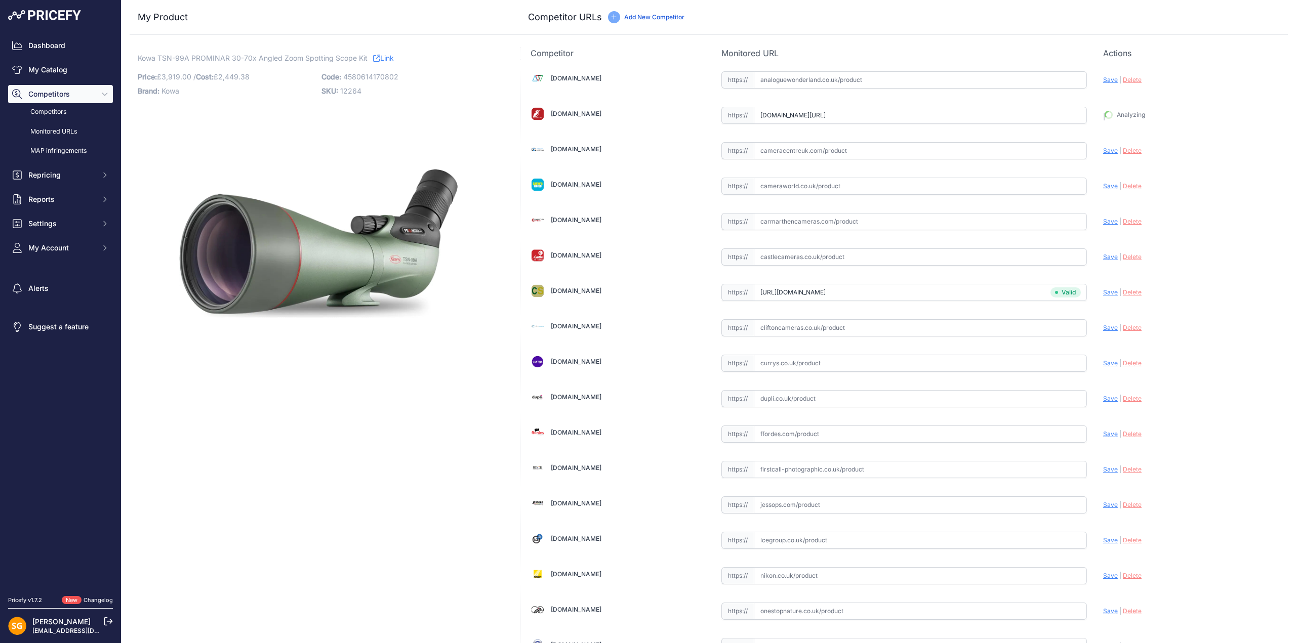
type input "[URL][DOMAIN_NAME]"
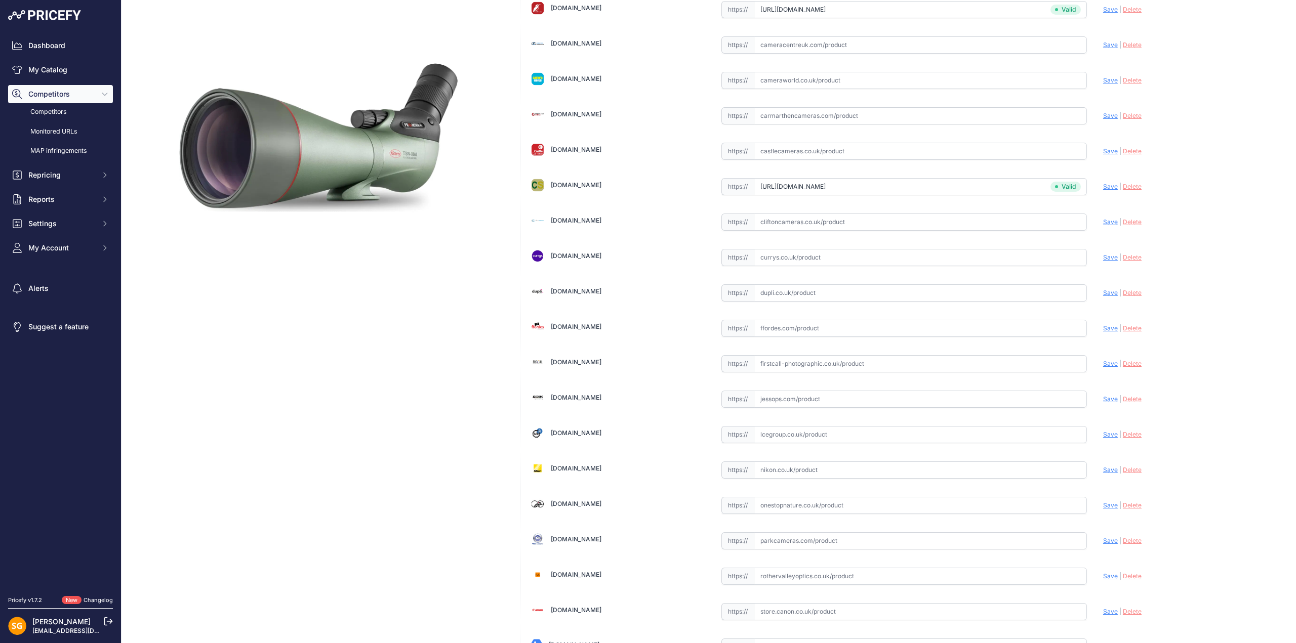
scroll to position [99, 0]
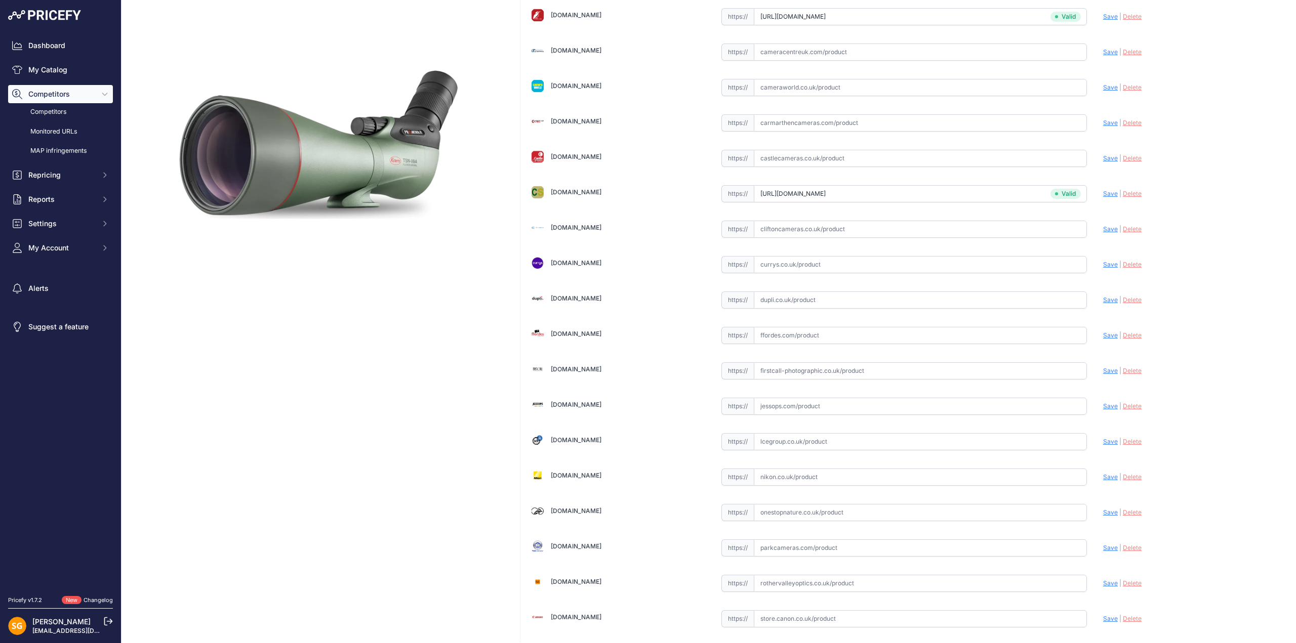
click at [840, 231] on input "text" at bounding box center [920, 229] width 333 height 17
paste input "[URL][DOMAIN_NAME]"
click at [1103, 229] on span "Save" at bounding box center [1110, 229] width 15 height 8
type input "[URL][DOMAIN_NAME]"
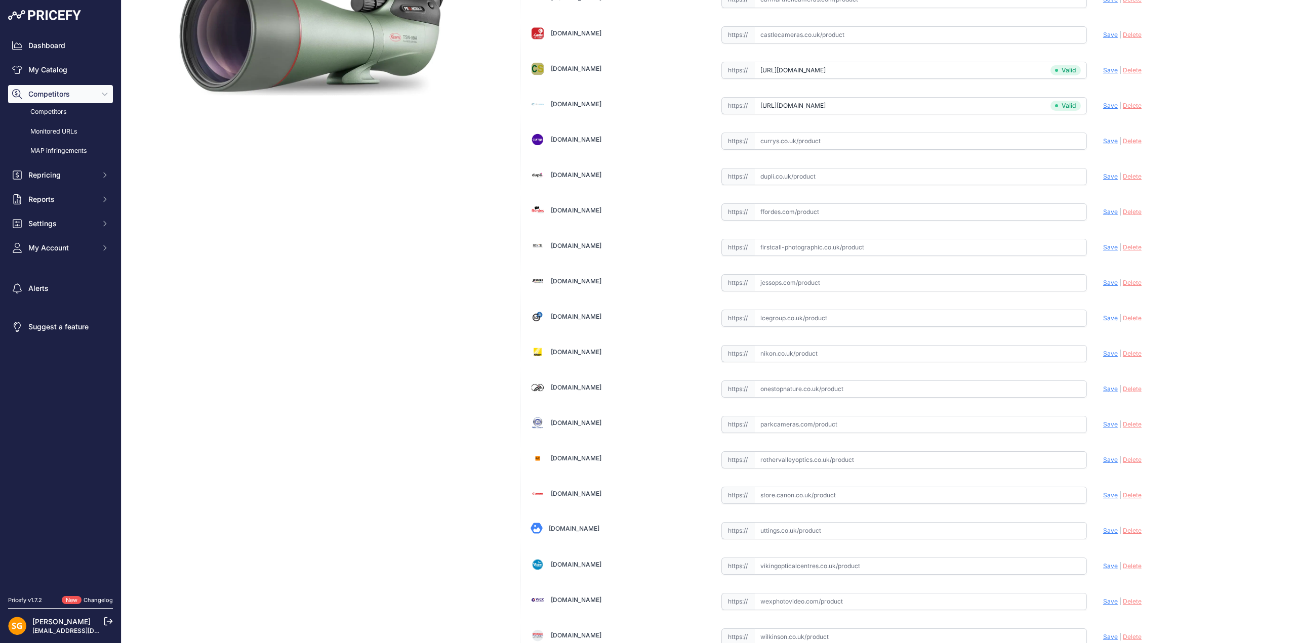
scroll to position [301, 0]
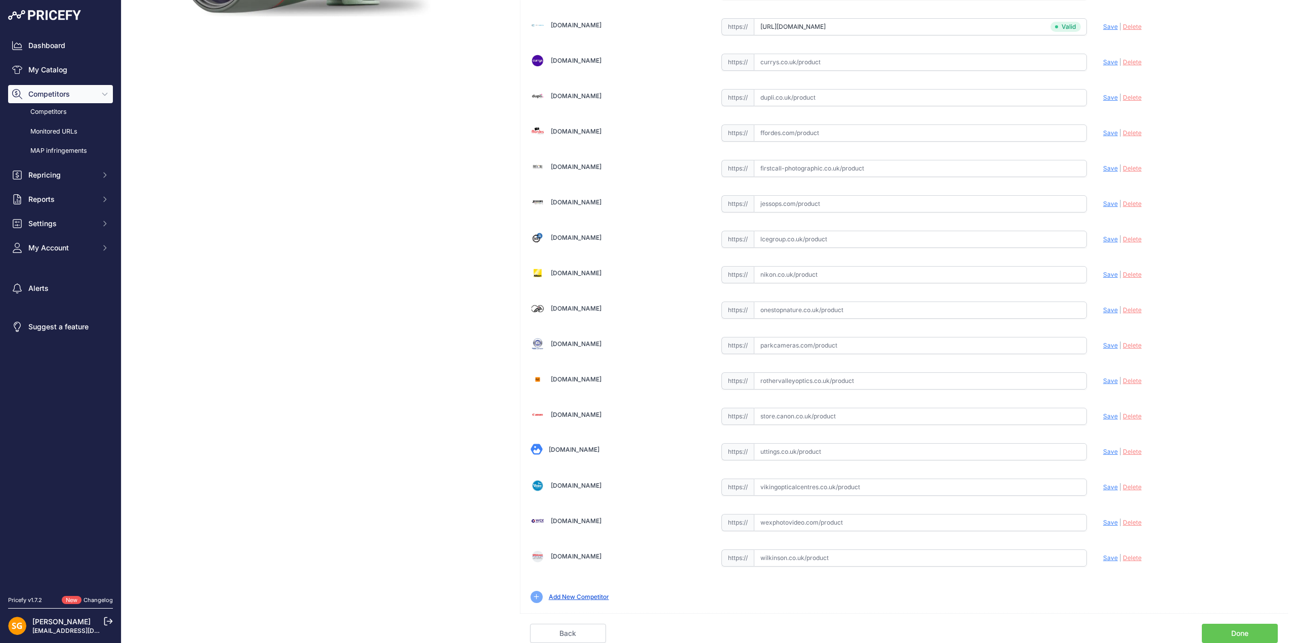
click at [832, 487] on input "text" at bounding box center [920, 487] width 333 height 17
paste input "[URL][DOMAIN_NAME]"
click at [1103, 489] on span "Save" at bounding box center [1110, 487] width 15 height 8
type input "[URL][DOMAIN_NAME]"
click at [876, 382] on input "text" at bounding box center [920, 381] width 333 height 17
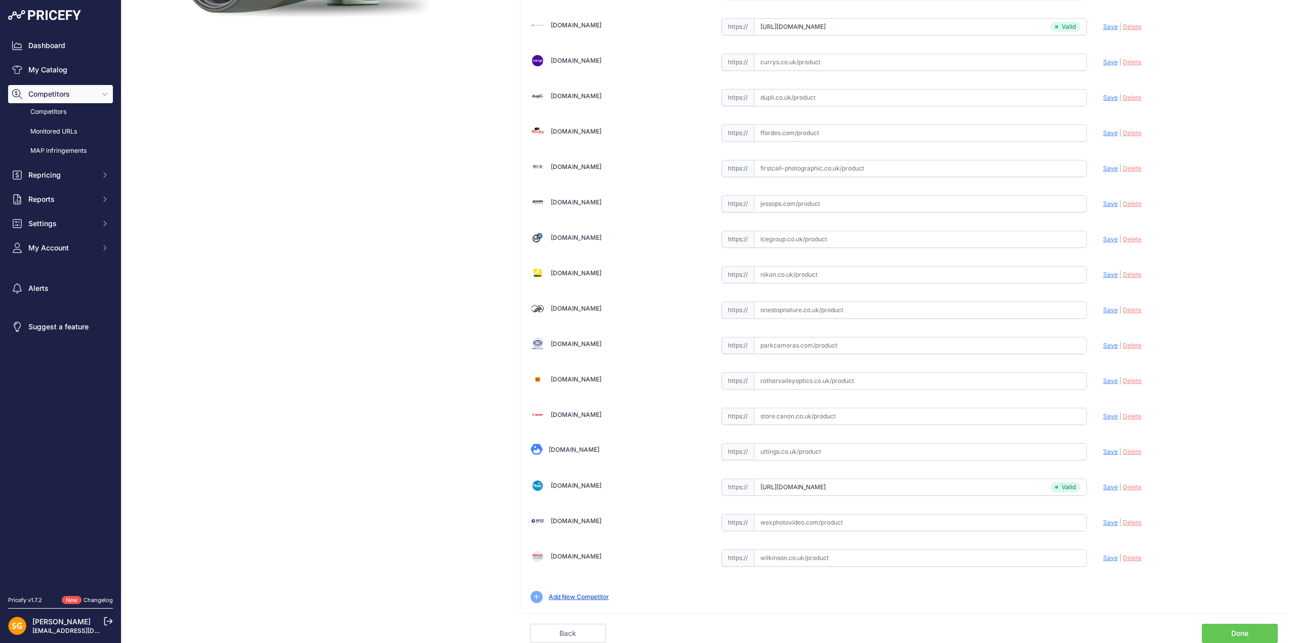
paste input "[URL][DOMAIN_NAME]"
click at [1103, 382] on span "Save" at bounding box center [1110, 381] width 15 height 8
type input "[DOMAIN_NAME][URL]"
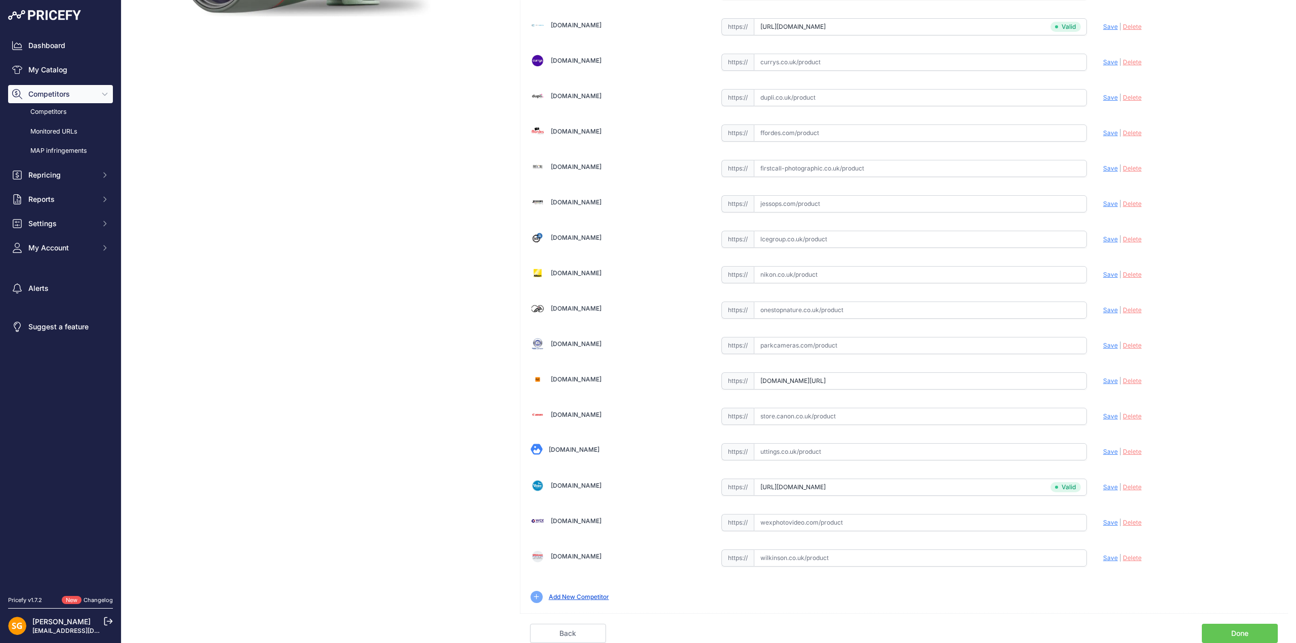
click at [918, 386] on input "[DOMAIN_NAME][URL]" at bounding box center [920, 381] width 333 height 17
click at [1133, 382] on span "Delete" at bounding box center [1132, 381] width 19 height 8
click at [896, 382] on input "text" at bounding box center [920, 381] width 333 height 17
paste input "[URL][DOMAIN_NAME]"
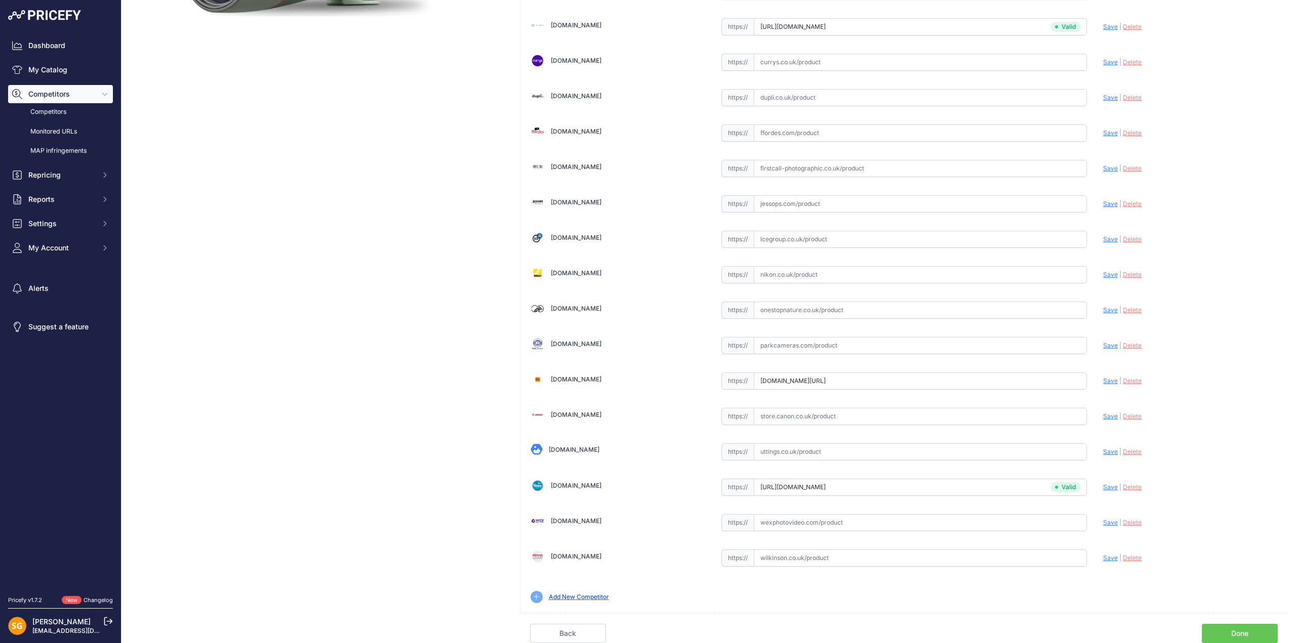
click at [1104, 380] on span "Save" at bounding box center [1110, 381] width 15 height 8
type input "[URL][DOMAIN_NAME]"
click at [829, 448] on input "text" at bounding box center [920, 451] width 333 height 17
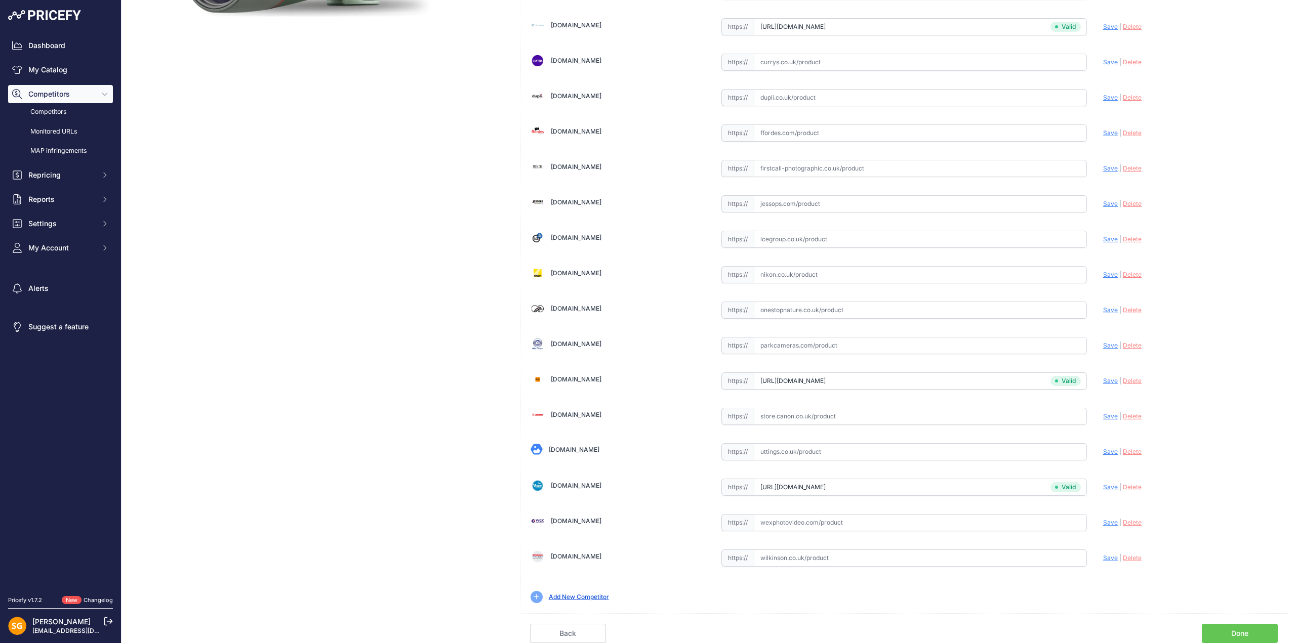
paste input "[URL][DOMAIN_NAME]"
click at [1103, 451] on span "Save" at bounding box center [1110, 452] width 15 height 8
type input "[URL][DOMAIN_NAME]"
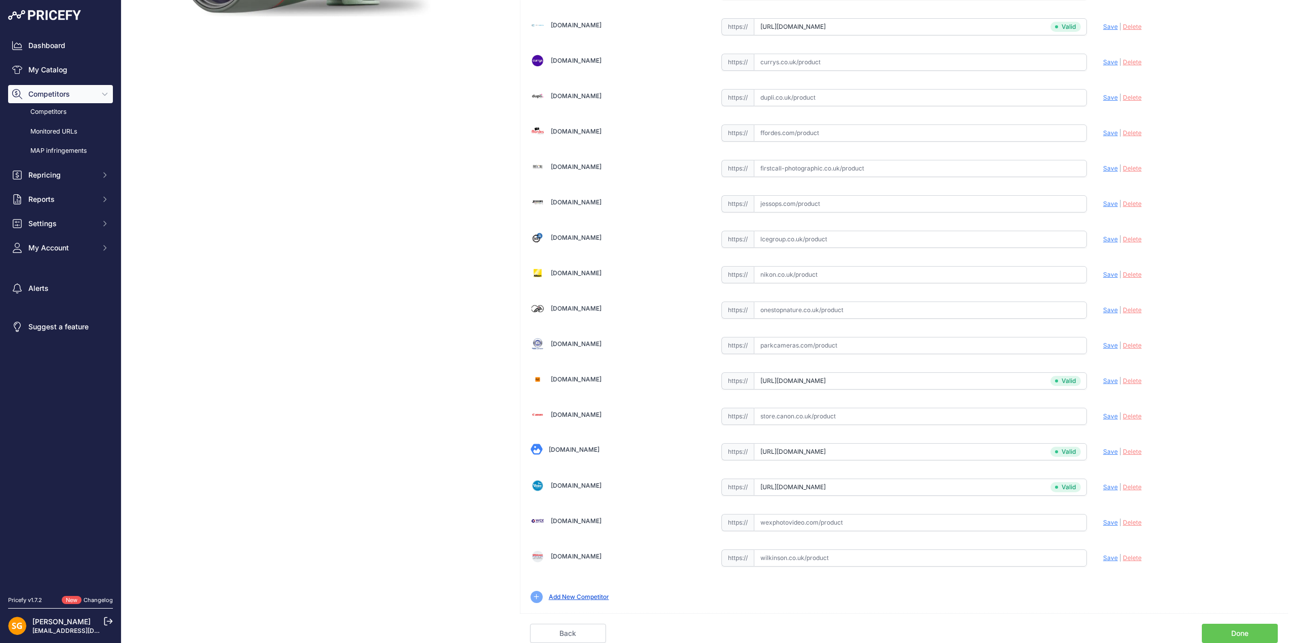
scroll to position [301, 0]
